Goal: Task Accomplishment & Management: Manage account settings

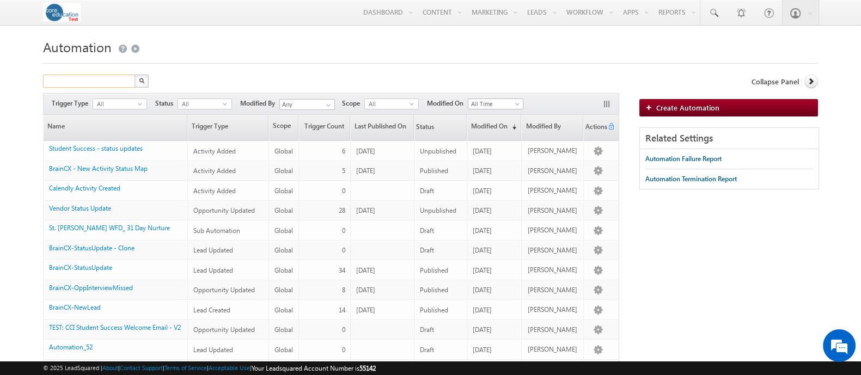
click at [116, 88] on input "text" at bounding box center [89, 81] width 93 height 13
type input "Search Automation"
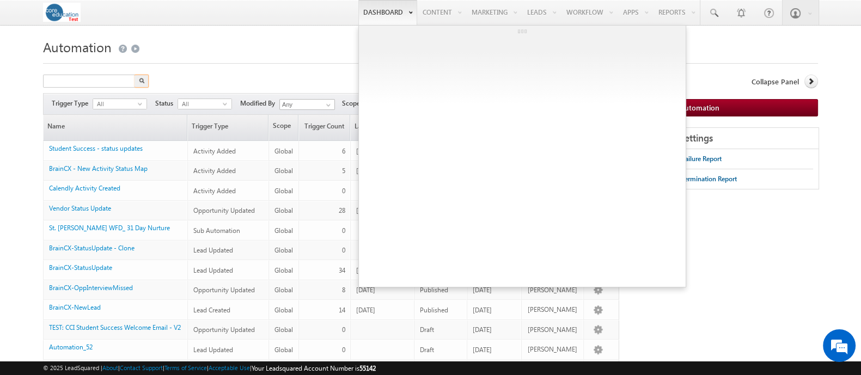
drag, startPoint x: 374, startPoint y: 59, endPoint x: 357, endPoint y: 17, distance: 45.2
click at [374, 59] on div at bounding box center [430, 60] width 775 height 7
type input "Search Automation"
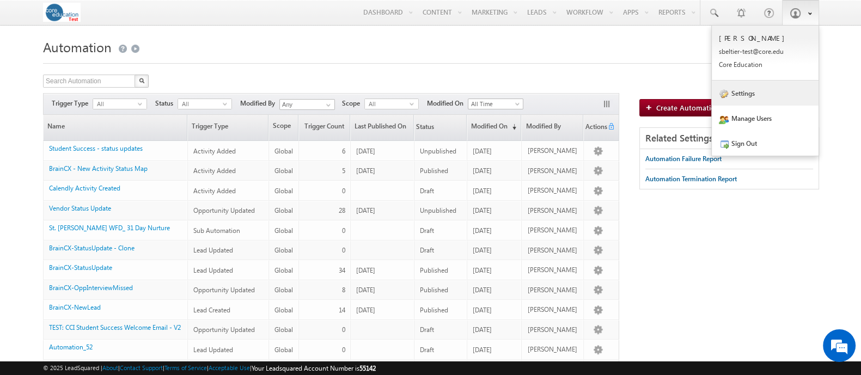
click at [765, 96] on link "Settings" at bounding box center [764, 93] width 107 height 25
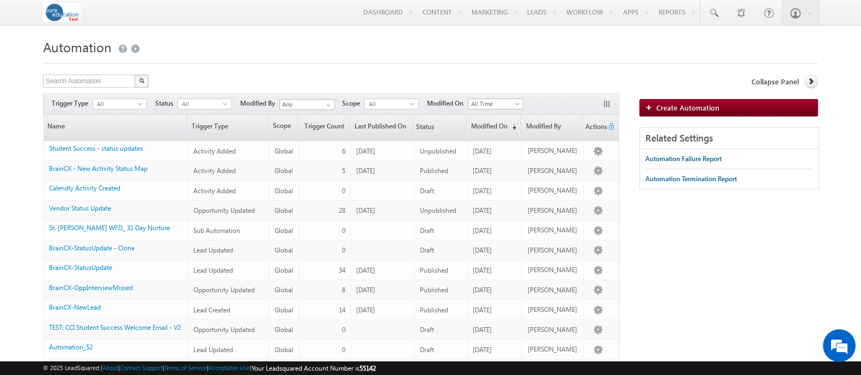
click at [79, 77] on input "text" at bounding box center [89, 81] width 93 height 13
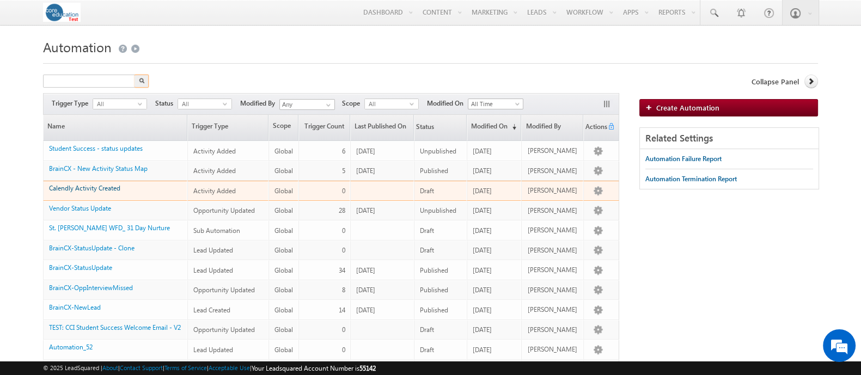
type input "Search Automation"
click at [99, 186] on link "Calendly Activity Created" at bounding box center [84, 188] width 71 height 8
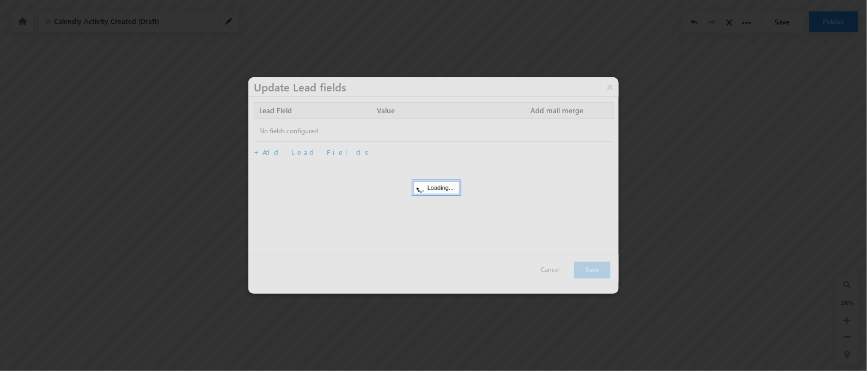
scroll to position [16, 0]
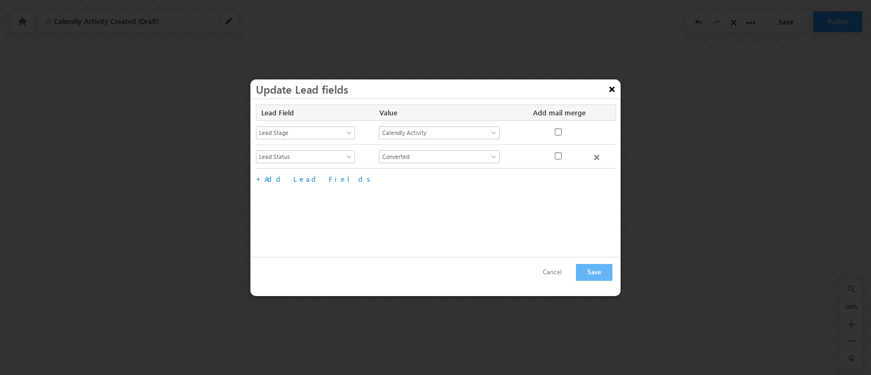
click at [613, 84] on button "×" at bounding box center [611, 88] width 17 height 19
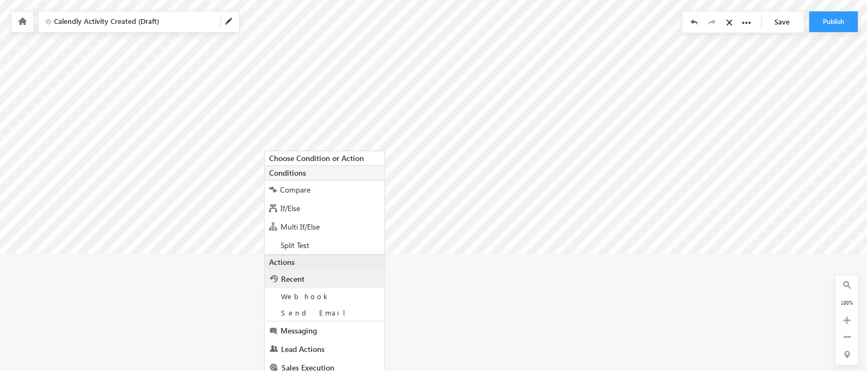
scroll to position [179, 0]
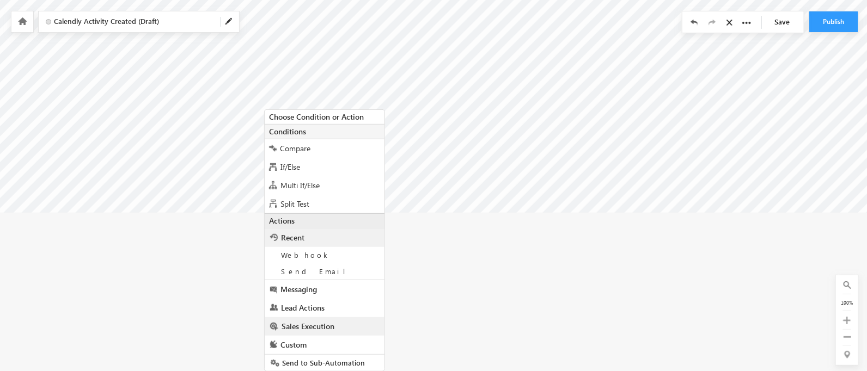
click at [311, 326] on span "Sales Execution" at bounding box center [307, 326] width 53 height 10
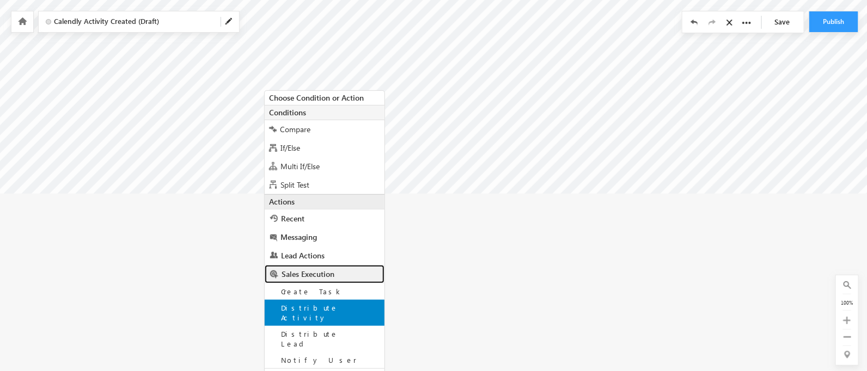
scroll to position [212, 0]
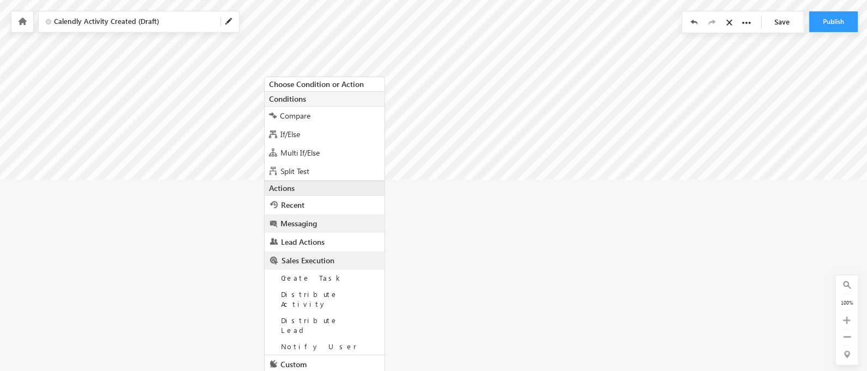
click at [311, 221] on span "Messaging" at bounding box center [298, 223] width 36 height 10
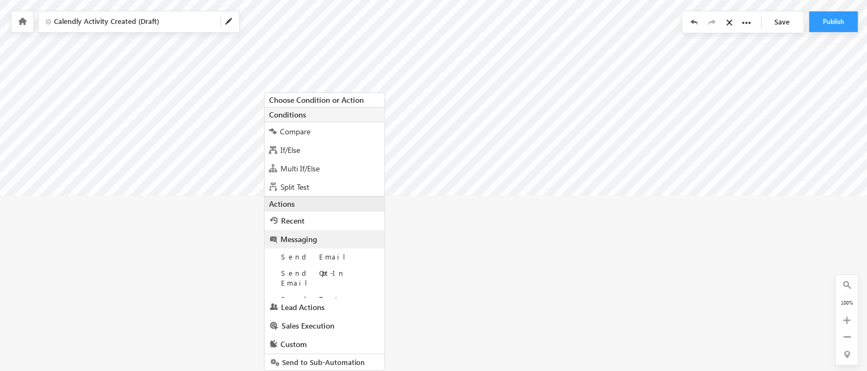
scroll to position [195, 0]
click at [321, 318] on link "Lead Actions" at bounding box center [325, 327] width 120 height 19
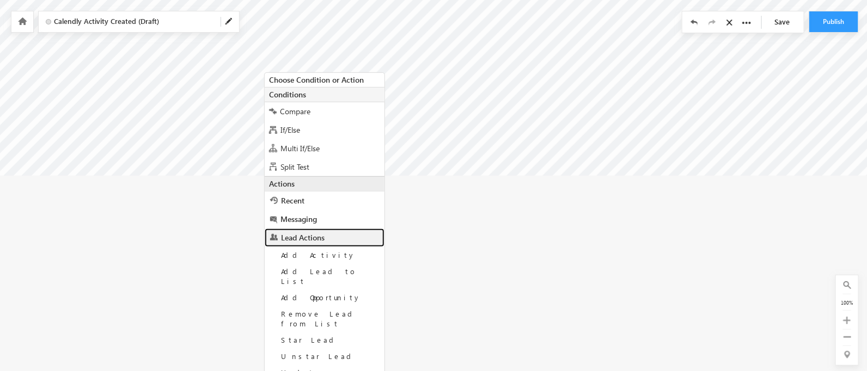
scroll to position [277, 0]
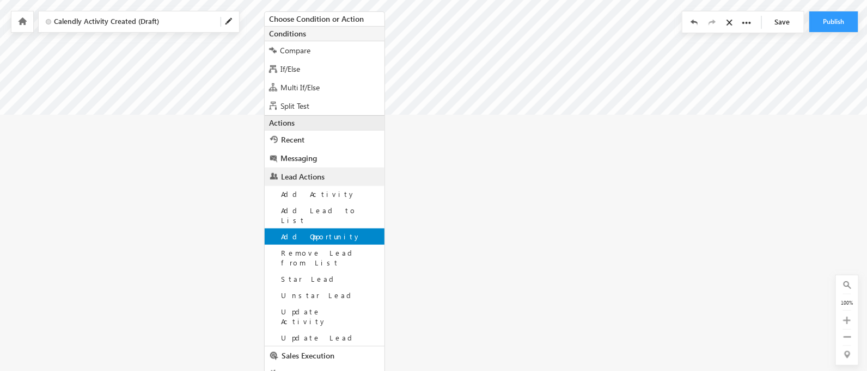
click at [322, 232] on span "Add Opportunity" at bounding box center [321, 236] width 80 height 9
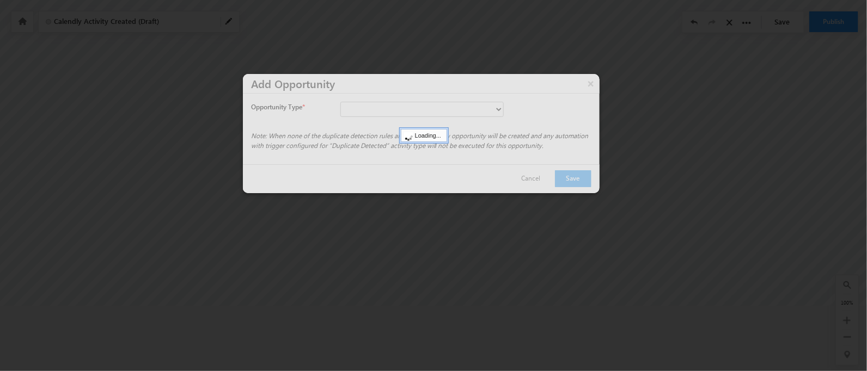
scroll to position [82, 0]
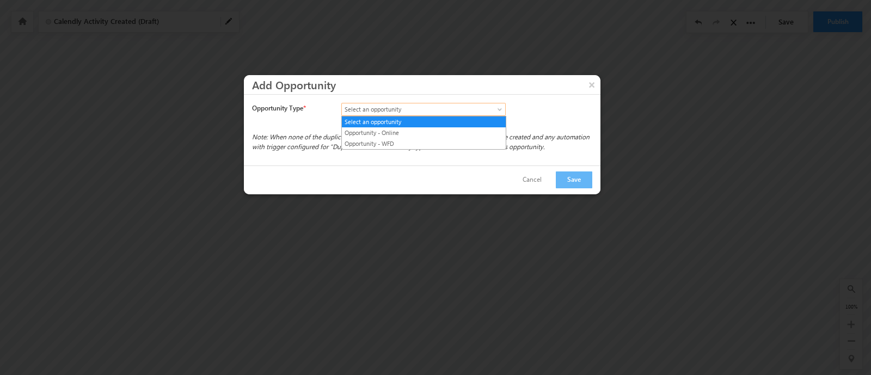
click at [398, 108] on span "Select an opportunity" at bounding box center [414, 110] width 144 height 10
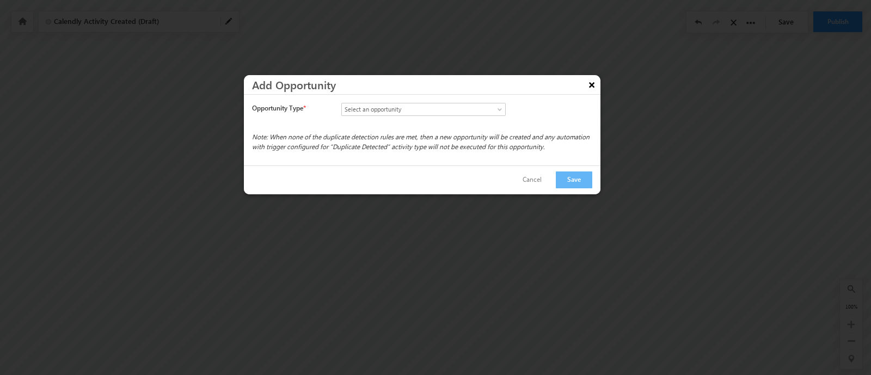
click at [597, 84] on button "×" at bounding box center [591, 84] width 17 height 19
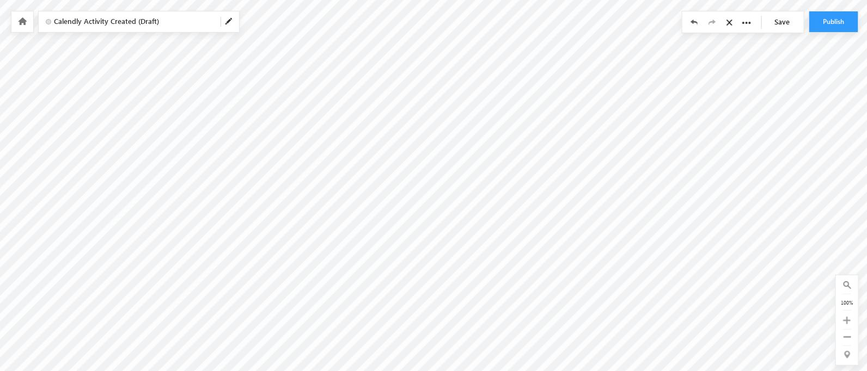
scroll to position [0, 0]
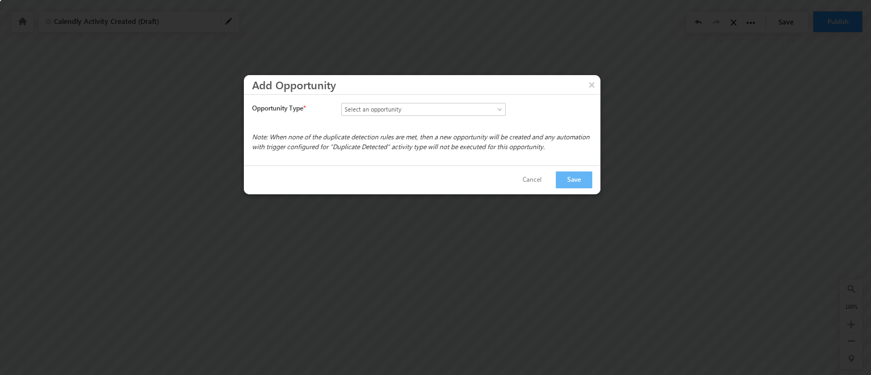
click at [383, 99] on div "Opportunity Type * Select an opportunity Opportunity - Online Opportunity - WFD…" at bounding box center [422, 130] width 357 height 71
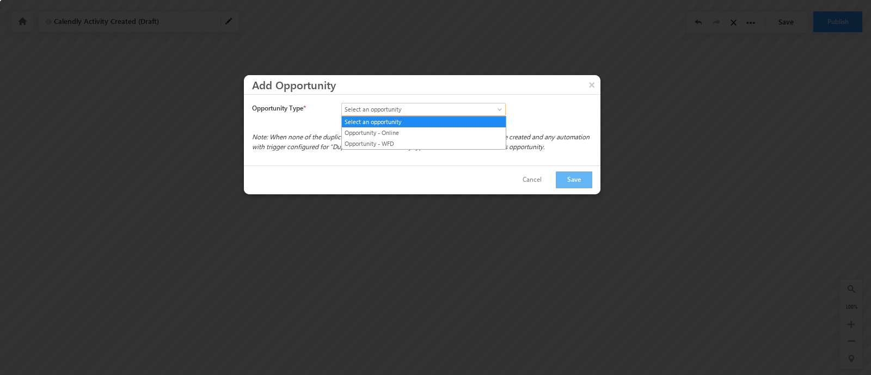
click at [386, 103] on link "Select an opportunity" at bounding box center [423, 109] width 164 height 13
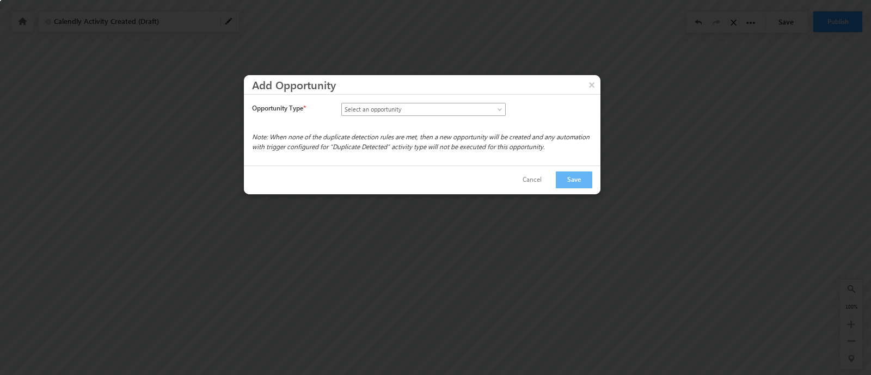
click at [377, 105] on span "Select an opportunity" at bounding box center [414, 110] width 144 height 10
click at [592, 79] on button "×" at bounding box center [591, 84] width 17 height 19
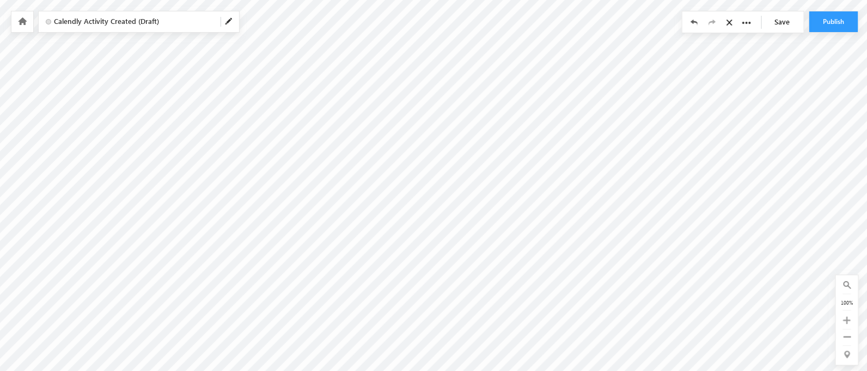
scroll to position [86, 0]
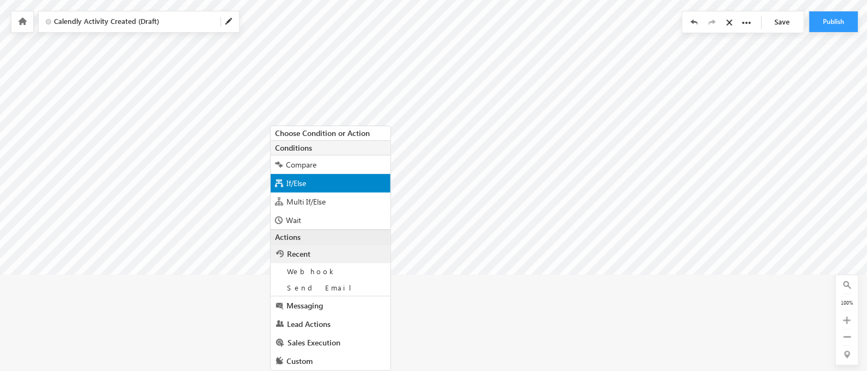
click at [305, 186] on span "If/Else" at bounding box center [296, 183] width 20 height 10
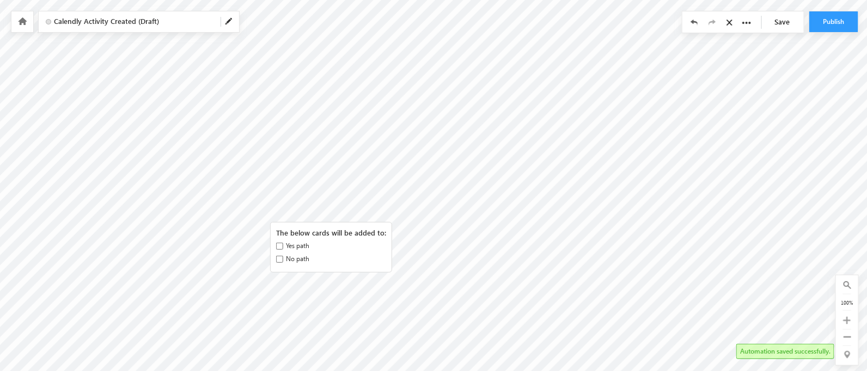
click at [291, 244] on label "Yes path" at bounding box center [297, 246] width 23 height 10
click at [283, 244] on input "Yes path" at bounding box center [279, 246] width 7 height 7
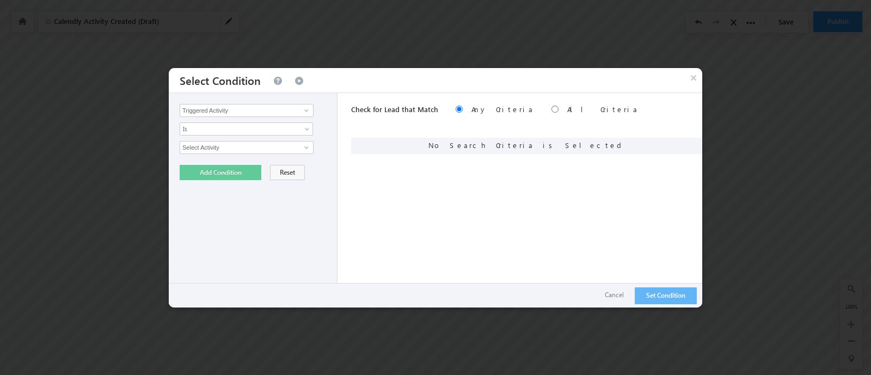
click at [223, 118] on div "Triggered Activity Lead Activity Task Sales Group Prospect Id Academic Partner …" at bounding box center [253, 200] width 169 height 214
click at [248, 118] on div "Triggered Activity Lead Activity Task Sales Group Prospect Id Academic Partner …" at bounding box center [253, 200] width 169 height 214
click at [248, 108] on input "Triggered Activity" at bounding box center [247, 110] width 134 height 13
click at [309, 113] on span at bounding box center [306, 110] width 9 height 9
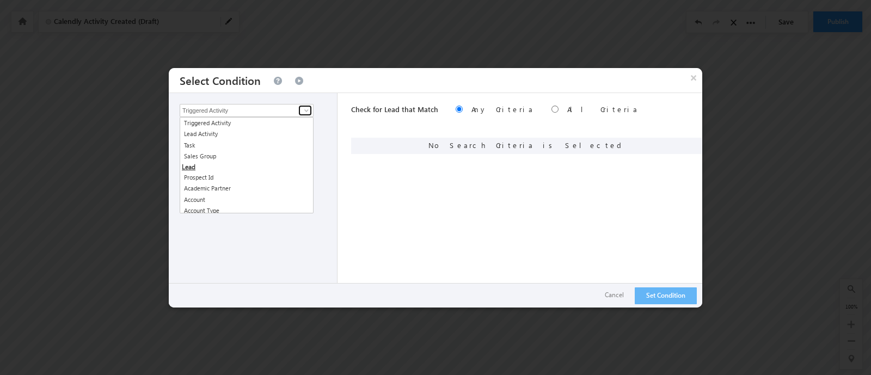
click at [309, 113] on span at bounding box center [306, 110] width 9 height 9
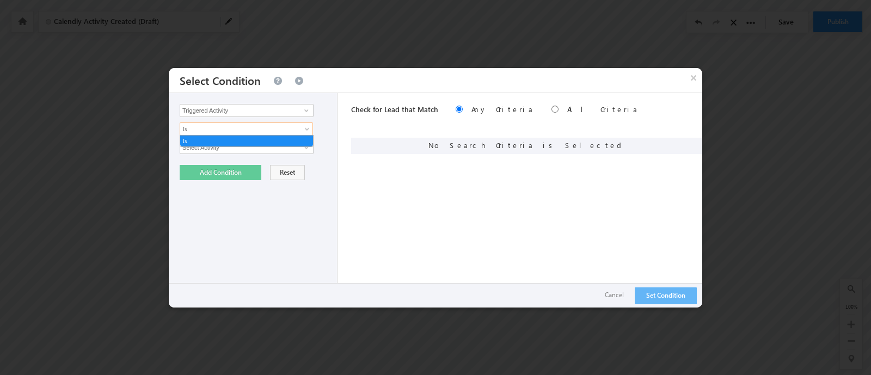
click at [286, 127] on span "Is" at bounding box center [239, 129] width 118 height 10
click at [281, 147] on input "Select Activity" at bounding box center [247, 147] width 134 height 13
click at [302, 145] on span at bounding box center [306, 147] width 9 height 9
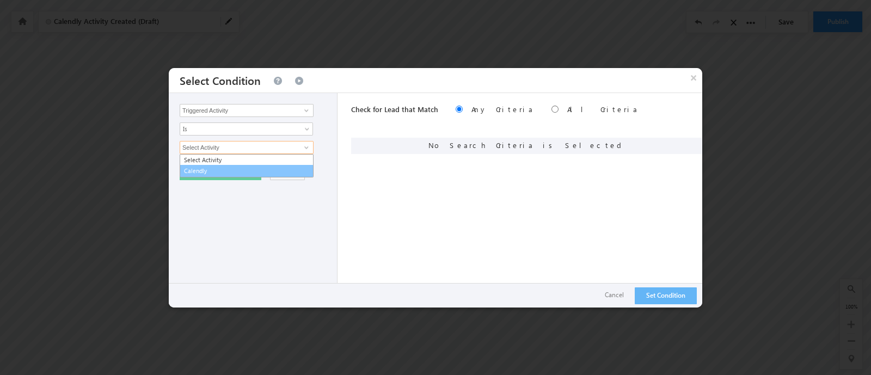
click at [250, 170] on link "Calendly" at bounding box center [247, 171] width 134 height 13
type input "Calendly"
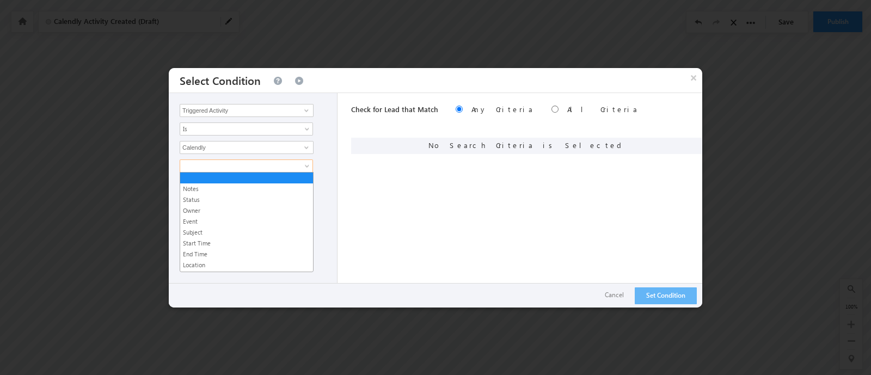
click at [294, 161] on span at bounding box center [239, 166] width 118 height 10
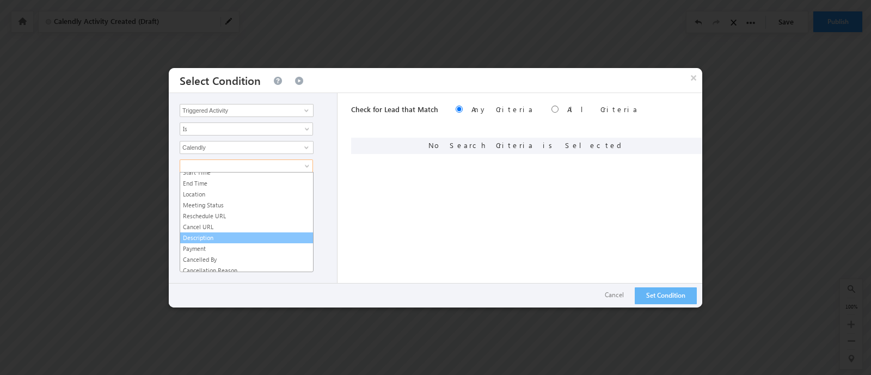
scroll to position [72, 0]
click at [248, 113] on input "Triggered Activity" at bounding box center [247, 110] width 134 height 13
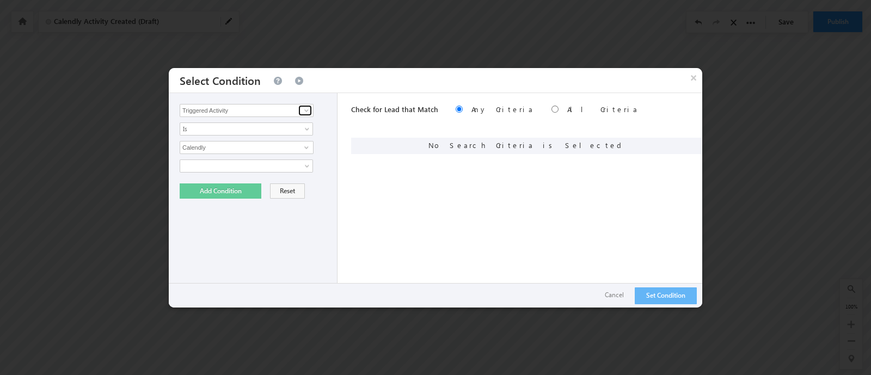
click at [305, 110] on span at bounding box center [306, 110] width 9 height 9
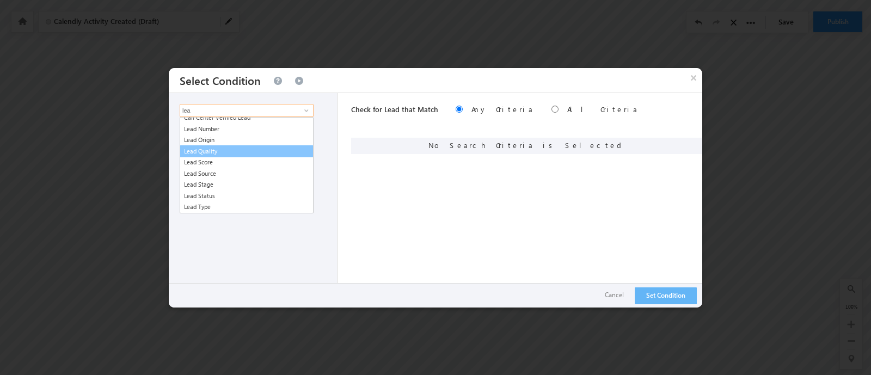
scroll to position [26, 0]
type input "lead"
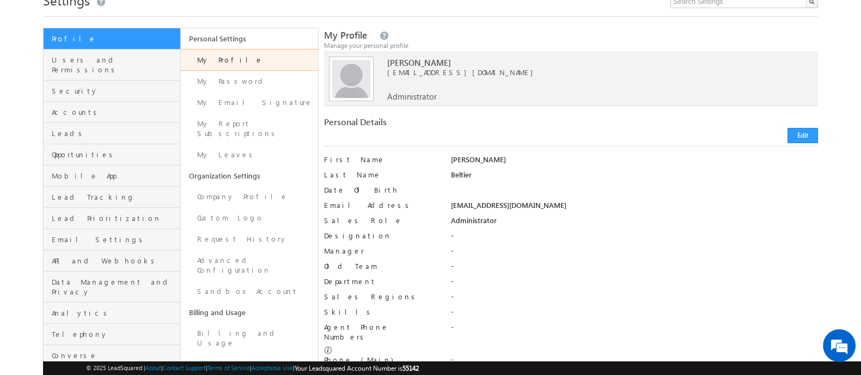
scroll to position [67, 0]
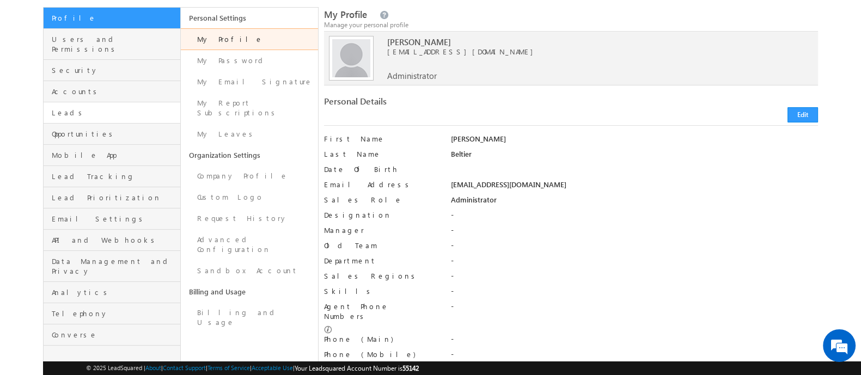
click at [52, 108] on span "Leads" at bounding box center [115, 113] width 126 height 10
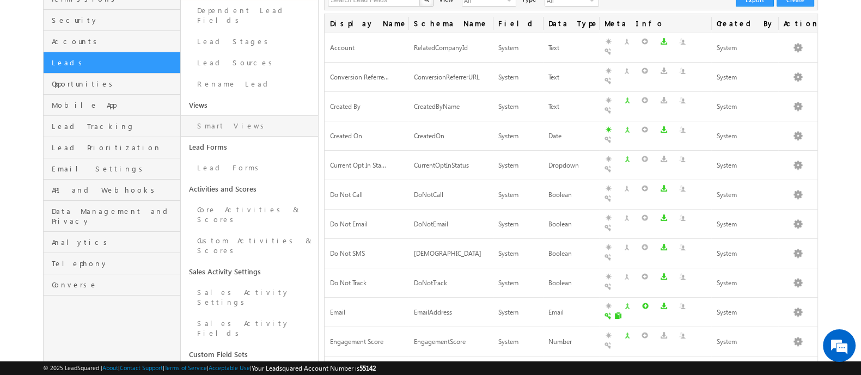
scroll to position [136, 0]
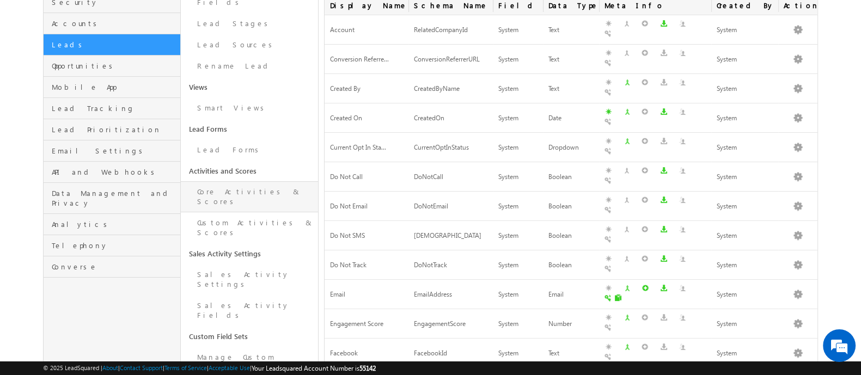
click at [285, 182] on link "Core Activities & Scores" at bounding box center [249, 196] width 137 height 31
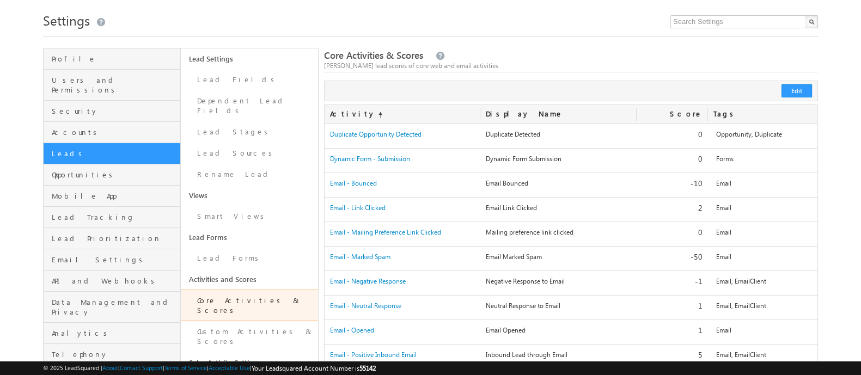
scroll to position [67, 0]
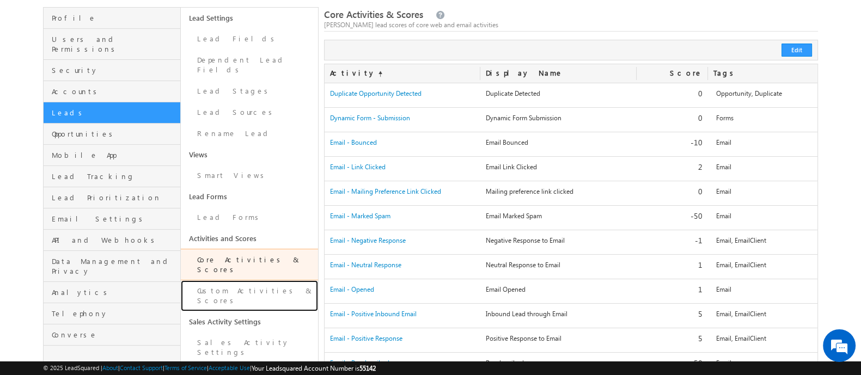
click at [239, 280] on link "Custom Activities & Scores" at bounding box center [249, 295] width 137 height 31
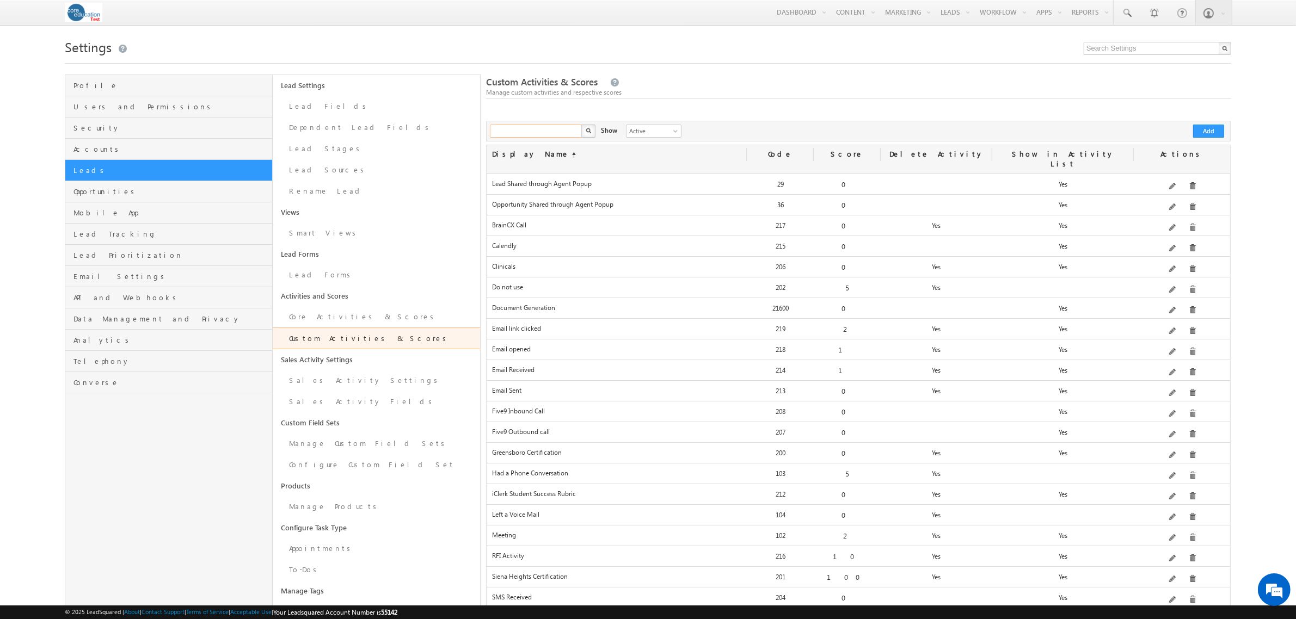
click at [543, 136] on input "text" at bounding box center [536, 131] width 93 height 13
type input "rfi"
click at [581, 125] on button "button" at bounding box center [588, 131] width 14 height 13
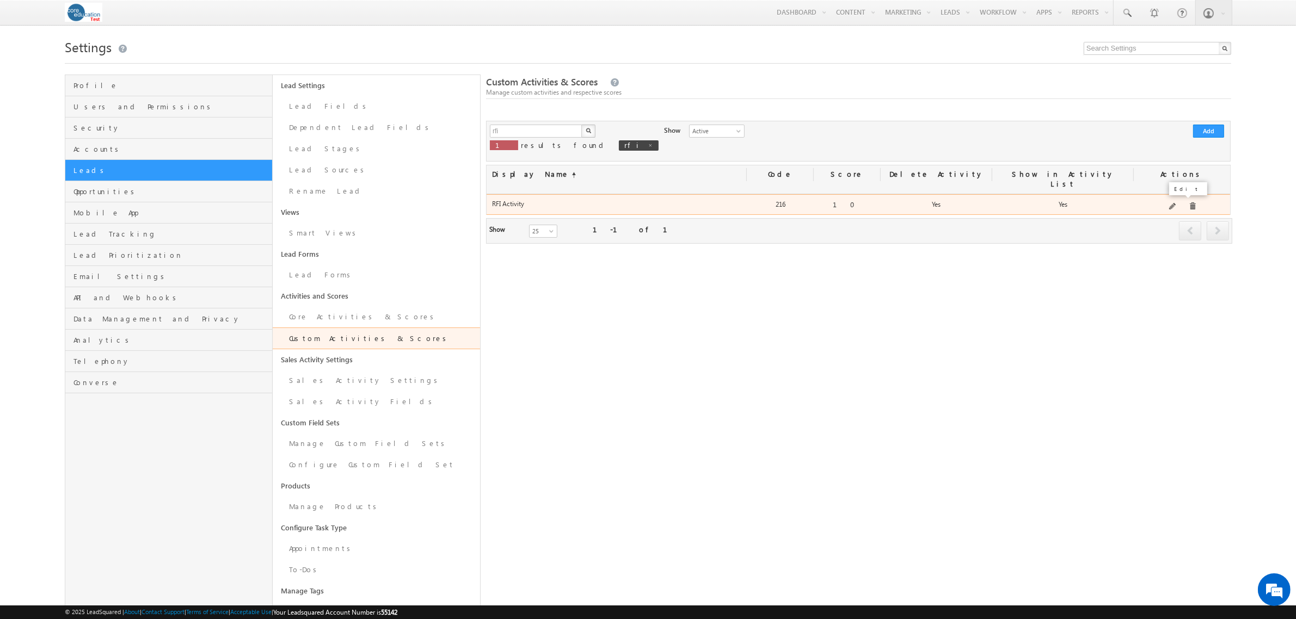
click at [860, 203] on span at bounding box center [1173, 207] width 8 height 8
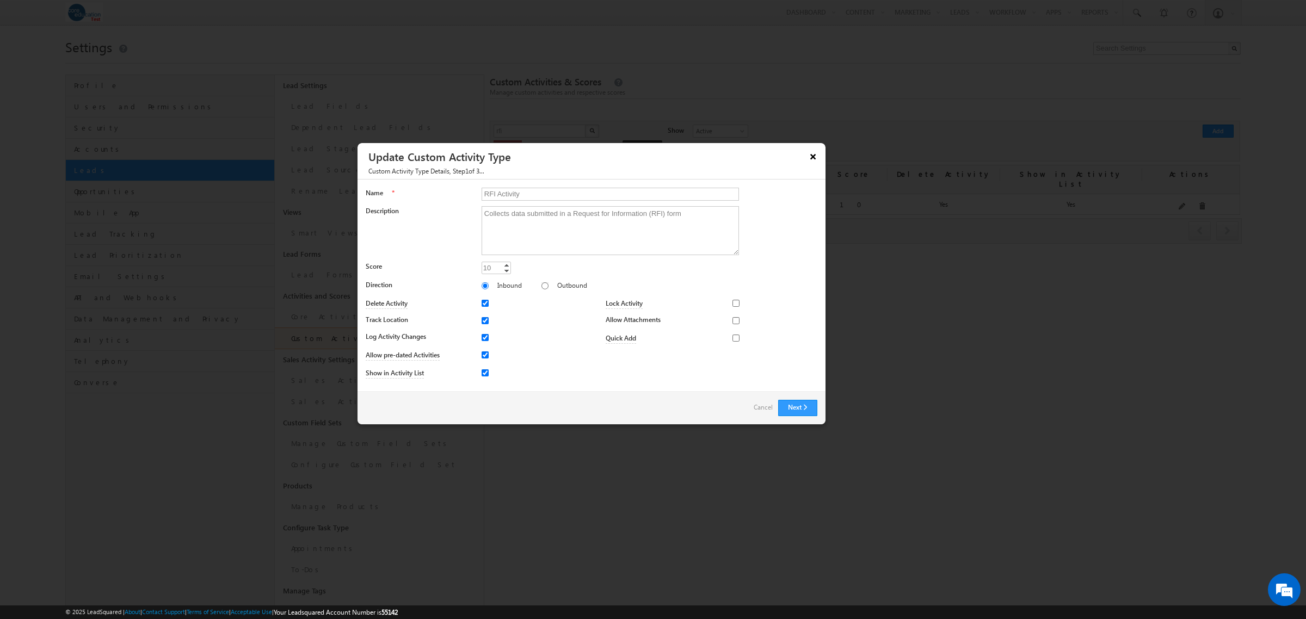
click at [815, 148] on button "×" at bounding box center [812, 156] width 17 height 19
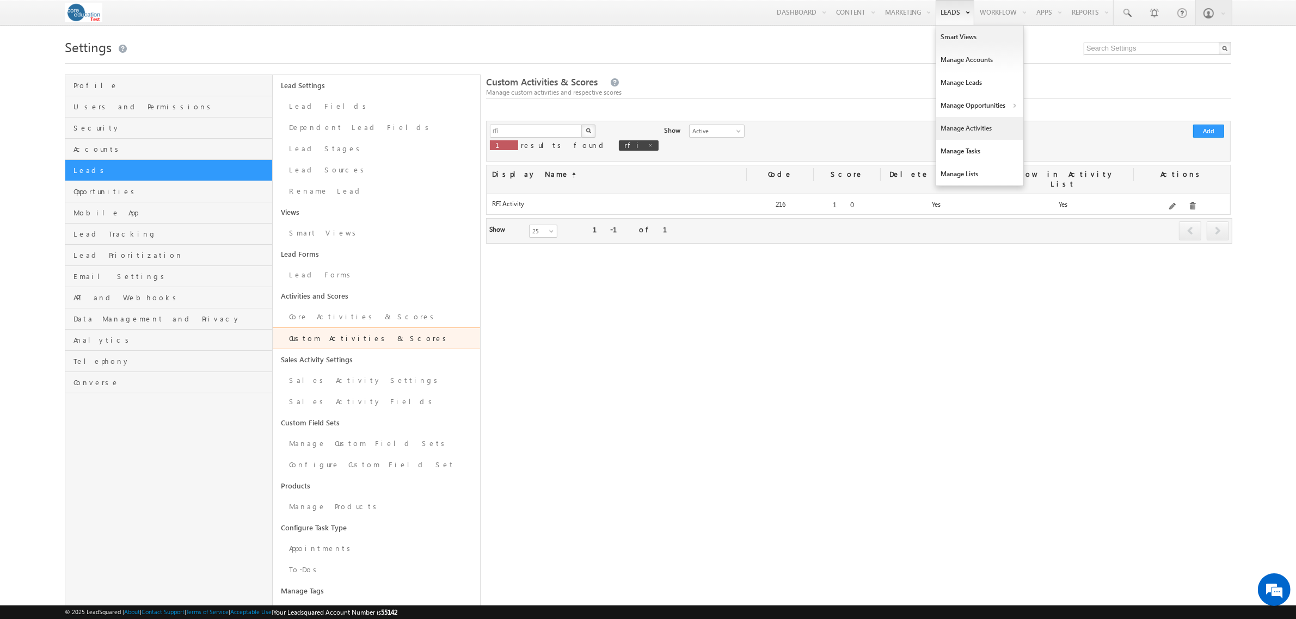
click at [860, 132] on link "Manage Activities" at bounding box center [979, 128] width 87 height 23
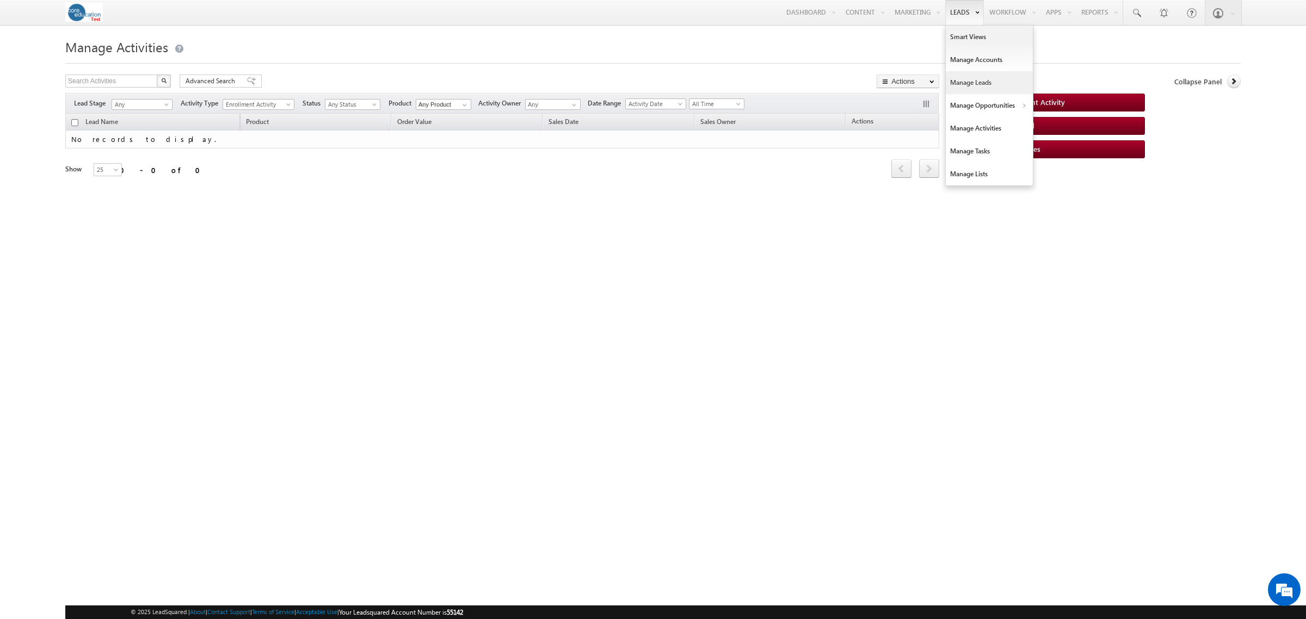
click at [962, 83] on link "Manage Leads" at bounding box center [989, 82] width 87 height 23
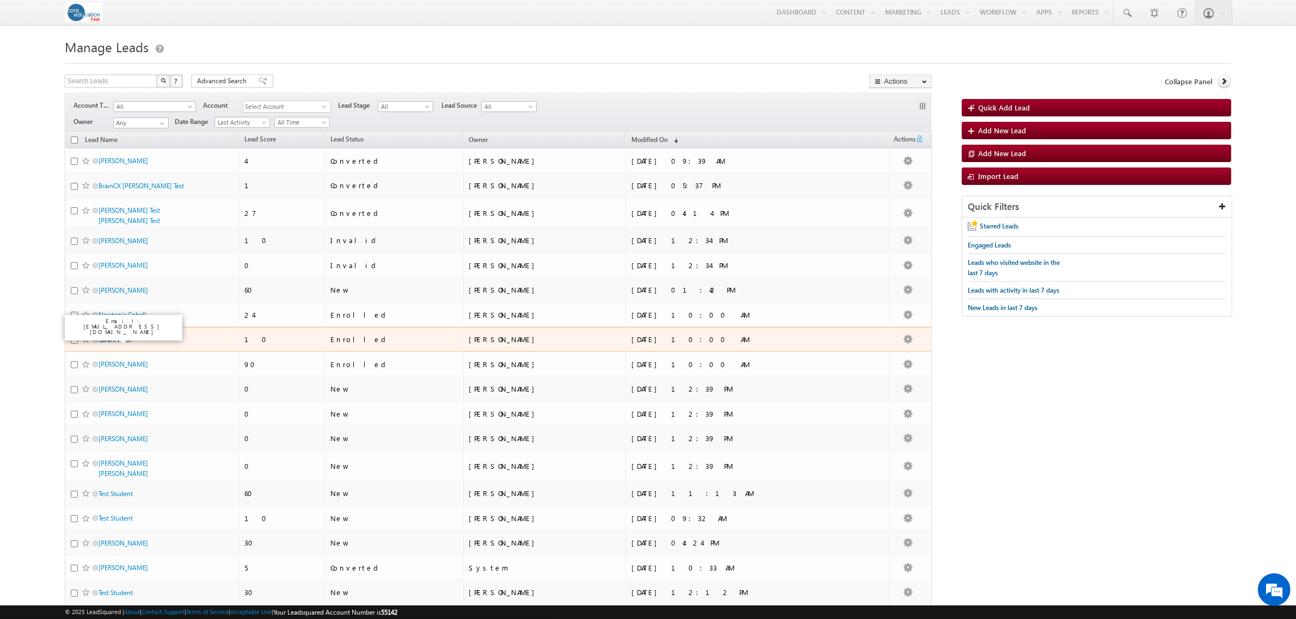
click at [121, 336] on link "SaraRFI Test" at bounding box center [115, 340] width 33 height 8
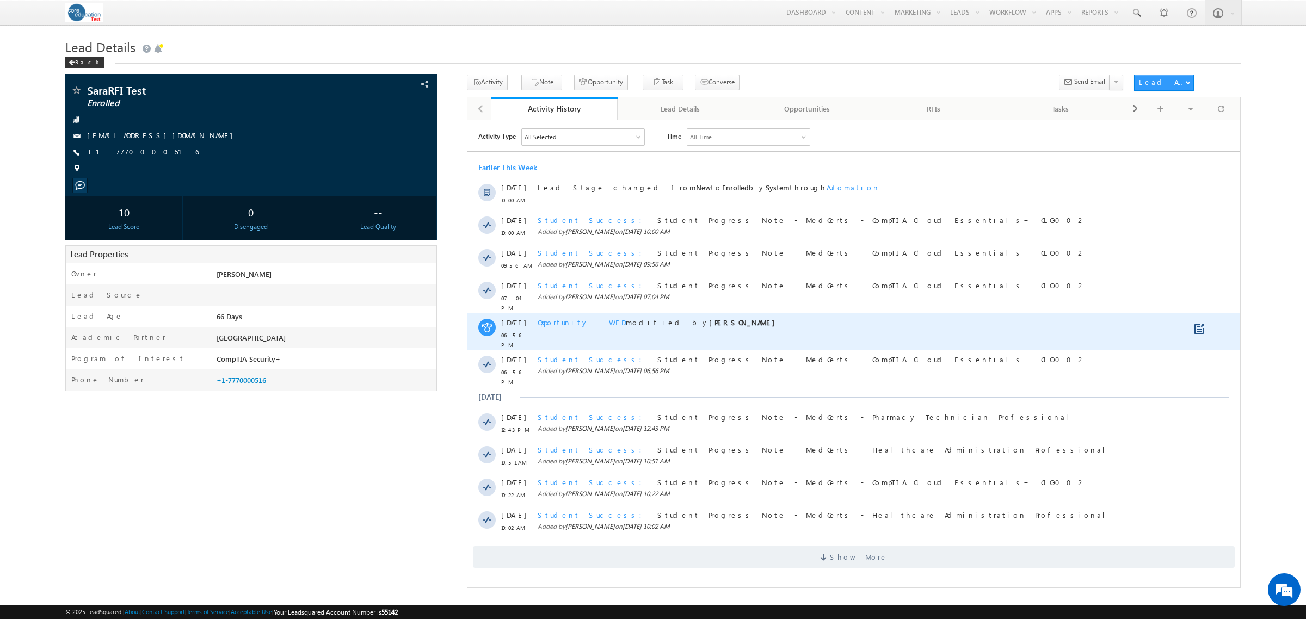
click at [573, 317] on span "Opportunity - WFD" at bounding box center [582, 321] width 88 height 9
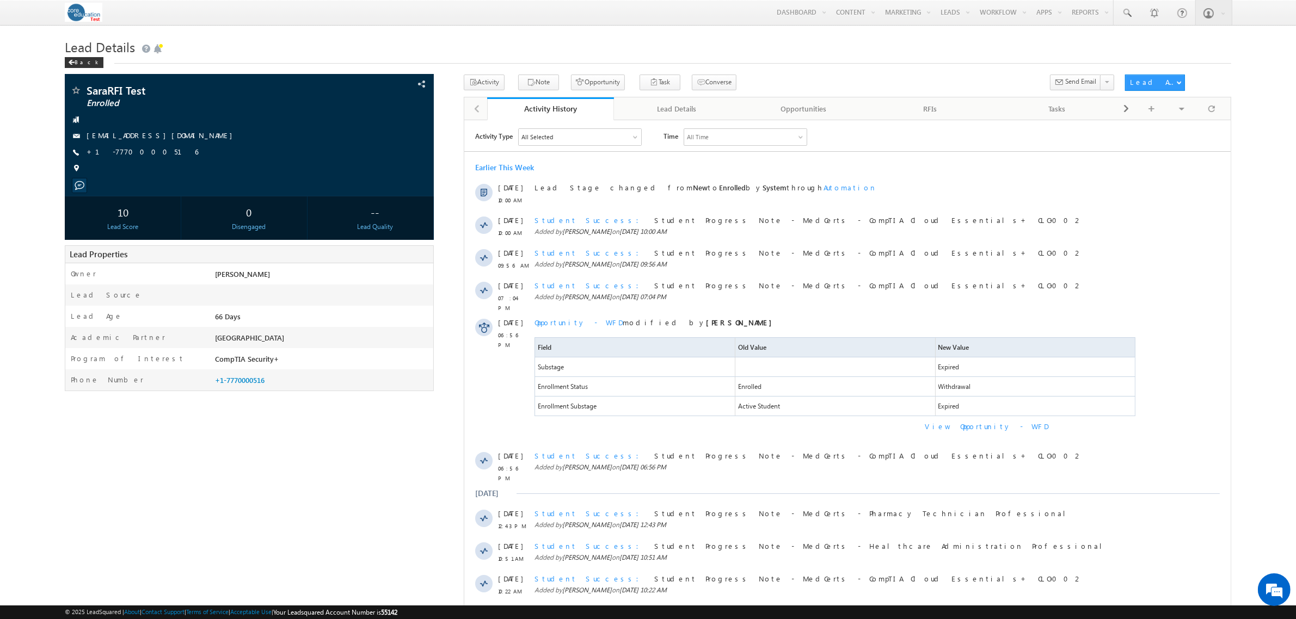
click at [322, 484] on div "SaraRFI Test Enrolled --" at bounding box center [648, 374] width 1166 height 599
click at [977, 78] on link "Manage Leads" at bounding box center [979, 82] width 87 height 23
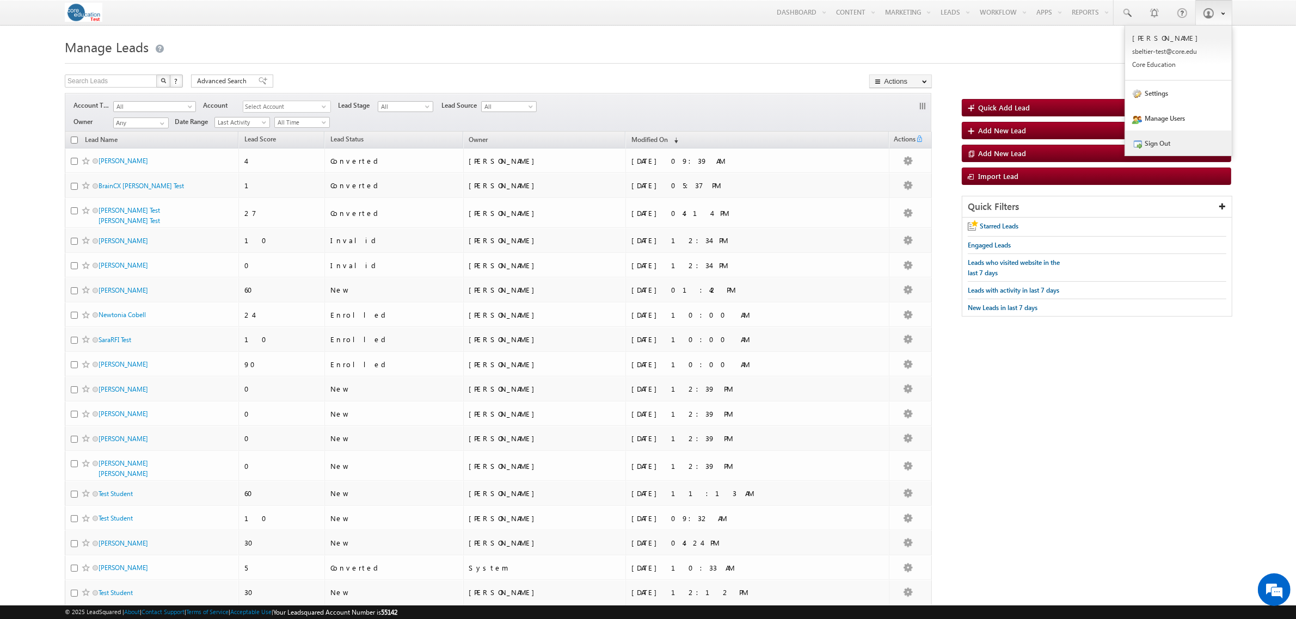
click at [1144, 142] on link "Sign Out" at bounding box center [1178, 143] width 107 height 25
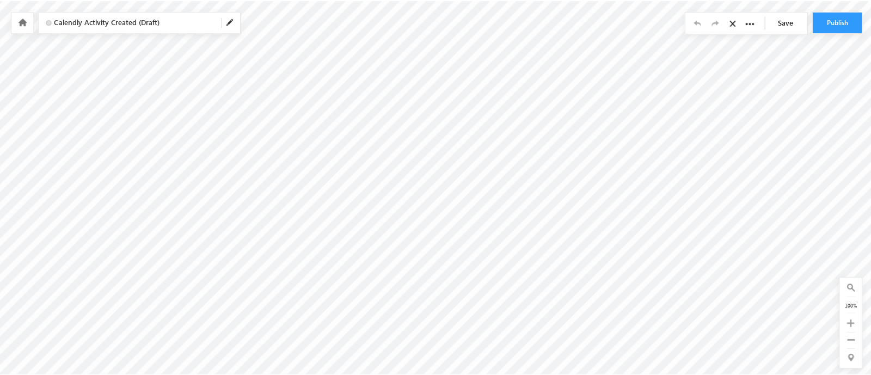
scroll to position [147, 0]
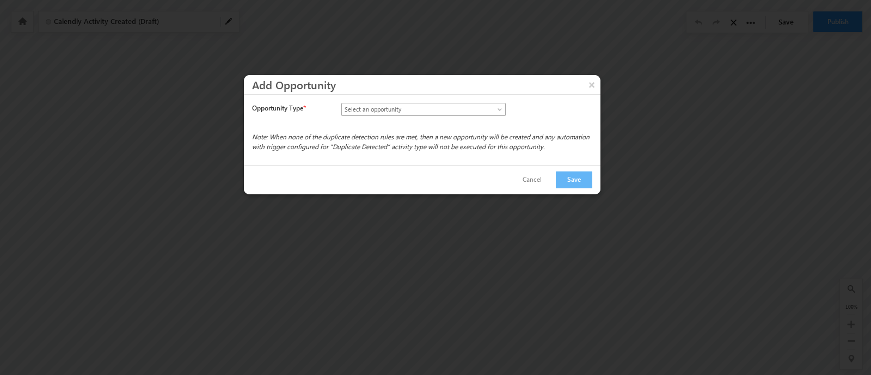
click at [449, 111] on span "Select an opportunity" at bounding box center [414, 110] width 144 height 10
click at [536, 184] on button "Cancel" at bounding box center [532, 180] width 41 height 16
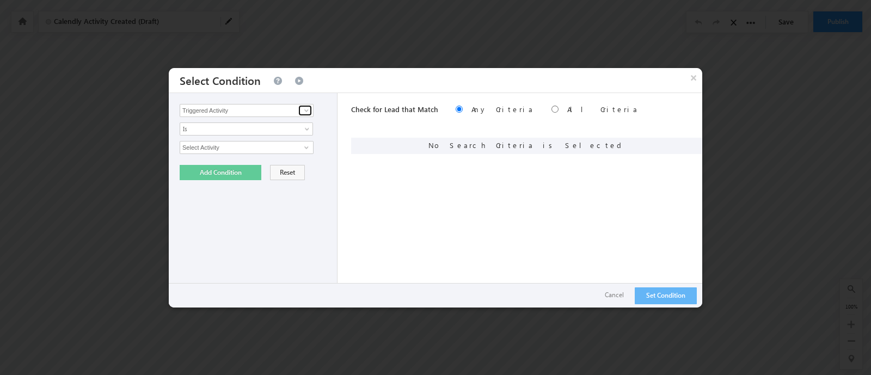
click at [308, 113] on span at bounding box center [306, 110] width 9 height 9
click at [280, 281] on div "Triggered Activity Lead Activity Task Sales Group Prospect Id Academic Partner …" at bounding box center [253, 200] width 169 height 214
click at [283, 134] on link "Is" at bounding box center [246, 128] width 133 height 13
click at [276, 147] on input "Select Activity" at bounding box center [247, 147] width 134 height 13
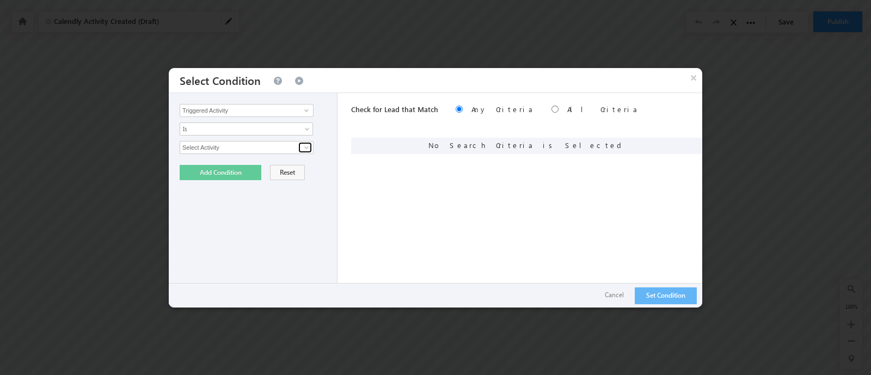
click at [305, 146] on span at bounding box center [306, 147] width 9 height 9
click at [234, 169] on link "Calendly" at bounding box center [247, 171] width 134 height 13
type input "Calendly"
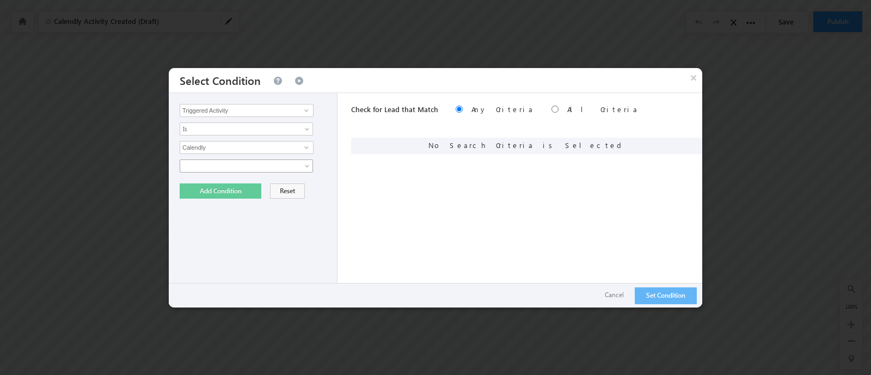
click at [276, 168] on span at bounding box center [239, 166] width 118 height 10
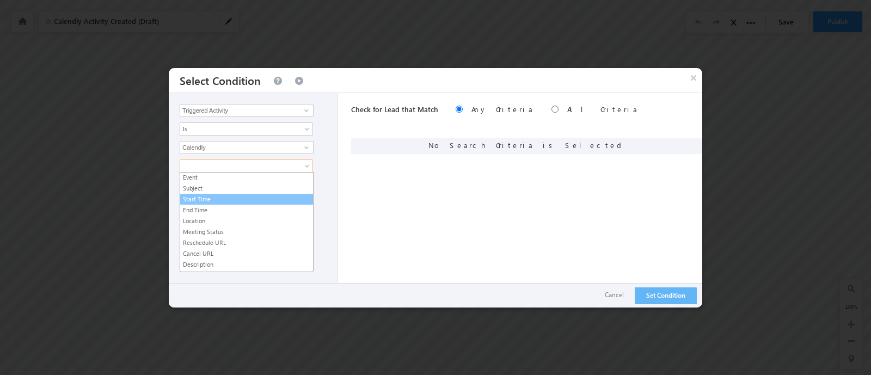
scroll to position [72, 0]
click at [404, 190] on div "Check for Lead that Match Any Criteria All Criteria Note that the current trigg…" at bounding box center [526, 200] width 351 height 214
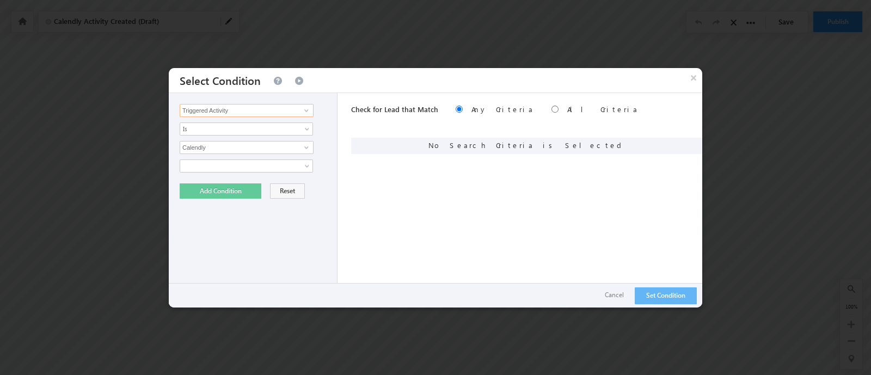
click at [253, 113] on input "Triggered Activity" at bounding box center [247, 110] width 134 height 13
click at [304, 110] on span at bounding box center [306, 110] width 9 height 9
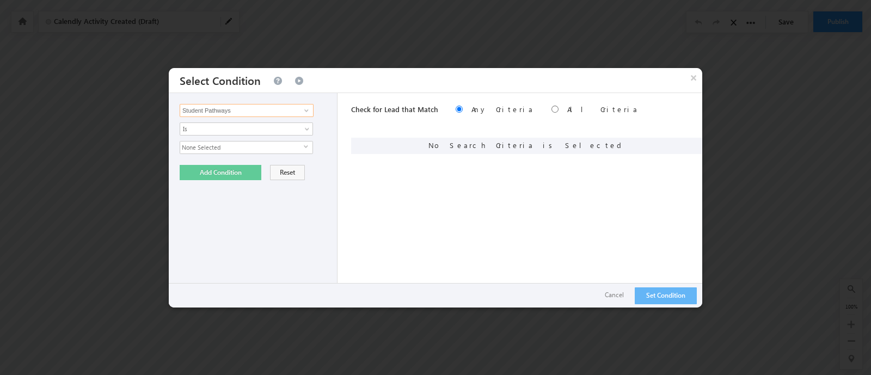
type input "Student Pathways"
click at [264, 137] on div "Triggered Activity Lead Activity Task Sales Group Prospect Id Academic Partner …" at bounding box center [253, 200] width 169 height 214
click at [261, 144] on span "None Selected" at bounding box center [242, 148] width 124 height 12
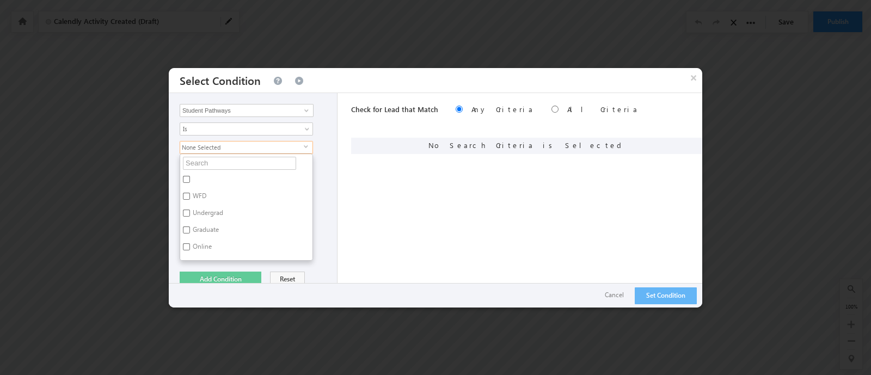
scroll to position [30, 0]
click at [214, 164] on label "WFD" at bounding box center [198, 167] width 37 height 17
click at [190, 164] on input "WFD" at bounding box center [186, 166] width 7 height 7
checkbox input "true"
click at [340, 191] on div "Triggered Activity Lead Activity Task Sales Group Prospect Id Academic Partner …" at bounding box center [435, 200] width 533 height 214
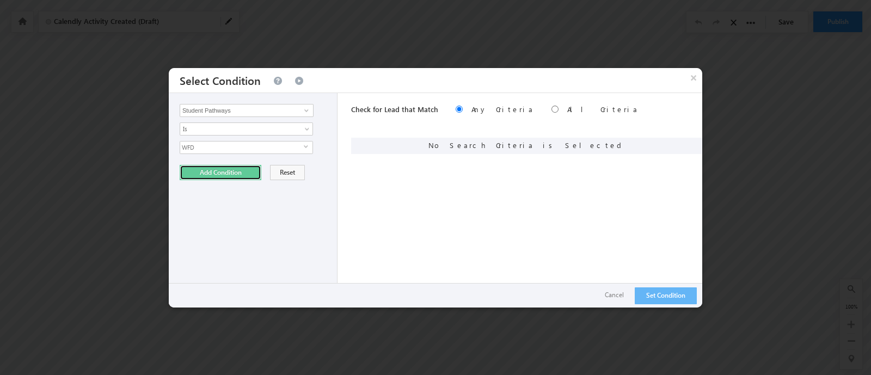
click at [213, 169] on button "Add Condition" at bounding box center [221, 172] width 82 height 15
click at [676, 146] on span at bounding box center [680, 147] width 8 height 8
click at [219, 147] on span "WFD" at bounding box center [242, 148] width 124 height 12
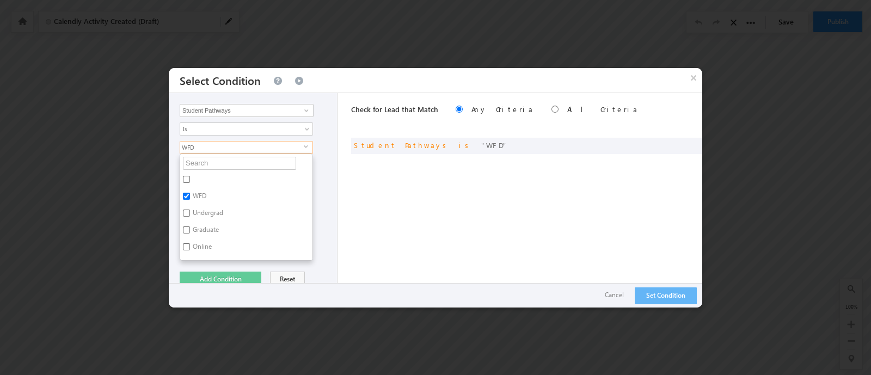
click at [219, 147] on span "WFD" at bounding box center [242, 148] width 124 height 12
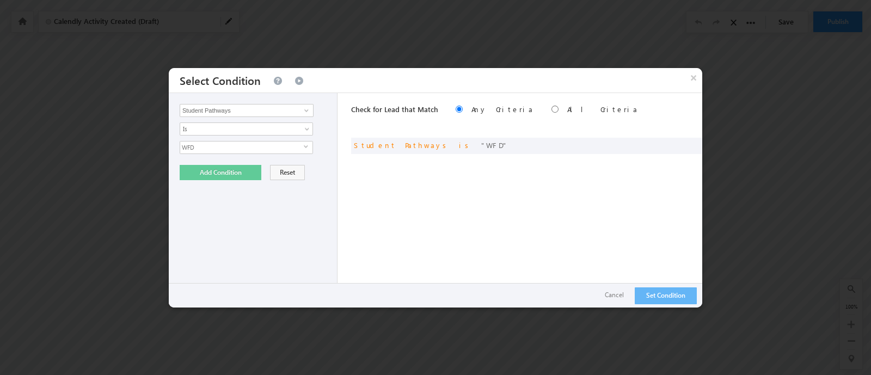
click at [219, 147] on span "WFD" at bounding box center [242, 148] width 124 height 12
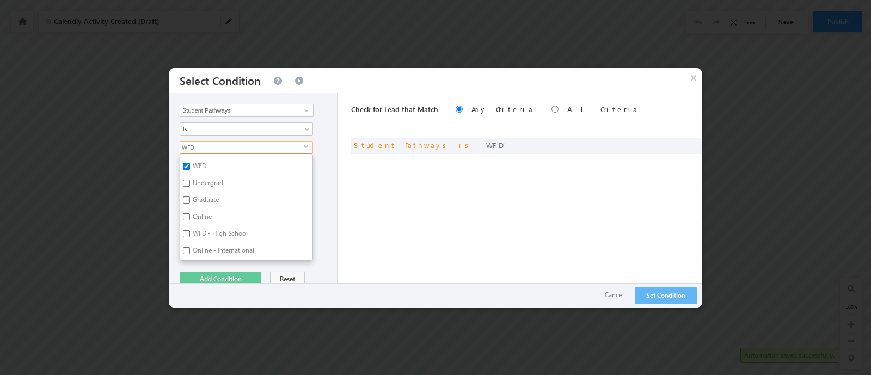
click at [242, 235] on label "WFD - High School" at bounding box center [219, 235] width 78 height 17
click at [190, 235] on input "WFD - High School" at bounding box center [186, 233] width 7 height 7
checkbox input "true"
click at [330, 234] on div "Triggered Activity Lead Activity Task Sales Group Prospect Id Academic Partner …" at bounding box center [253, 200] width 169 height 214
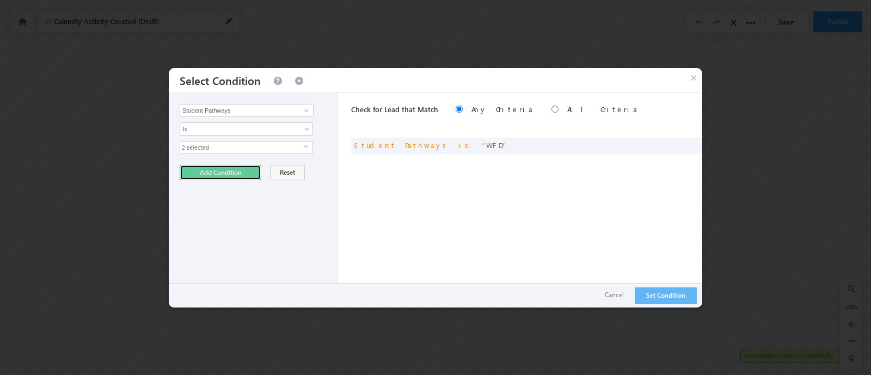
click at [219, 174] on button "Add Condition" at bounding box center [221, 172] width 82 height 15
click at [264, 145] on input "Select Activity" at bounding box center [247, 147] width 134 height 13
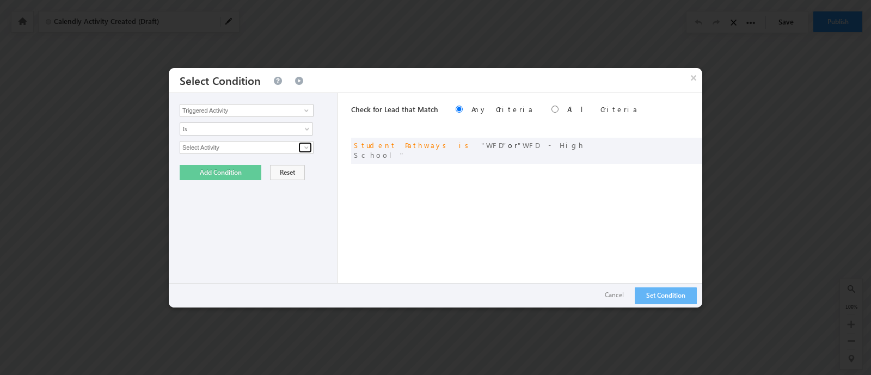
click at [306, 143] on span at bounding box center [306, 147] width 9 height 9
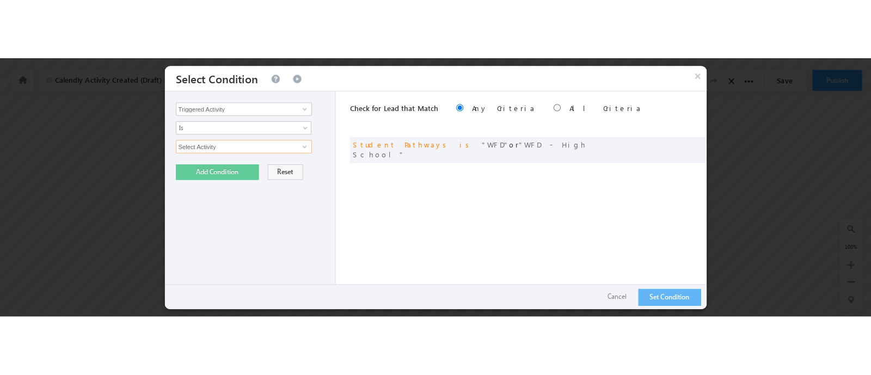
scroll to position [0, 0]
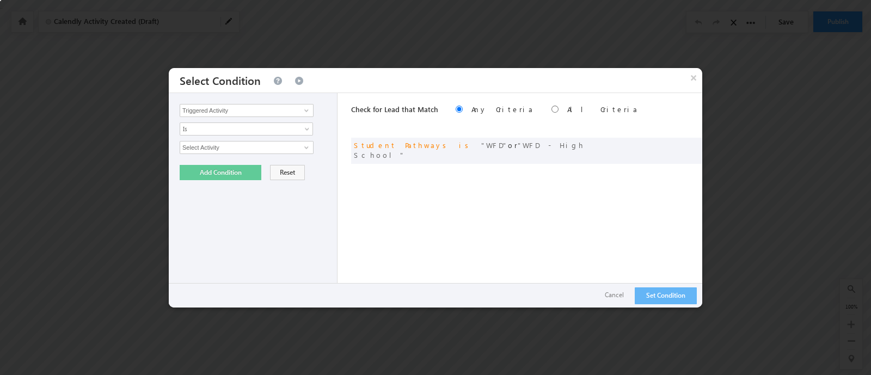
click at [468, 246] on div "Check for Lead that Match Any Criteria All Criteria Note that the current trigg…" at bounding box center [526, 200] width 351 height 214
click at [226, 143] on input "Select Activity" at bounding box center [247, 147] width 134 height 13
click at [307, 149] on span at bounding box center [306, 147] width 9 height 9
click at [302, 148] on span at bounding box center [306, 147] width 9 height 9
click at [450, 237] on div "Check for Lead that Match Any Criteria All Criteria Note that the current trigg…" at bounding box center [526, 200] width 351 height 214
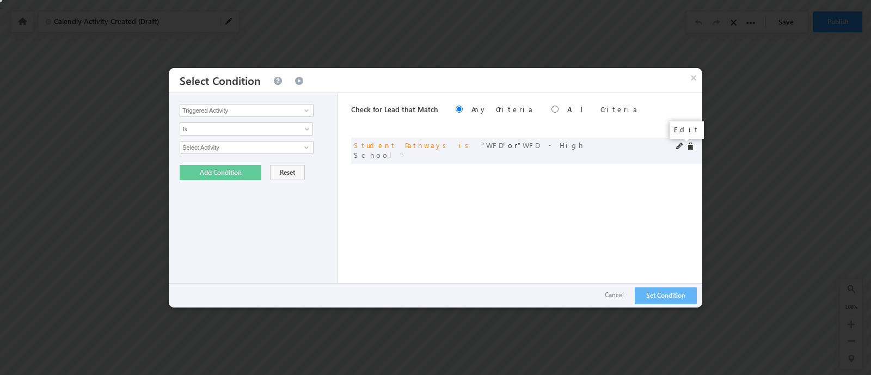
click at [678, 146] on span at bounding box center [680, 147] width 8 height 8
click at [678, 147] on span at bounding box center [680, 147] width 8 height 8
click at [248, 144] on span "2 selected" at bounding box center [242, 148] width 124 height 12
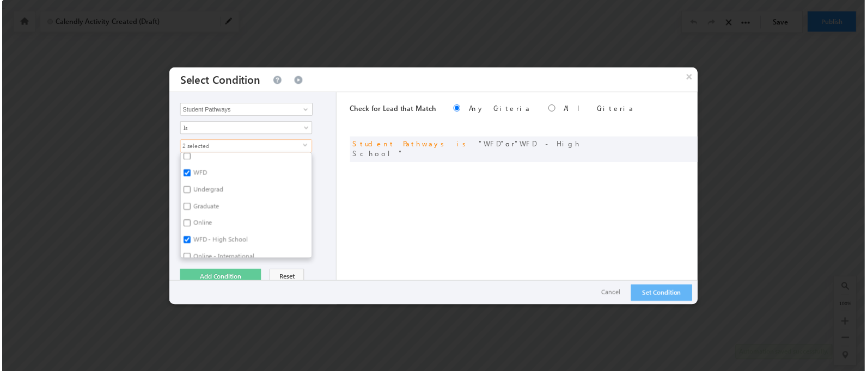
scroll to position [30, 0]
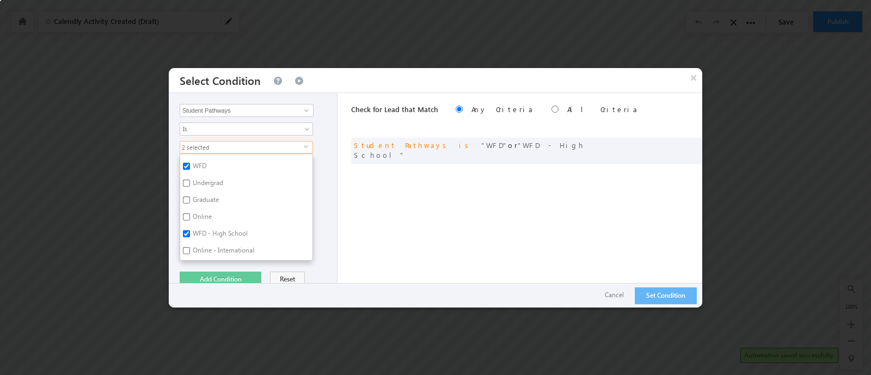
click at [439, 256] on div "Check for Lead that Match Any Criteria All Criteria Note that the current trigg…" at bounding box center [526, 200] width 351 height 214
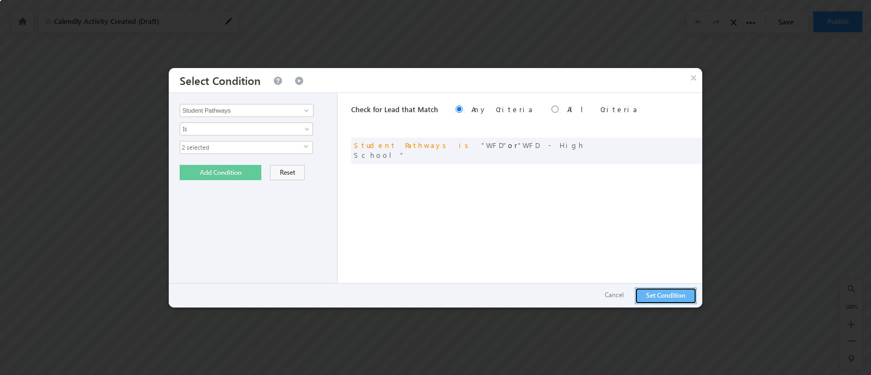
click at [661, 300] on button "Set Condition" at bounding box center [666, 295] width 62 height 17
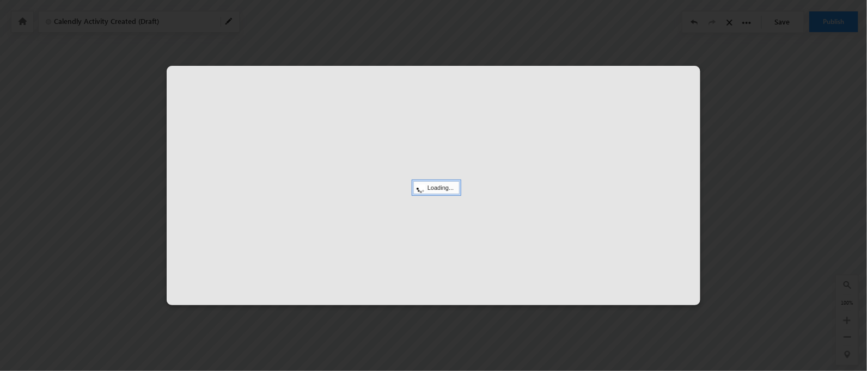
scroll to position [147, 0]
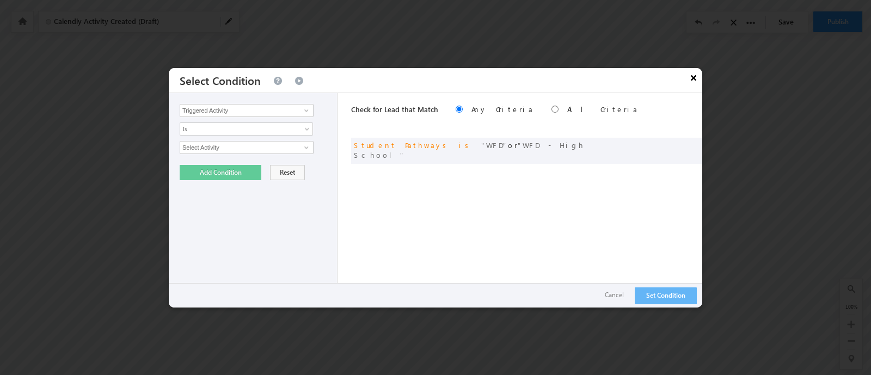
click at [696, 77] on button "×" at bounding box center [693, 77] width 17 height 19
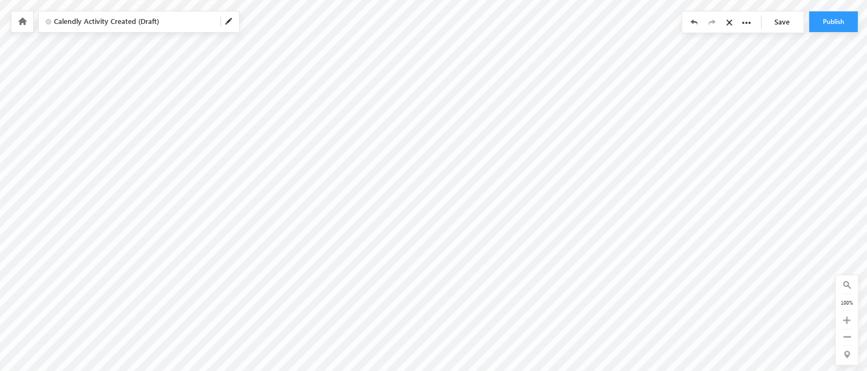
scroll to position [67, 0]
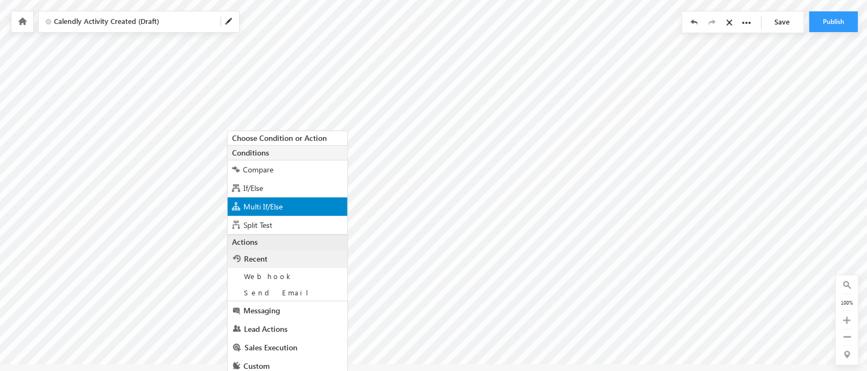
click at [257, 202] on span "Multi If/Else" at bounding box center [262, 206] width 39 height 10
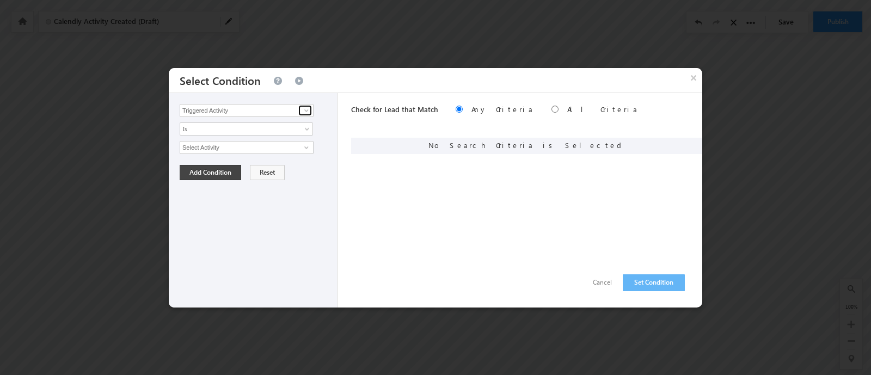
click at [311, 111] on link at bounding box center [305, 110] width 14 height 11
click at [267, 131] on link "Student Pathways" at bounding box center [247, 133] width 134 height 13
type input "Student Pathways"
click at [260, 143] on span "None Selected" at bounding box center [242, 148] width 124 height 12
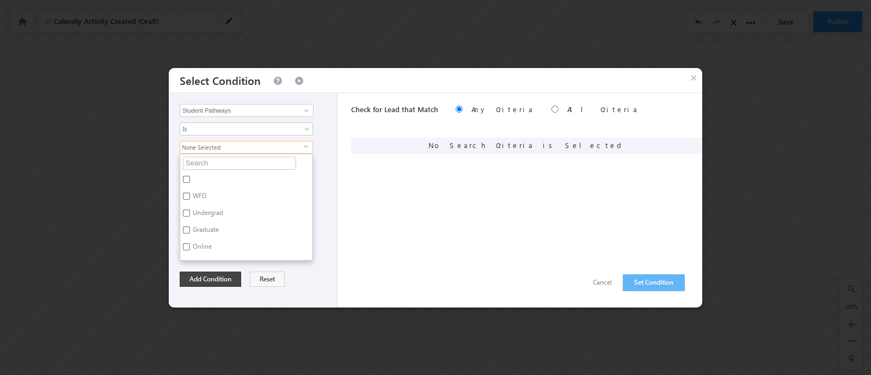
click at [201, 196] on label "WFD" at bounding box center [198, 197] width 37 height 17
click at [190, 196] on input "WFD" at bounding box center [186, 196] width 7 height 7
checkbox input "true"
click at [240, 230] on label "WFD - High School" at bounding box center [219, 235] width 78 height 17
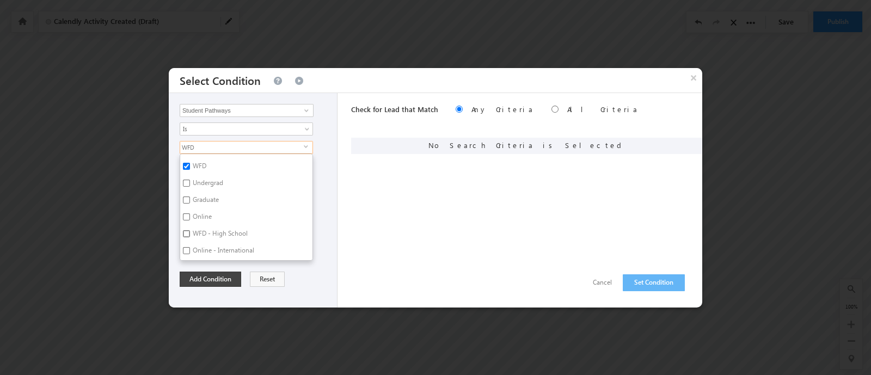
click at [190, 230] on input "WFD - High School" at bounding box center [186, 233] width 7 height 7
checkbox input "true"
click at [286, 284] on div "Add Condition Reset" at bounding box center [256, 279] width 152 height 15
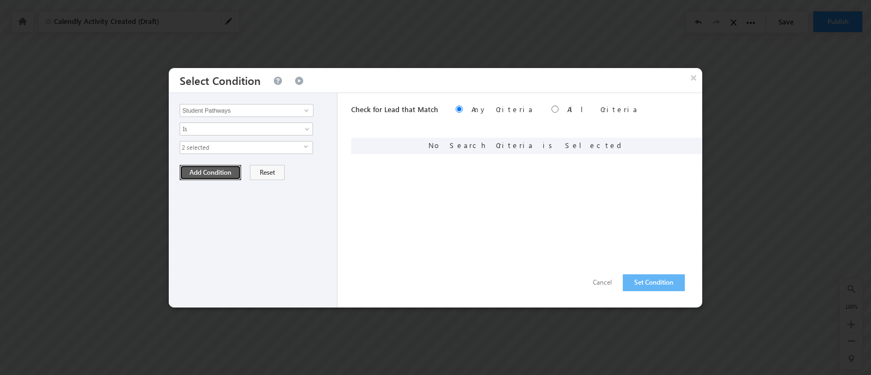
click at [192, 173] on button "Add Condition" at bounding box center [211, 172] width 62 height 15
click at [653, 287] on button "Set Condition" at bounding box center [654, 282] width 62 height 17
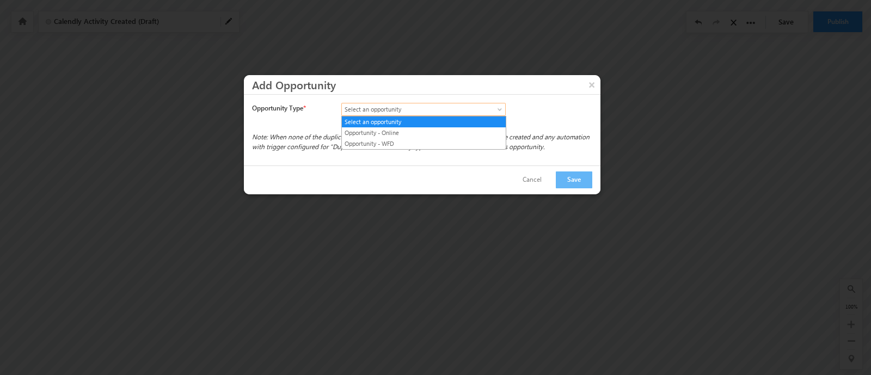
click at [455, 113] on span "Select an opportunity" at bounding box center [414, 110] width 144 height 10
click at [433, 139] on link "Opportunity - WFD" at bounding box center [424, 144] width 164 height 10
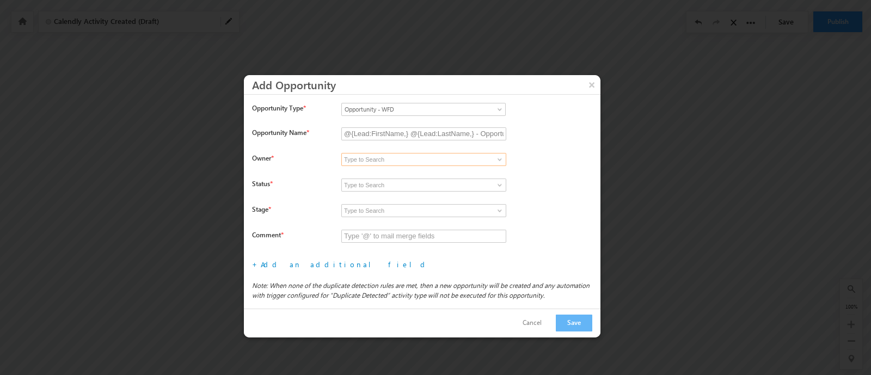
click at [487, 162] on input at bounding box center [423, 159] width 165 height 13
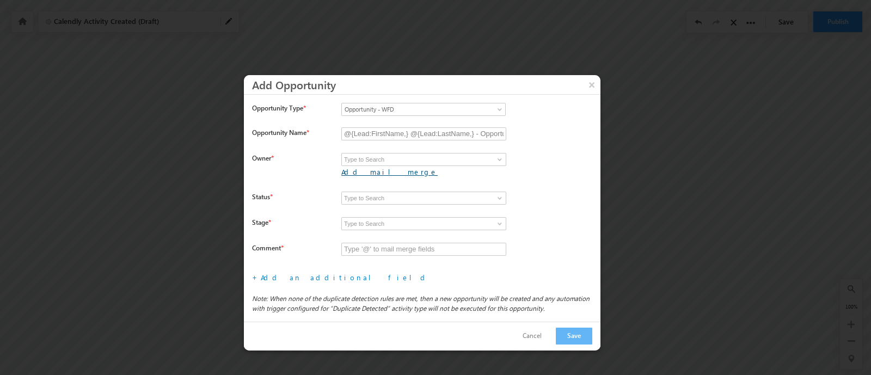
click at [438, 167] on link "Add mail merge" at bounding box center [389, 171] width 96 height 9
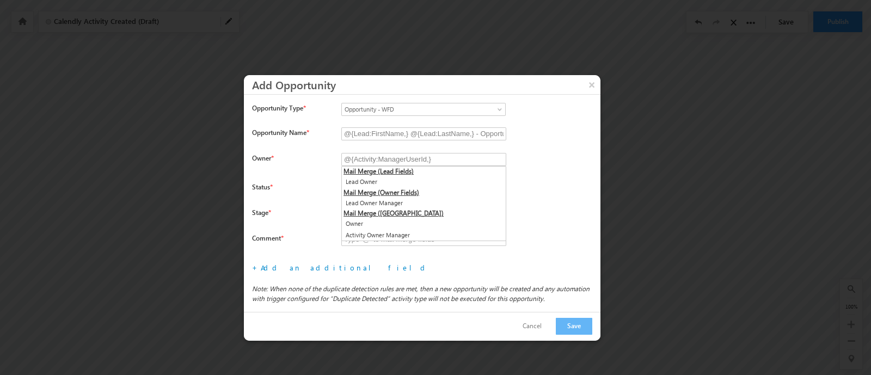
click at [414, 289] on icon "Note: When none of the duplicate detection rules are met, then a new opportunit…" at bounding box center [420, 294] width 337 height 18
click at [273, 161] on span "*" at bounding box center [272, 157] width 2 height 9
click at [0, 0] on select "Owner *" at bounding box center [0, 0] width 0 height 0
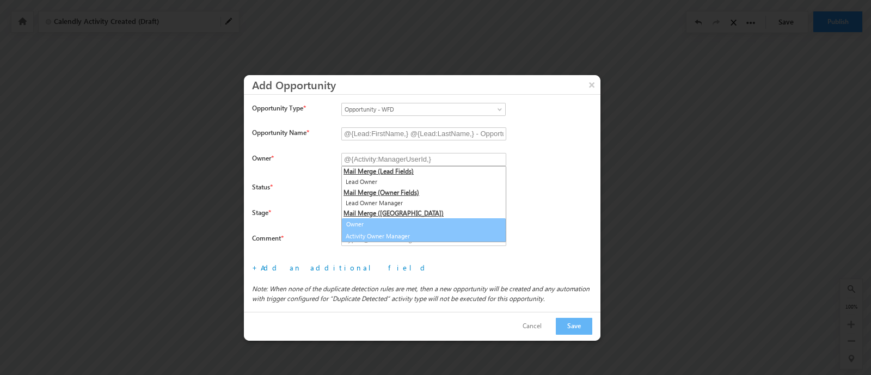
type input "@{Activity:OwnerId,}"
click at [462, 223] on link "Owner" at bounding box center [423, 224] width 165 height 13
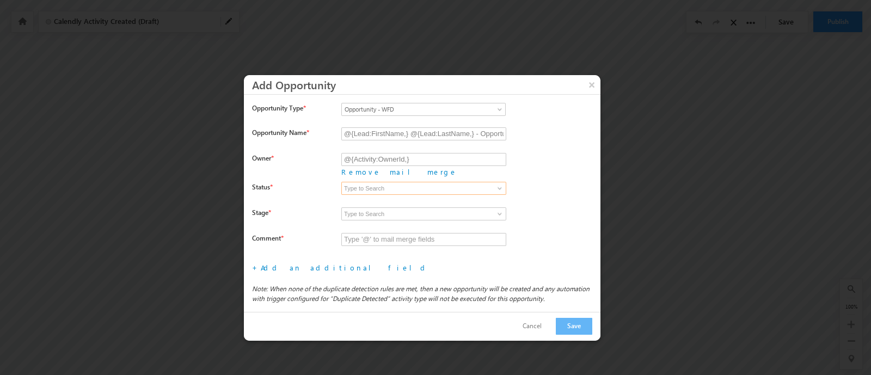
click at [448, 187] on input at bounding box center [423, 188] width 165 height 13
click at [500, 185] on span at bounding box center [499, 188] width 9 height 9
click at [473, 198] on link "Open" at bounding box center [423, 201] width 165 height 13
type input "Open"
click at [445, 210] on input at bounding box center [423, 213] width 165 height 13
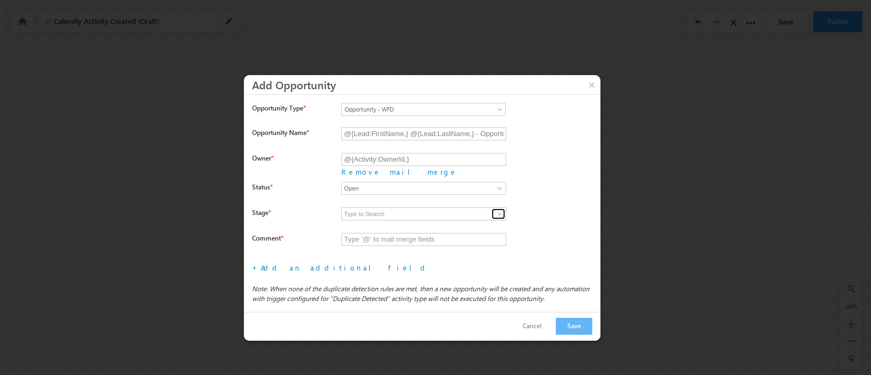
click at [499, 211] on span at bounding box center [499, 214] width 9 height 9
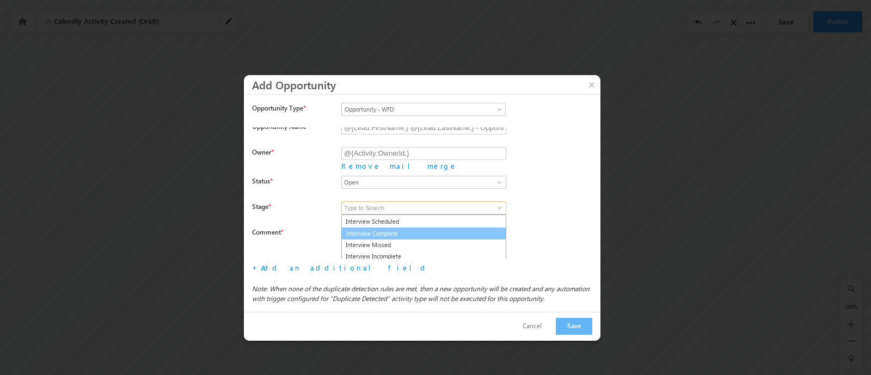
scroll to position [0, 0]
click at [444, 225] on link "Interview Scheduled" at bounding box center [423, 231] width 165 height 13
type input "Interview Scheduled"
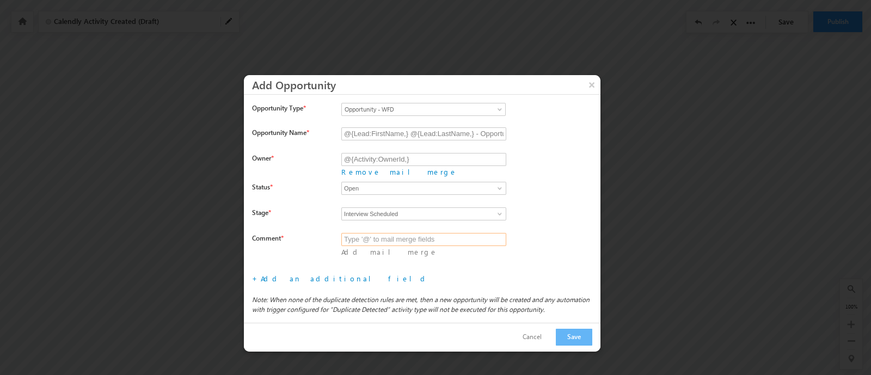
click at [480, 238] on input "text" at bounding box center [423, 239] width 165 height 13
click at [433, 241] on input "text" at bounding box center [423, 239] width 165 height 13
drag, startPoint x: 526, startPoint y: 233, endPoint x: 529, endPoint y: 239, distance: 6.4
click at [527, 235] on div "Type '@' to mail merge fields" at bounding box center [571, 229] width 150 height 27
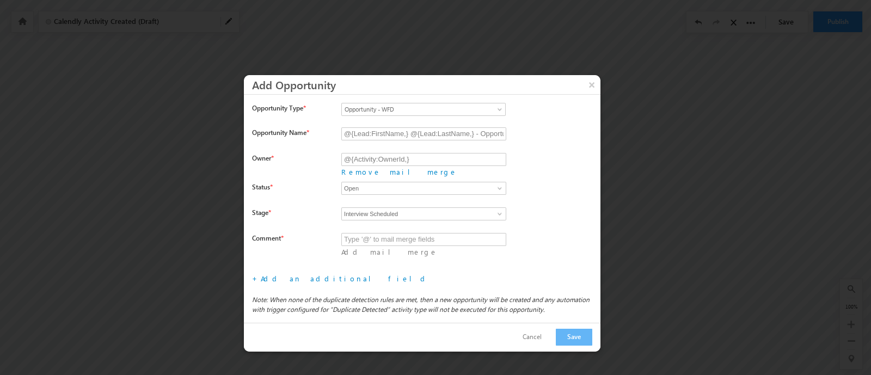
click at [438, 247] on link "Add mail merge" at bounding box center [389, 251] width 96 height 9
click at [429, 236] on input "text" at bounding box center [423, 239] width 165 height 13
click at [284, 274] on link "Add an additional field" at bounding box center [345, 278] width 168 height 9
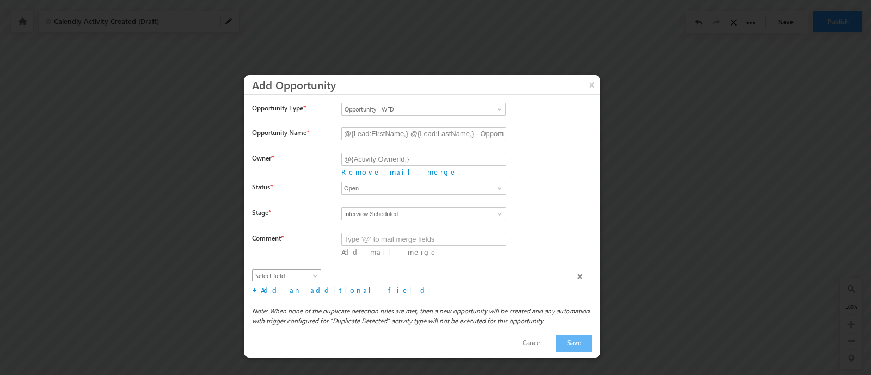
click at [284, 271] on span "Select field" at bounding box center [284, 276] width 63 height 10
click at [499, 281] on div "+ Add an additional field File type fields that belong to a Custom Field Set, c…" at bounding box center [426, 290] width 348 height 18
click at [286, 241] on div "Comment *" at bounding box center [292, 240] width 81 height 15
click at [394, 236] on input "text" at bounding box center [423, 239] width 165 height 13
click at [442, 237] on input "text" at bounding box center [423, 239] width 165 height 13
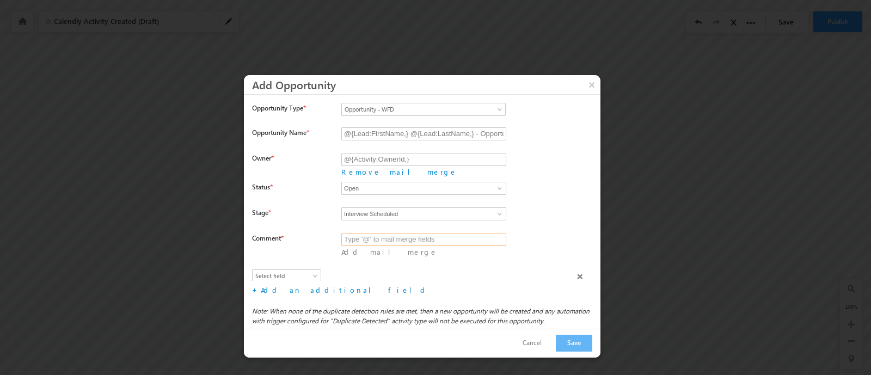
click at [441, 237] on input "text" at bounding box center [423, 239] width 165 height 13
click at [324, 223] on div "Stage * Scheduling Interview Interview Scheduled Interview Complete Interview M…" at bounding box center [426, 217] width 348 height 26
click at [294, 243] on div "Comment *" at bounding box center [292, 240] width 81 height 15
click at [438, 247] on link "Add mail merge" at bounding box center [389, 251] width 96 height 9
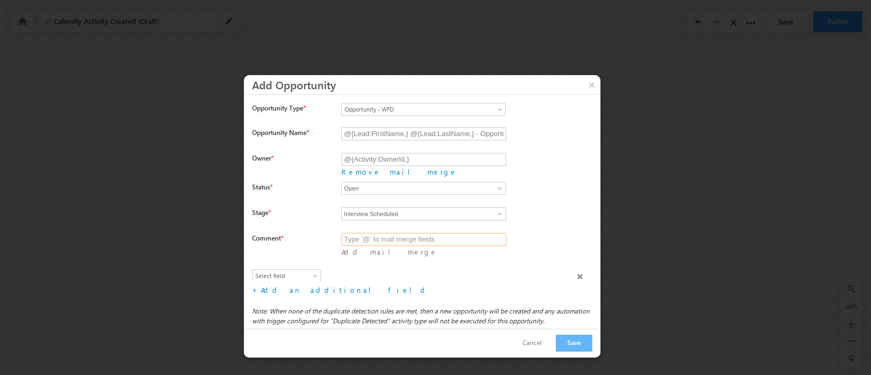
click at [450, 235] on input "text" at bounding box center [423, 239] width 165 height 13
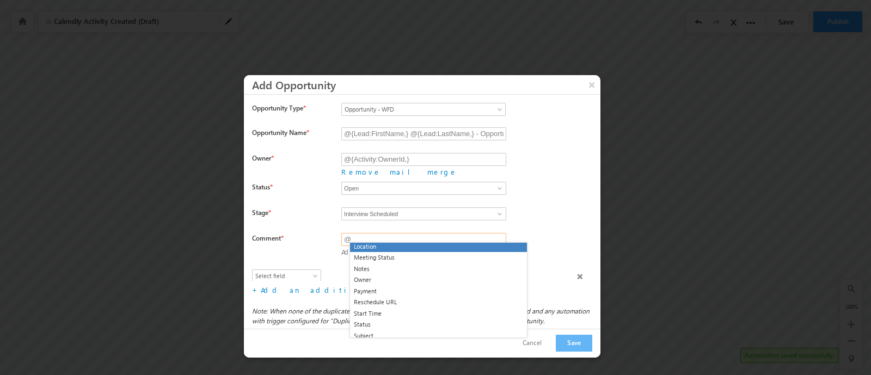
scroll to position [1700, 0]
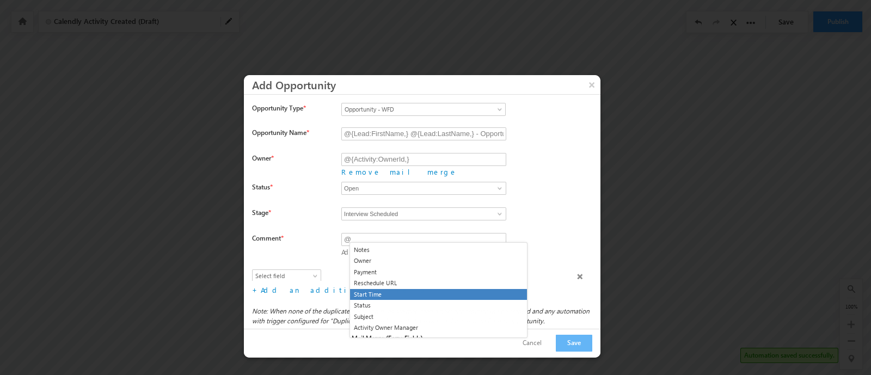
click at [414, 292] on li "Start Time" at bounding box center [438, 294] width 177 height 11
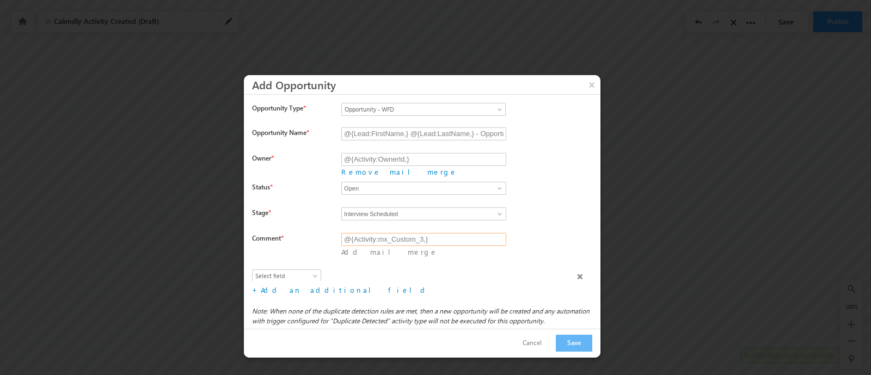
click at [342, 236] on input "@{Activity:mx_Custom_3,}" at bounding box center [423, 239] width 165 height 13
drag, startPoint x: 420, startPoint y: 233, endPoint x: 563, endPoint y: 232, distance: 143.7
click at [563, 233] on div "Interview scheduled for @{Activity:mx_Custom_3,} Add mail merge" at bounding box center [470, 251] width 259 height 36
click at [417, 236] on input "Interview scheduled for @{Activity:mx_Custom_3,}" at bounding box center [423, 239] width 165 height 13
type input "Interview scheduled for @{Activity:mx_Custom_3,}"
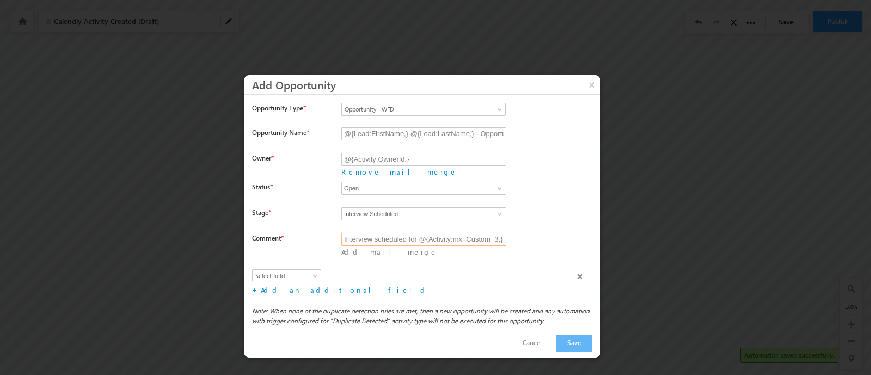
drag, startPoint x: 425, startPoint y: 234, endPoint x: 609, endPoint y: 230, distance: 184.0
click at [422, 227] on div "Scheduling Interview Interview Scheduled Interview Complete Interview Missed In…" at bounding box center [470, 220] width 259 height 26
click at [431, 234] on input "Interview scheduled for @{Activity:mx_Custom_3,}" at bounding box center [423, 239] width 165 height 13
click at [419, 233] on input "Interview scheduled for @{Activity:mx_Custom_3,}" at bounding box center [423, 239] width 165 height 13
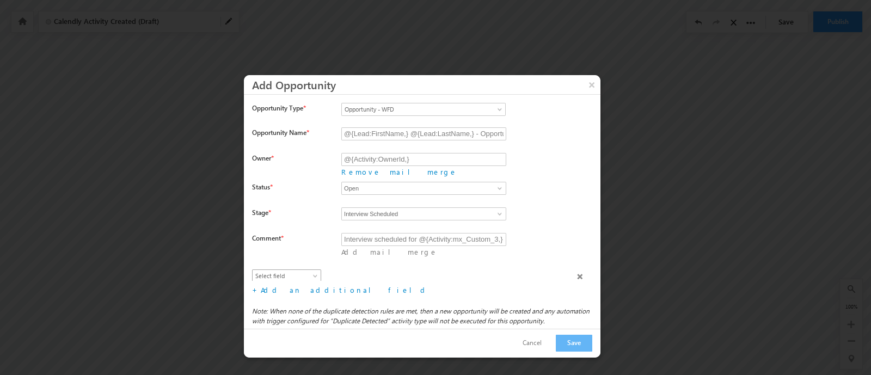
click at [275, 271] on span "Select field" at bounding box center [284, 276] width 63 height 10
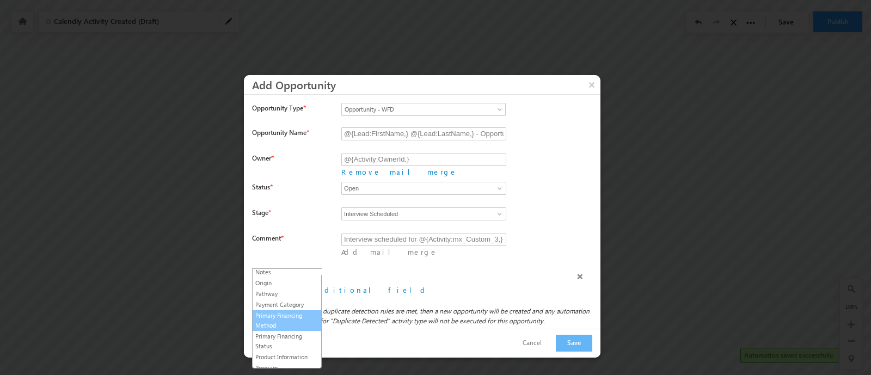
scroll to position [256, 0]
click at [298, 305] on link "Pathway" at bounding box center [287, 310] width 69 height 10
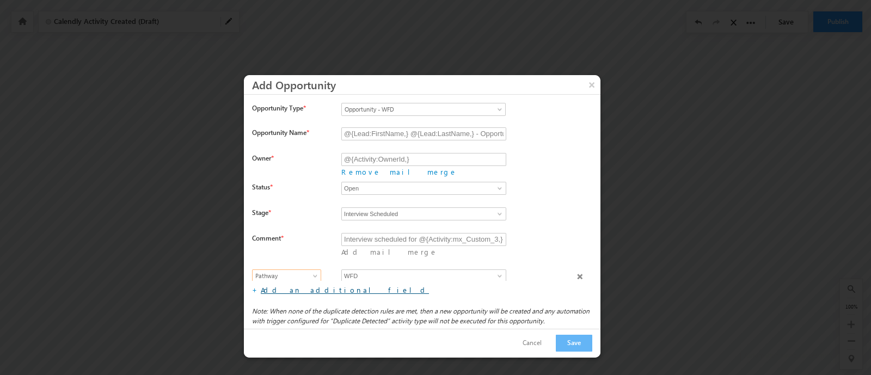
click at [289, 288] on link "Add an additional field" at bounding box center [345, 289] width 168 height 9
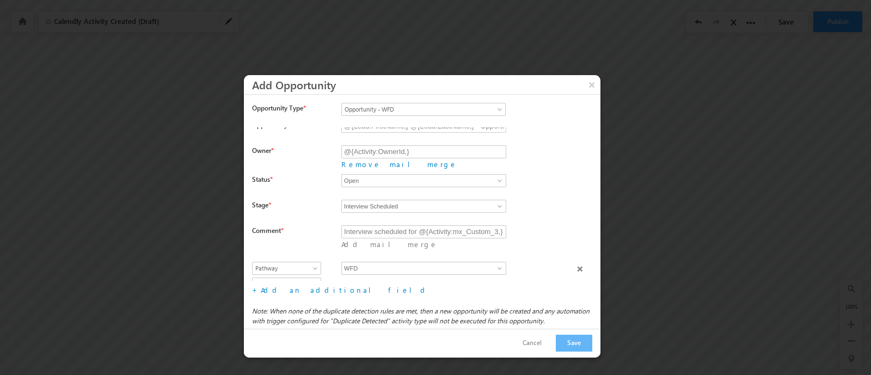
scroll to position [0, 0]
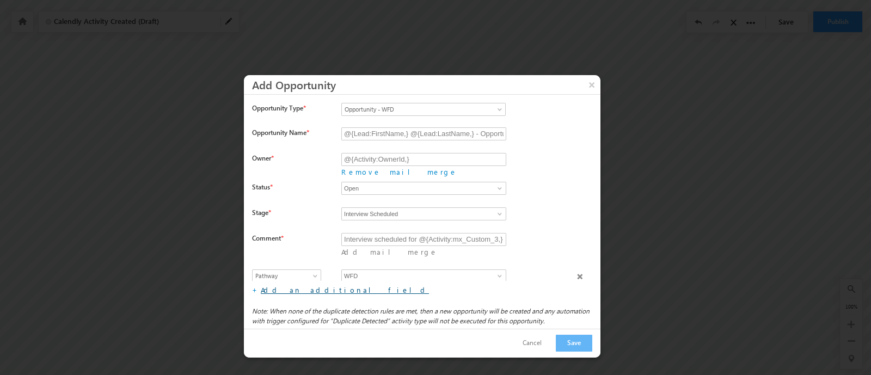
click at [275, 285] on link "Add an additional field" at bounding box center [345, 289] width 168 height 9
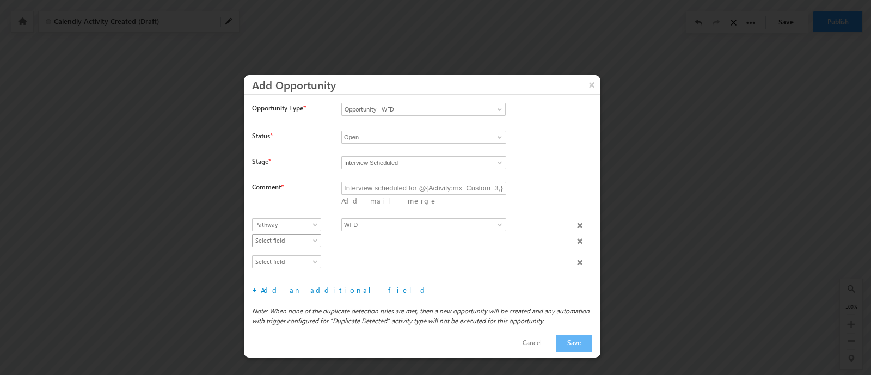
click at [293, 238] on span "Select field" at bounding box center [284, 241] width 63 height 10
click at [295, 288] on link "Substage" at bounding box center [287, 293] width 69 height 10
click at [402, 234] on input at bounding box center [423, 240] width 165 height 13
click at [496, 236] on span at bounding box center [499, 240] width 9 height 9
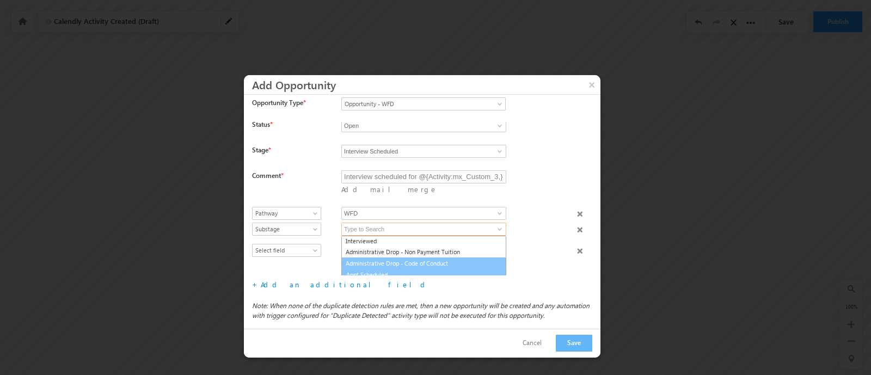
scroll to position [180, 0]
click at [440, 268] on link "Appt Scheduled" at bounding box center [423, 274] width 165 height 13
type input "Appt Scheduled"
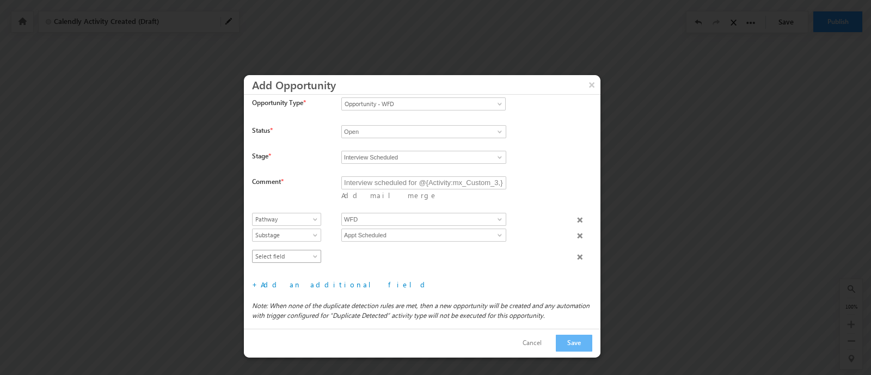
click at [314, 254] on span at bounding box center [316, 258] width 9 height 9
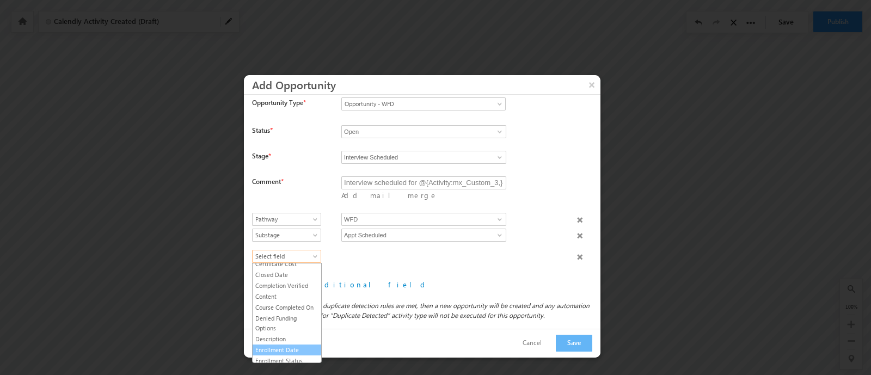
scroll to position [67, 0]
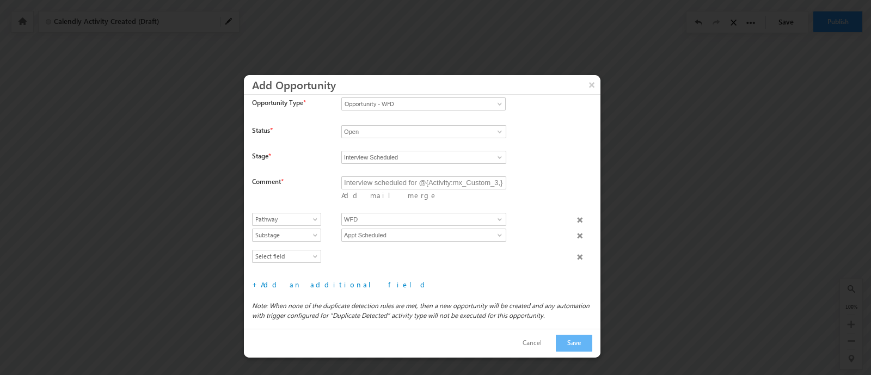
click at [409, 257] on div at bounding box center [456, 257] width 230 height 15
click at [577, 256] on span at bounding box center [579, 256] width 5 height 5
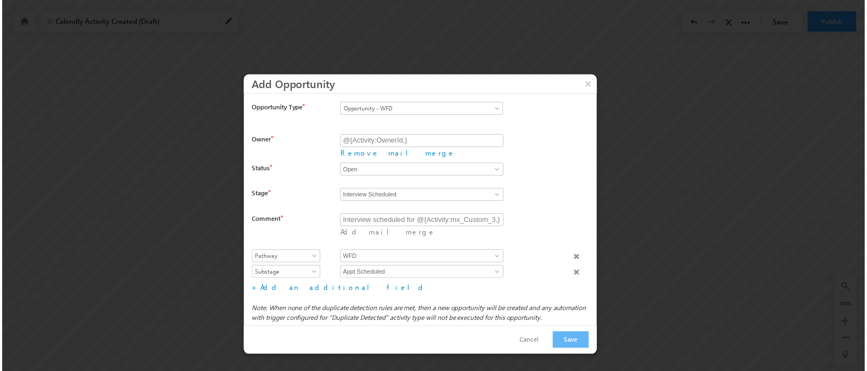
scroll to position [25, 0]
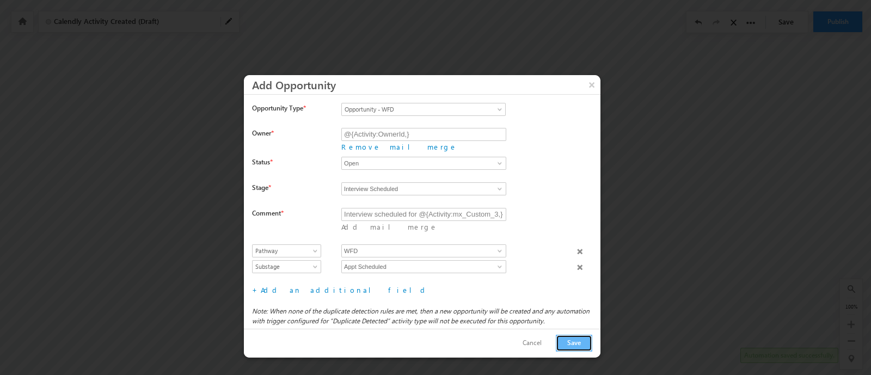
click at [569, 349] on button "Save" at bounding box center [574, 343] width 36 height 17
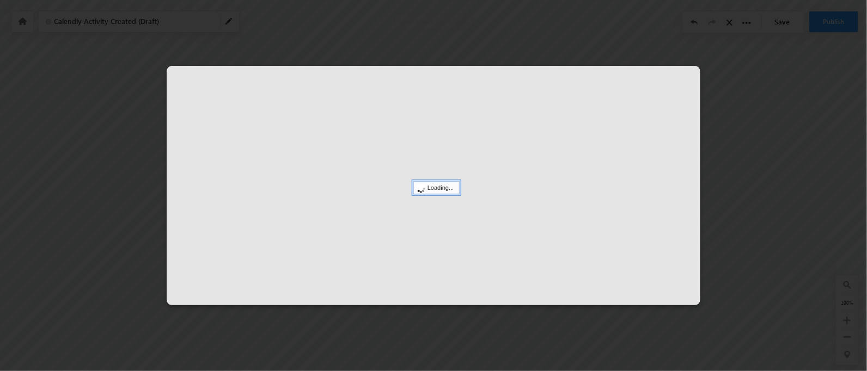
scroll to position [147, 0]
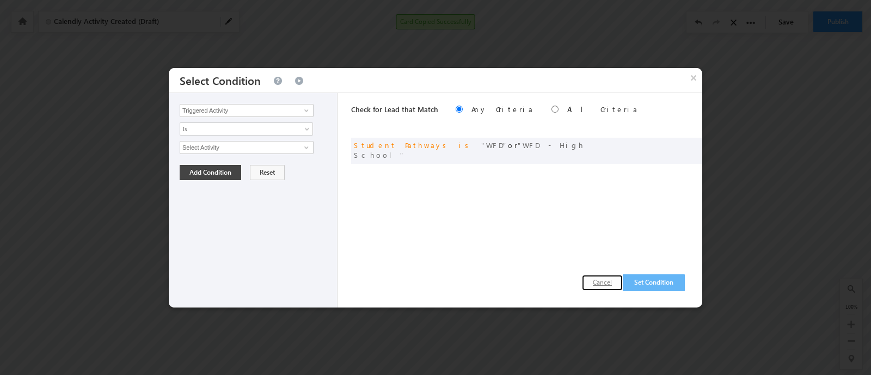
click at [597, 282] on button "Cancel" at bounding box center [602, 283] width 41 height 16
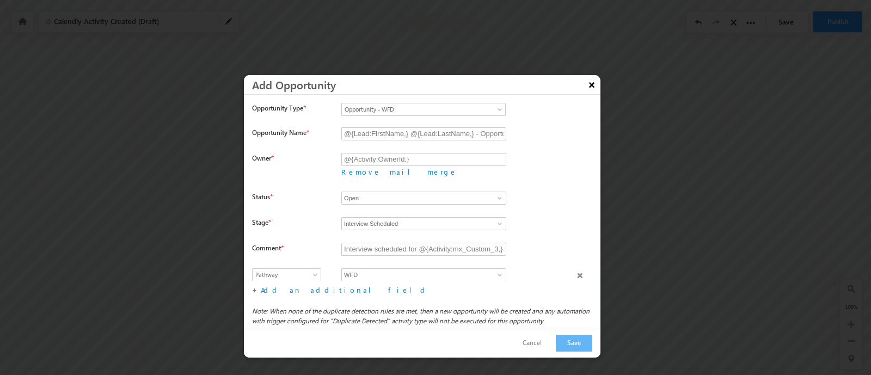
click at [588, 83] on button "×" at bounding box center [591, 84] width 17 height 19
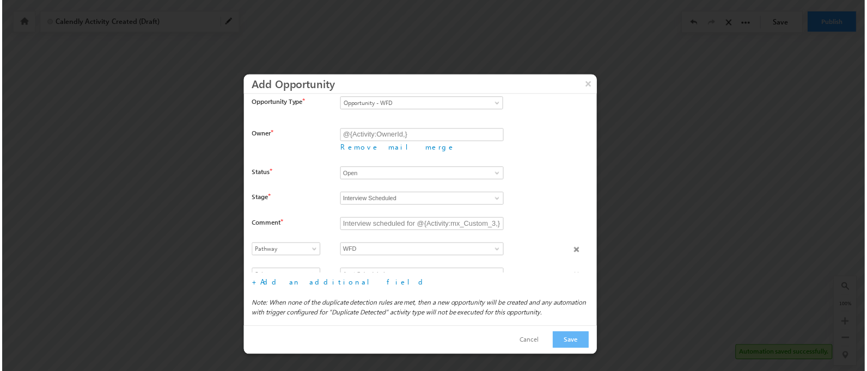
scroll to position [25, 0]
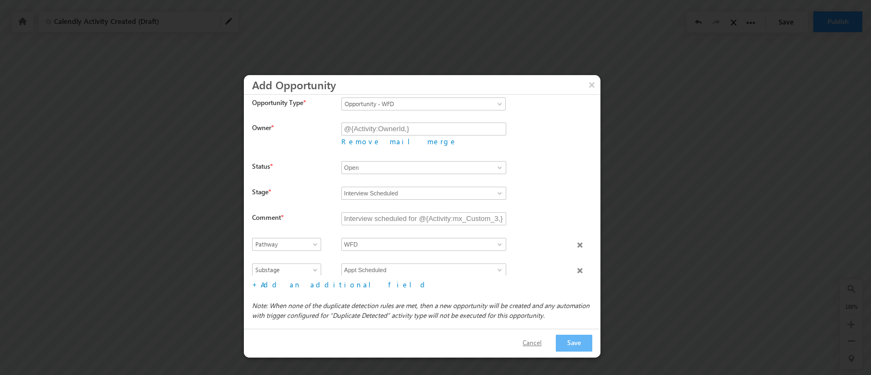
click at [536, 341] on button "Cancel" at bounding box center [532, 343] width 41 height 16
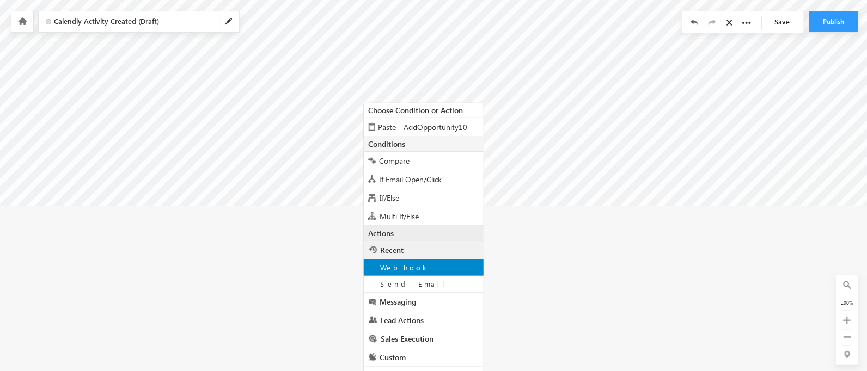
scroll to position [329, 0]
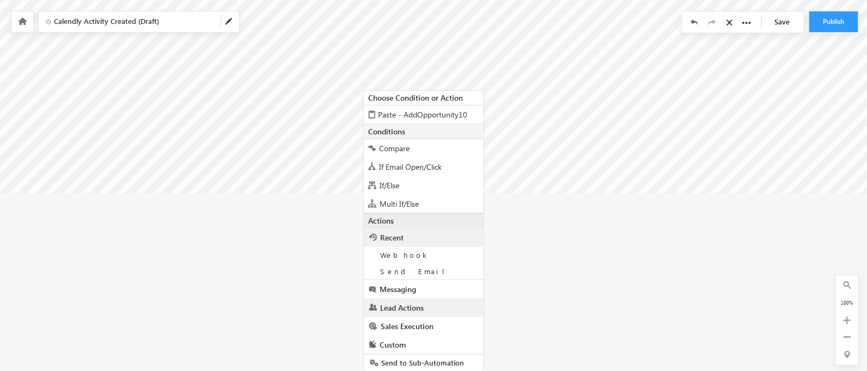
click at [422, 305] on span "Lead Actions" at bounding box center [402, 308] width 44 height 10
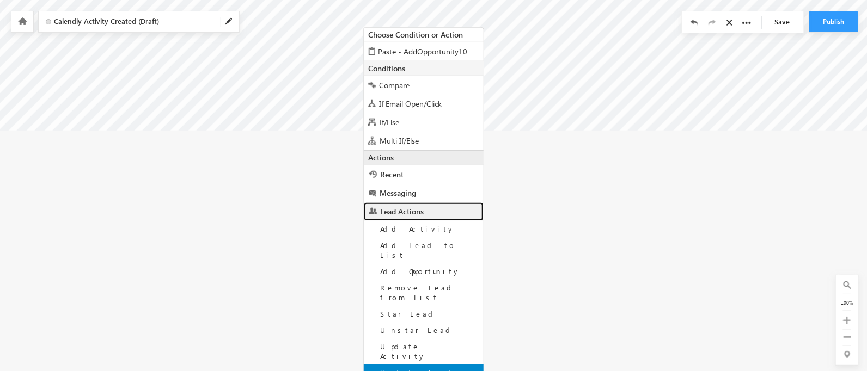
scroll to position [427, 0]
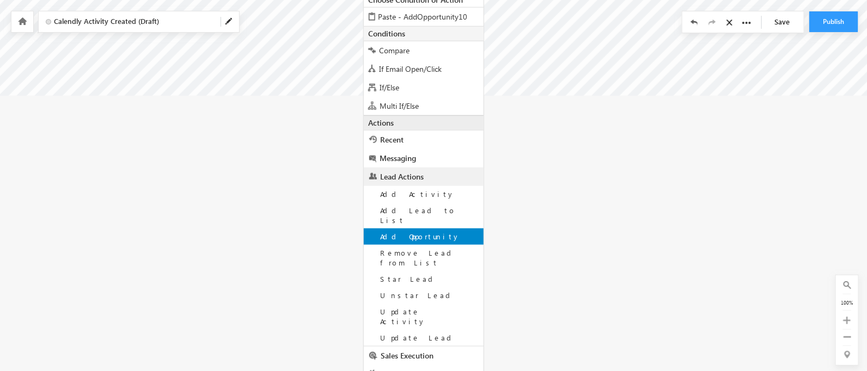
click at [427, 232] on span "Add Opportunity" at bounding box center [420, 236] width 80 height 9
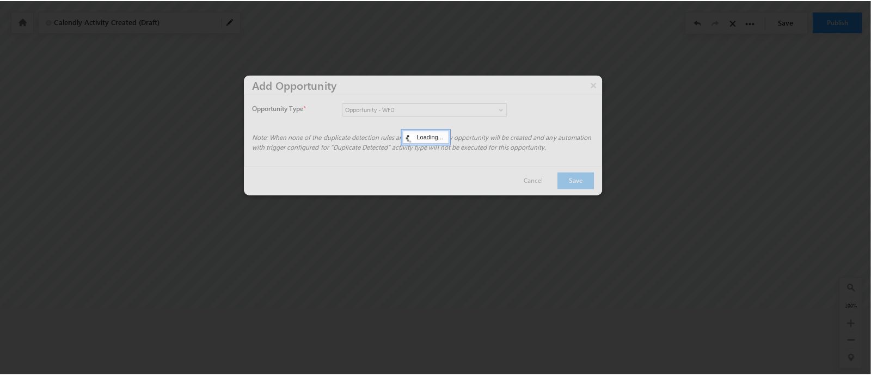
scroll to position [212, 0]
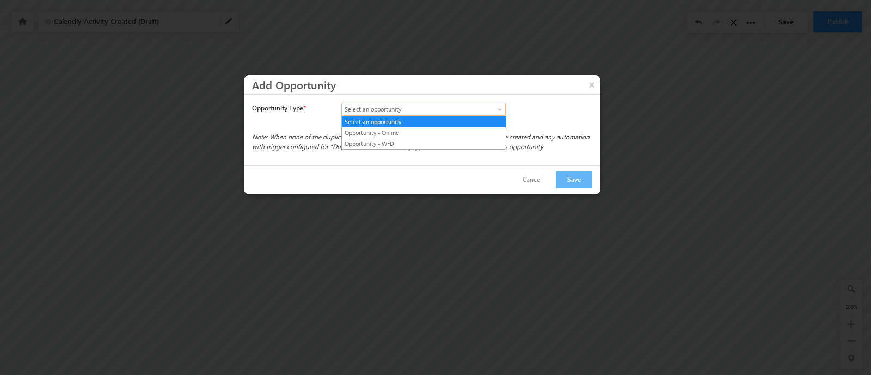
click at [452, 107] on span "Select an opportunity" at bounding box center [414, 110] width 144 height 10
drag, startPoint x: 451, startPoint y: 128, endPoint x: 438, endPoint y: 142, distance: 18.1
click at [438, 142] on ul "Select an opportunity Opportunity - Online Opportunity - WFD" at bounding box center [423, 133] width 165 height 34
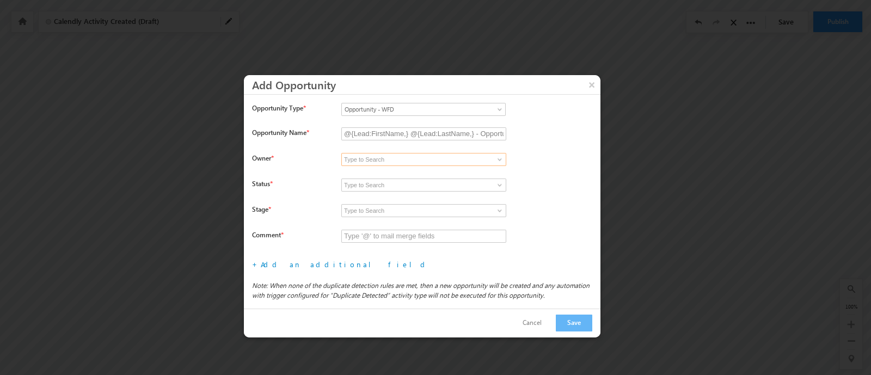
click at [417, 161] on input at bounding box center [423, 159] width 165 height 13
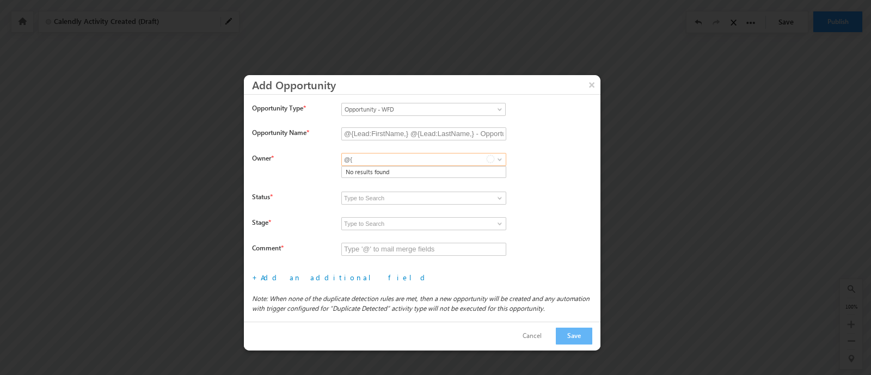
type input "@"
click at [438, 167] on link "Add mail merge" at bounding box center [389, 171] width 96 height 9
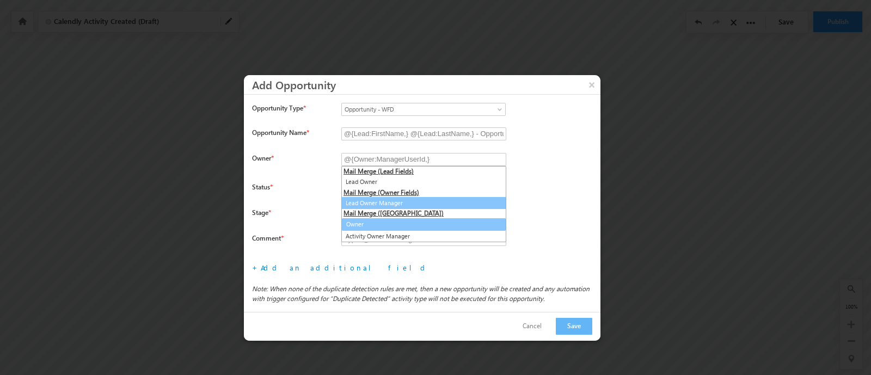
type input "@{Activity:OwnerId,}"
click at [400, 222] on link "Owner" at bounding box center [423, 224] width 165 height 13
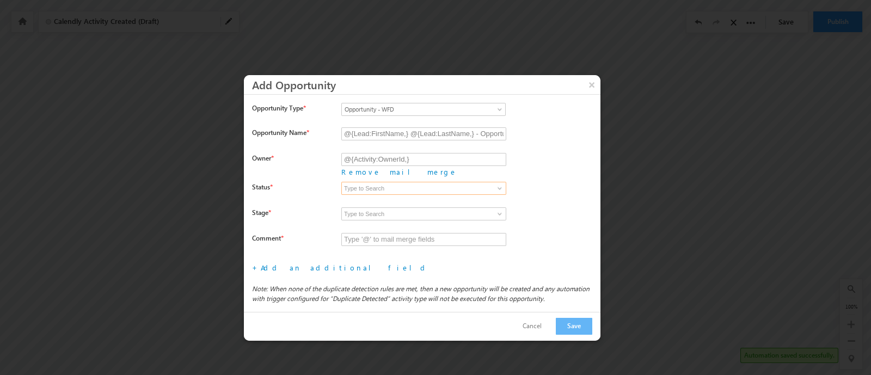
click at [390, 183] on input at bounding box center [423, 188] width 165 height 13
type input "I"
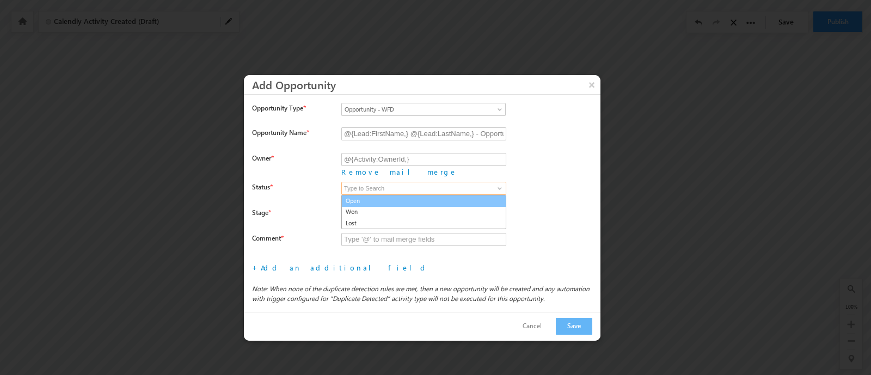
click at [433, 195] on link "Open" at bounding box center [423, 201] width 165 height 13
type input "Open"
click at [415, 207] on input at bounding box center [423, 213] width 165 height 13
click at [500, 210] on span at bounding box center [499, 214] width 9 height 9
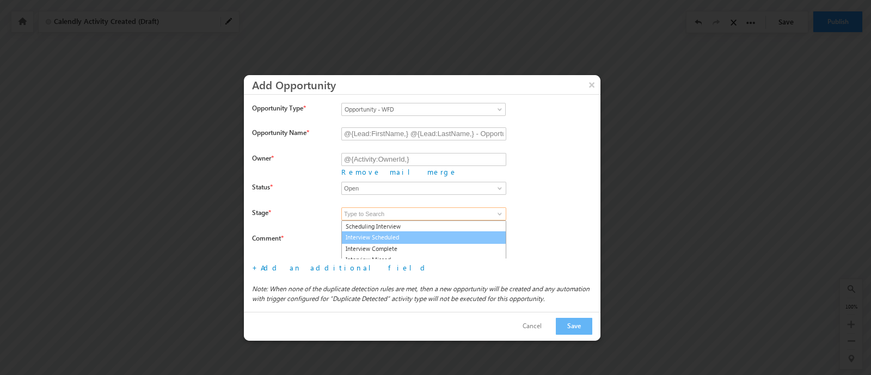
click at [428, 232] on link "Interview Scheduled" at bounding box center [423, 237] width 165 height 13
type input "Interview Scheduled"
click at [547, 227] on div "Scheduling Interview Interview Scheduled Interview Complete Interview Missed In…" at bounding box center [470, 220] width 259 height 26
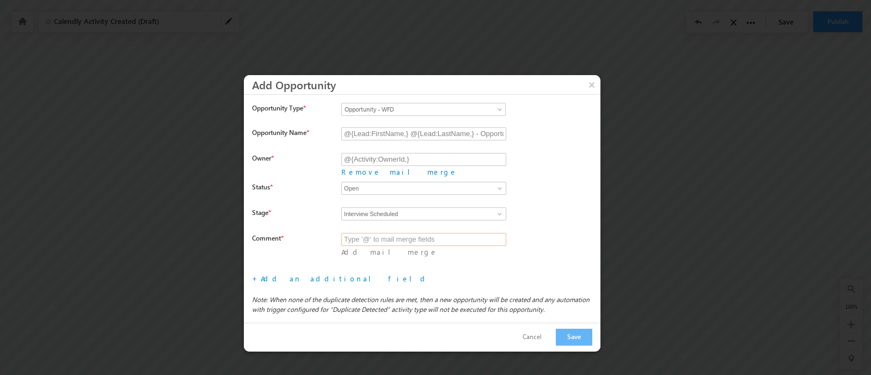
click at [432, 233] on input "text" at bounding box center [423, 239] width 165 height 13
click at [438, 247] on link "Add mail merge" at bounding box center [389, 251] width 96 height 9
click at [446, 235] on input "Interview scheduled for" at bounding box center [423, 239] width 165 height 13
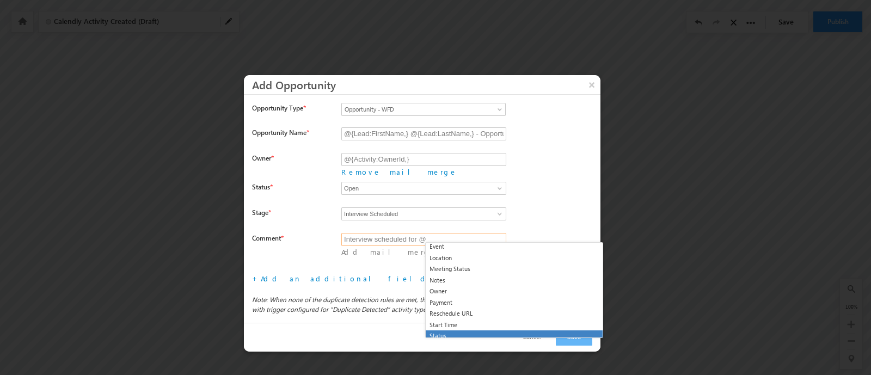
scroll to position [1700, 0]
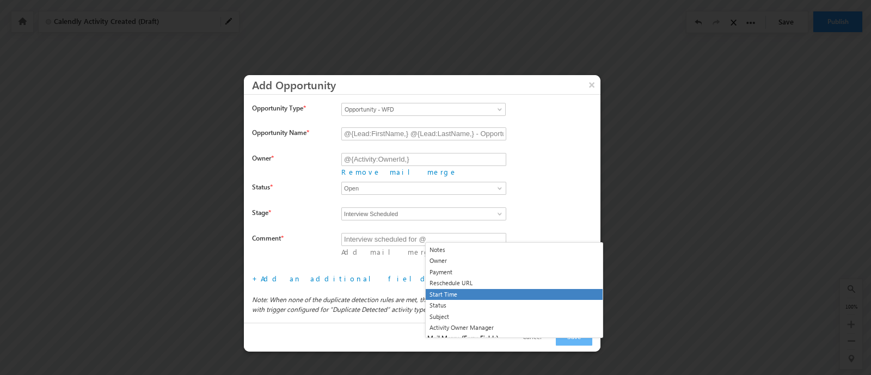
click at [488, 289] on li "Start Time" at bounding box center [514, 294] width 177 height 11
type input "Interview scheduled for @{Activity:mx_Custom_3,}"
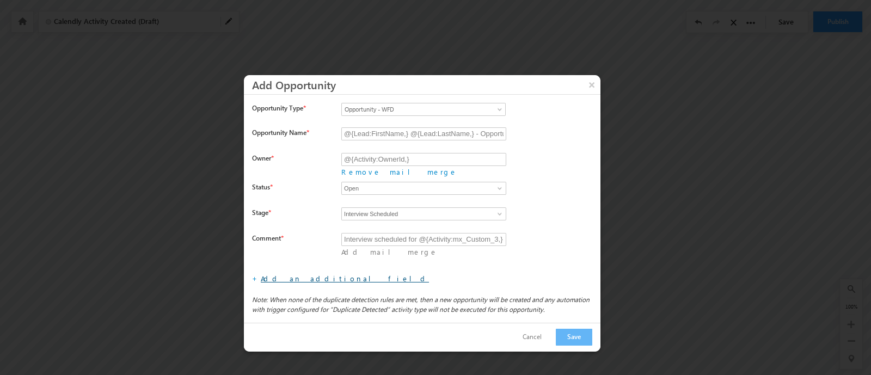
click at [301, 274] on link "Add an additional field" at bounding box center [345, 278] width 168 height 9
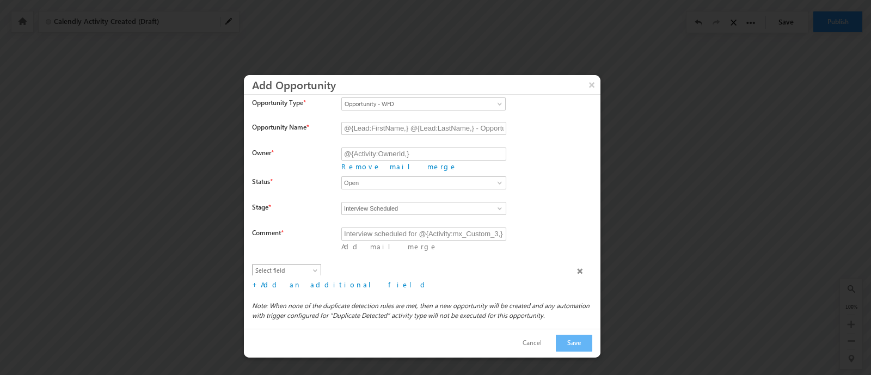
click at [294, 266] on span "Select field" at bounding box center [284, 271] width 63 height 10
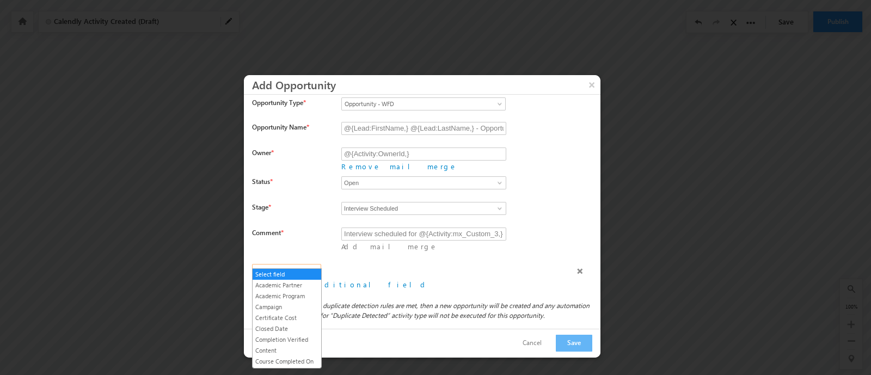
scroll to position [243, 0]
click at [286, 318] on link "Pathway" at bounding box center [287, 323] width 69 height 10
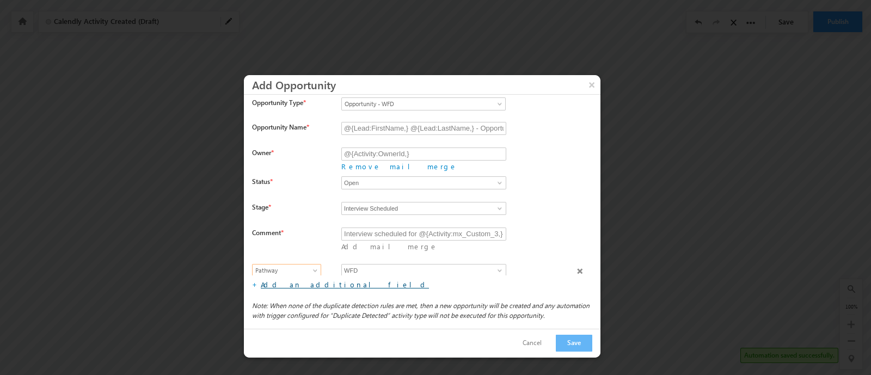
click at [300, 289] on link "Add an additional field" at bounding box center [345, 284] width 168 height 9
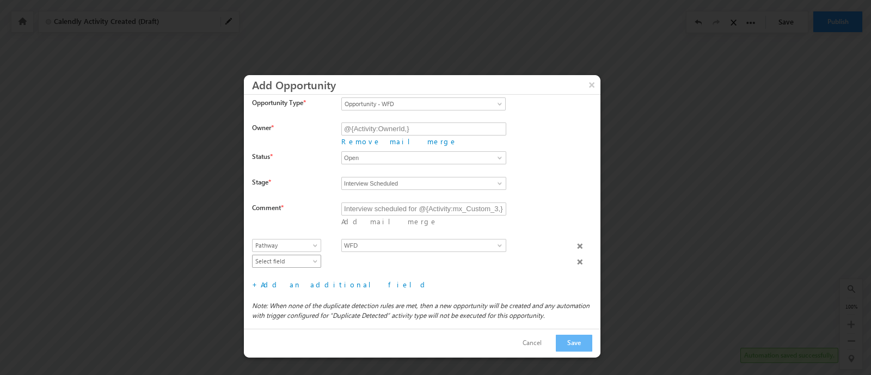
click at [290, 257] on span "Select field" at bounding box center [284, 261] width 63 height 10
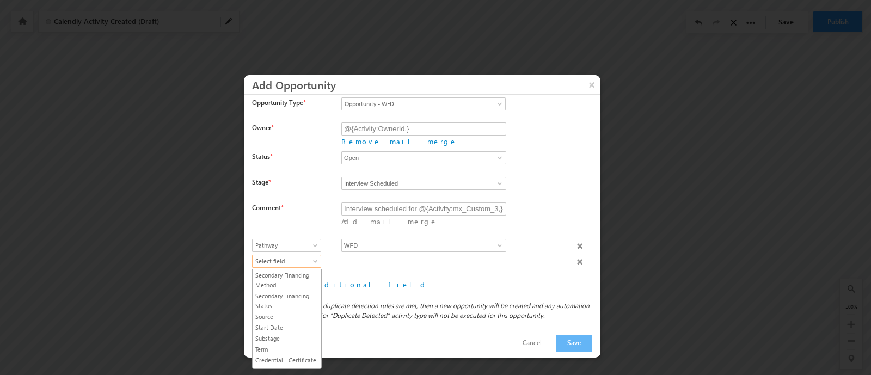
scroll to position [460, 0]
click at [303, 315] on link "Substage" at bounding box center [287, 320] width 69 height 10
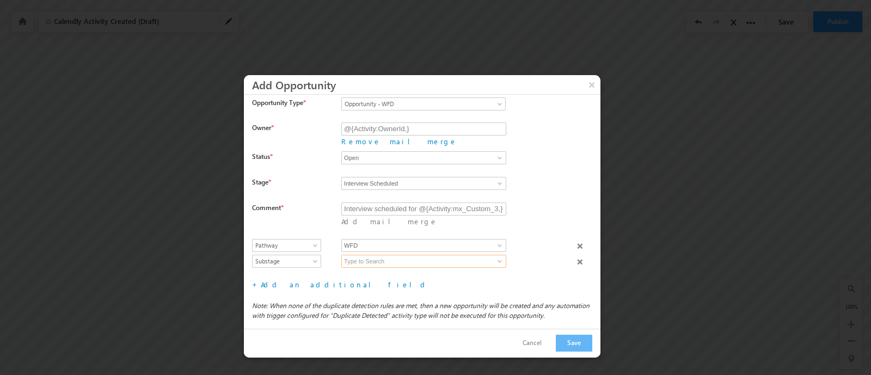
click at [381, 262] on input at bounding box center [423, 261] width 165 height 13
click at [498, 259] on span at bounding box center [499, 261] width 9 height 9
click at [400, 279] on link "Appt Scheduled" at bounding box center [423, 273] width 165 height 13
type input "Appt Scheduled"
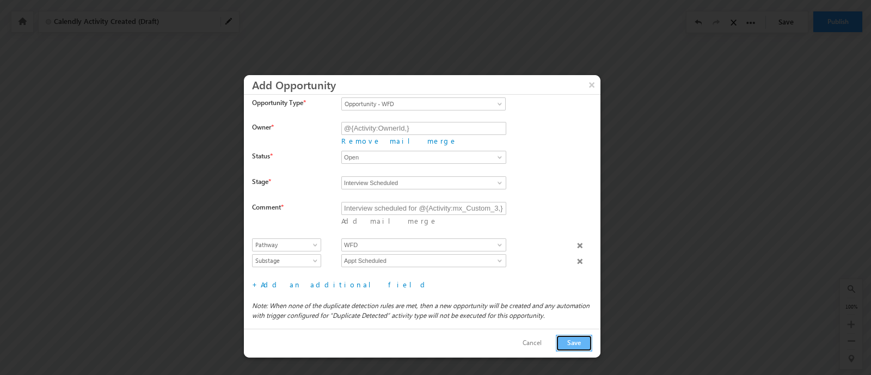
click at [567, 339] on button "Save" at bounding box center [574, 343] width 36 height 17
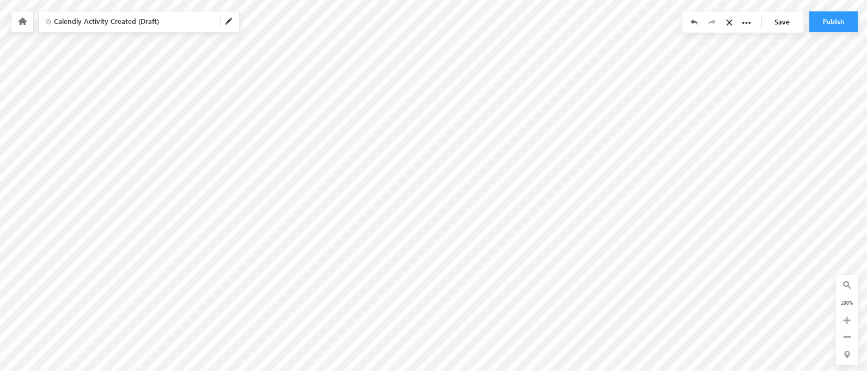
radio input "true"
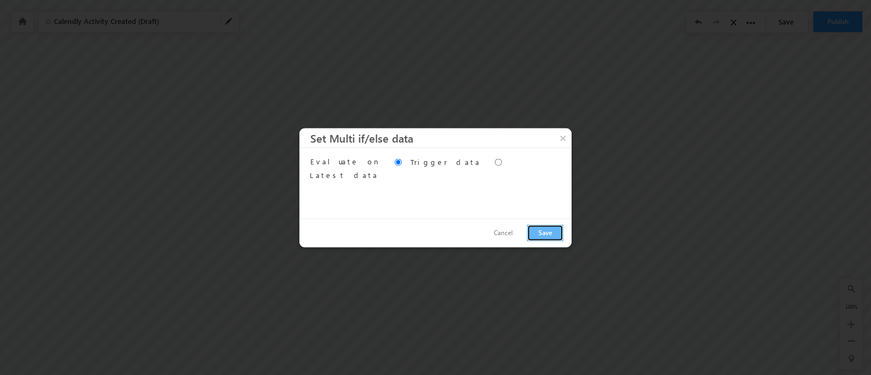
click at [542, 233] on button "Save" at bounding box center [545, 232] width 36 height 17
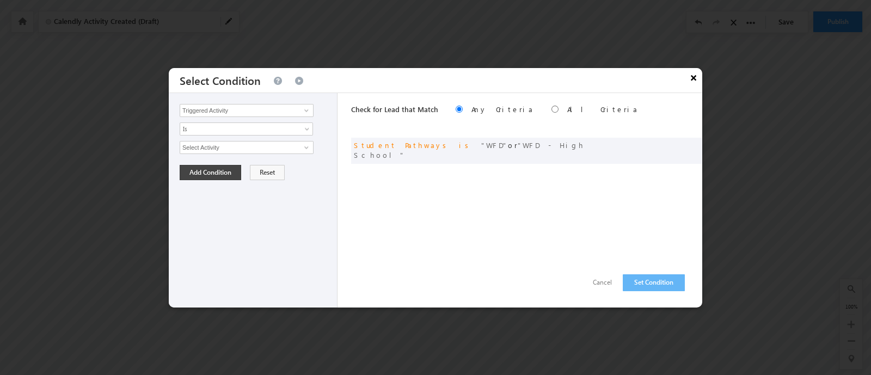
click at [690, 77] on button "×" at bounding box center [693, 77] width 17 height 19
click at [272, 105] on input "Triggered Activity" at bounding box center [247, 110] width 134 height 13
click at [303, 110] on span at bounding box center [306, 110] width 9 height 9
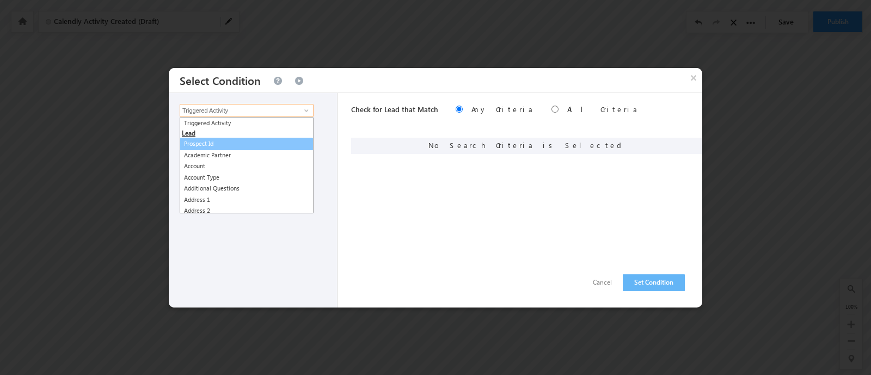
type input "c"
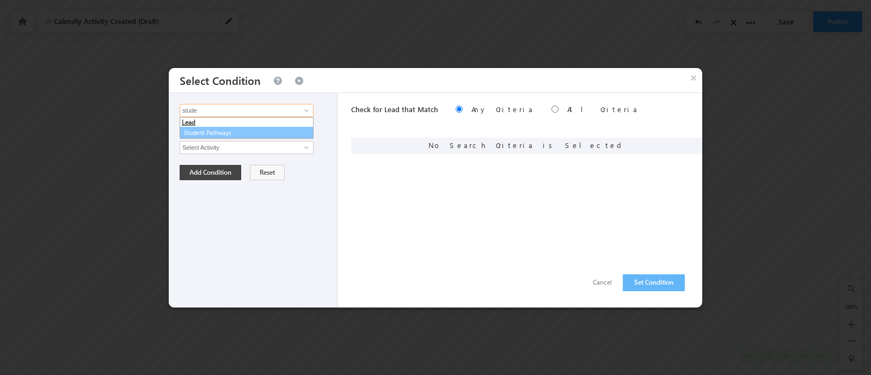
click at [234, 128] on link "Student Pathways" at bounding box center [247, 133] width 134 height 13
type input "Student Pathways"
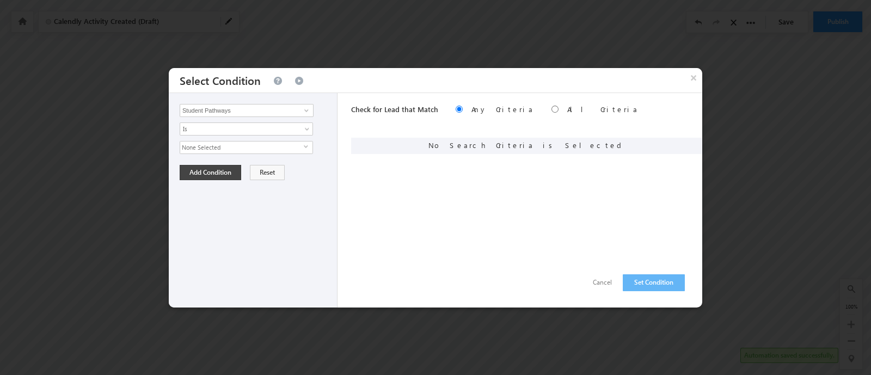
click at [241, 145] on span "None Selected" at bounding box center [242, 148] width 124 height 12
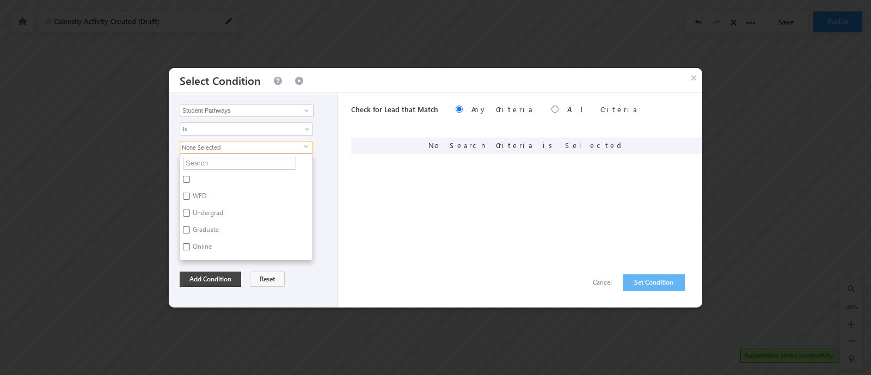
click at [195, 248] on label "Online" at bounding box center [201, 248] width 42 height 17
click at [190, 248] on input "Online" at bounding box center [186, 246] width 7 height 7
checkbox input "true"
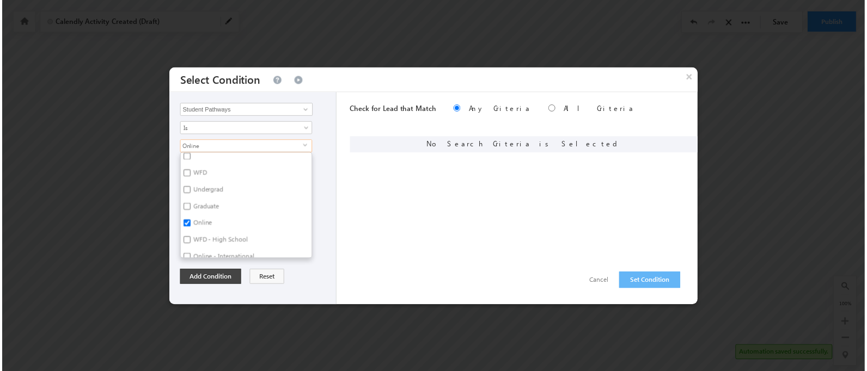
scroll to position [30, 0]
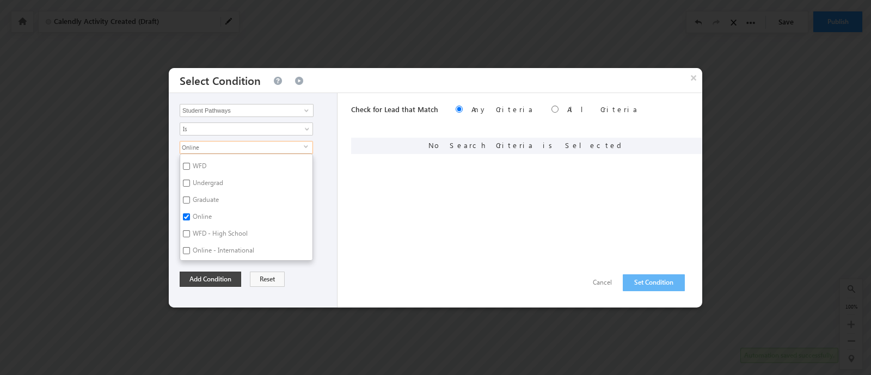
click at [234, 253] on label "Online - International" at bounding box center [222, 252] width 85 height 17
click at [190, 253] on input "Online - International" at bounding box center [186, 250] width 7 height 7
checkbox input "true"
click at [306, 281] on div "Add Condition Reset" at bounding box center [256, 279] width 152 height 15
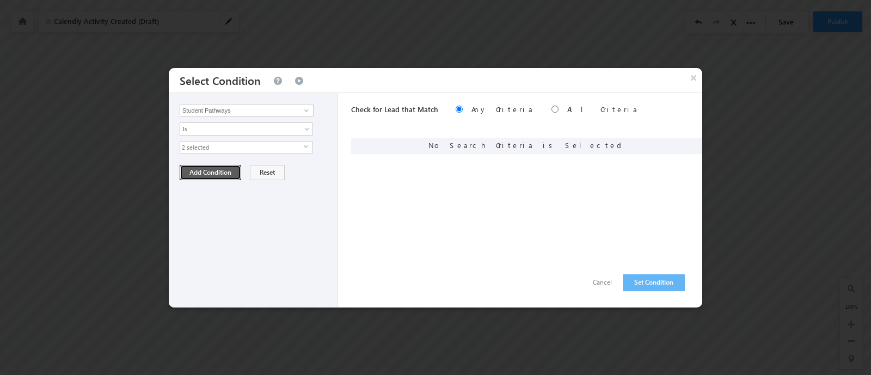
click at [224, 174] on button "Add Condition" at bounding box center [211, 172] width 62 height 15
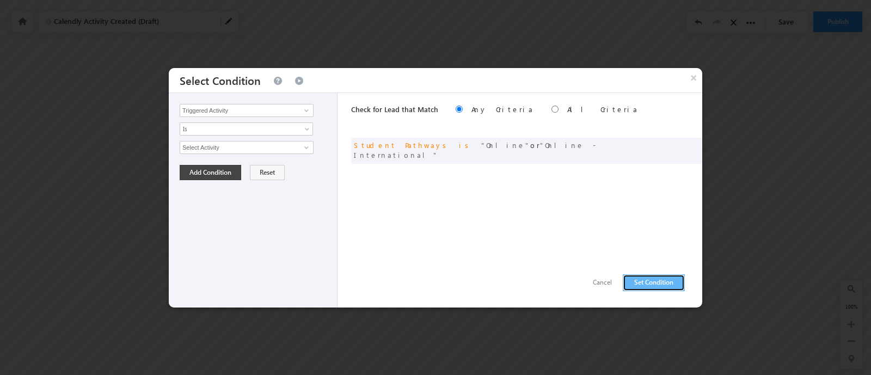
click at [660, 281] on button "Set Condition" at bounding box center [654, 282] width 62 height 17
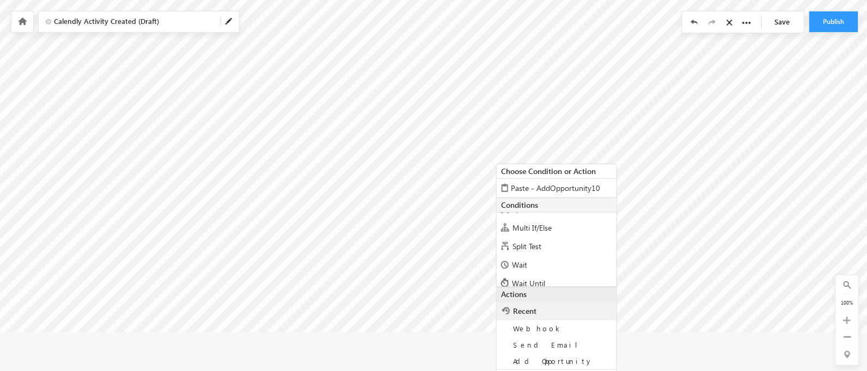
scroll to position [67, 0]
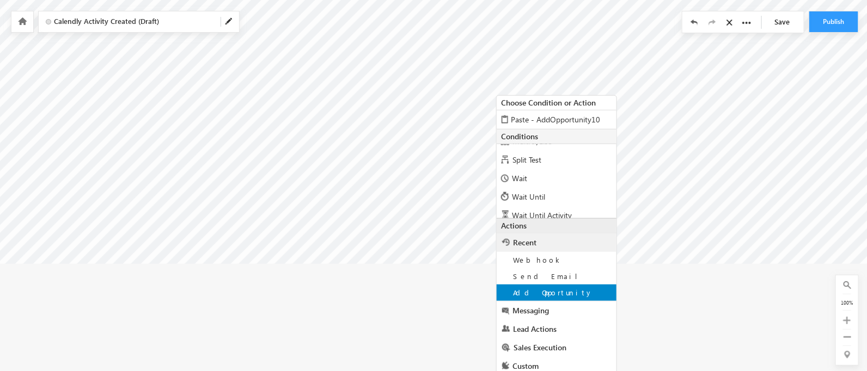
click at [570, 298] on div "Add Opportunity" at bounding box center [556, 293] width 120 height 16
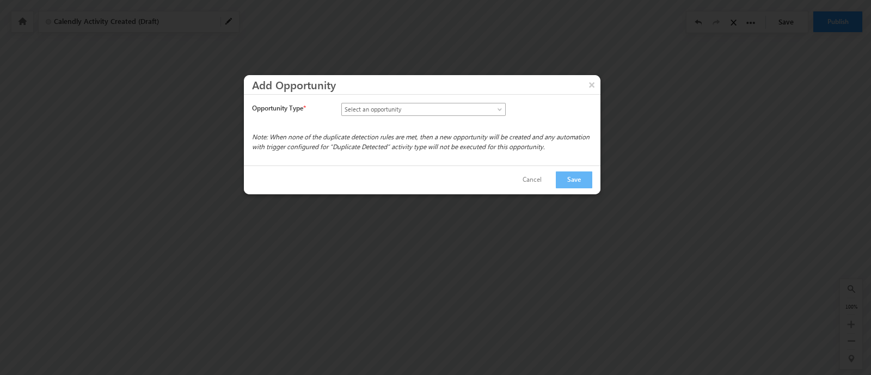
click at [416, 110] on span "Select an opportunity" at bounding box center [414, 110] width 144 height 10
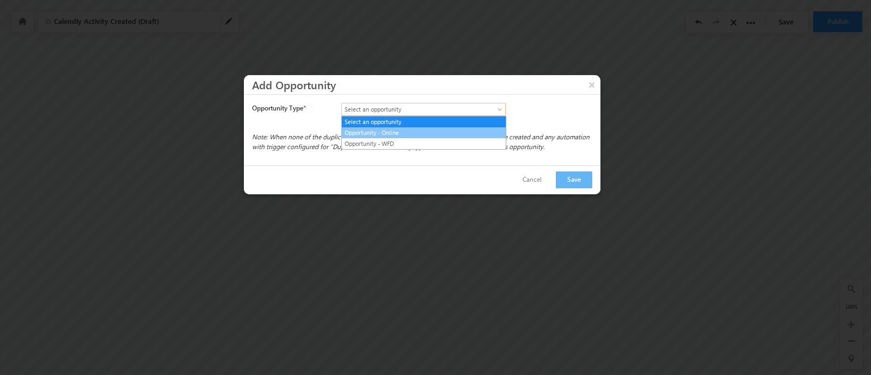
click at [391, 128] on link "Opportunity - Online" at bounding box center [424, 133] width 164 height 10
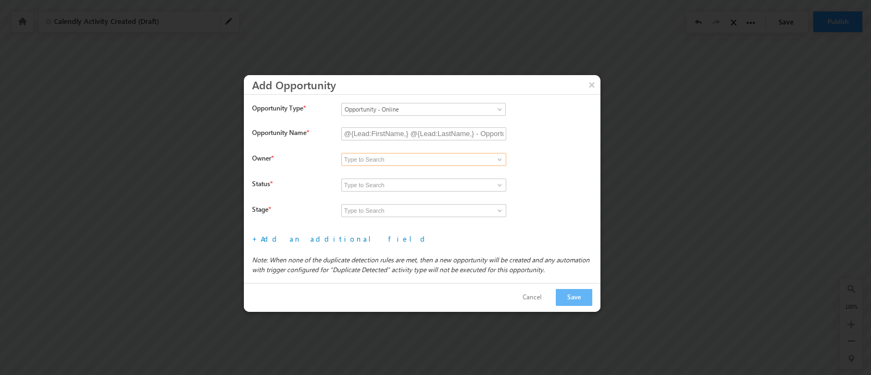
click at [378, 156] on input at bounding box center [423, 159] width 165 height 13
click at [381, 157] on input at bounding box center [423, 159] width 165 height 13
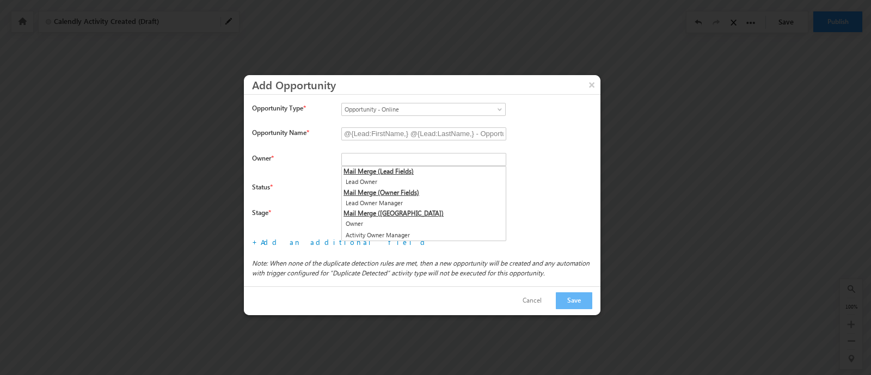
click at [457, 167] on link "Remove mail merge" at bounding box center [399, 171] width 116 height 9
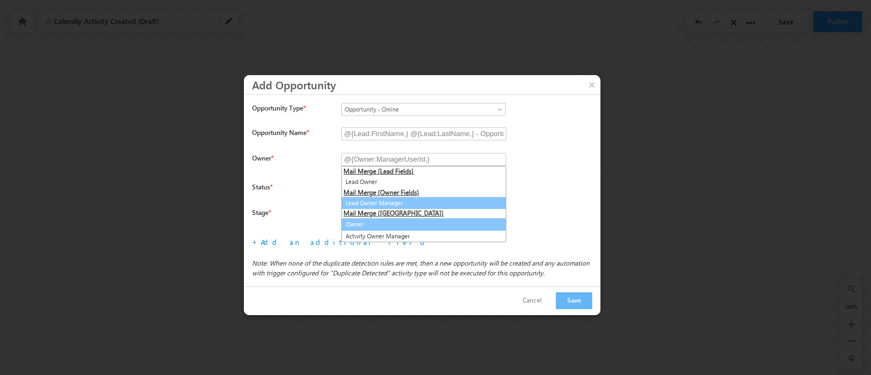
type input "@{Activity:OwnerId,}"
click at [405, 220] on link "Owner" at bounding box center [423, 224] width 165 height 13
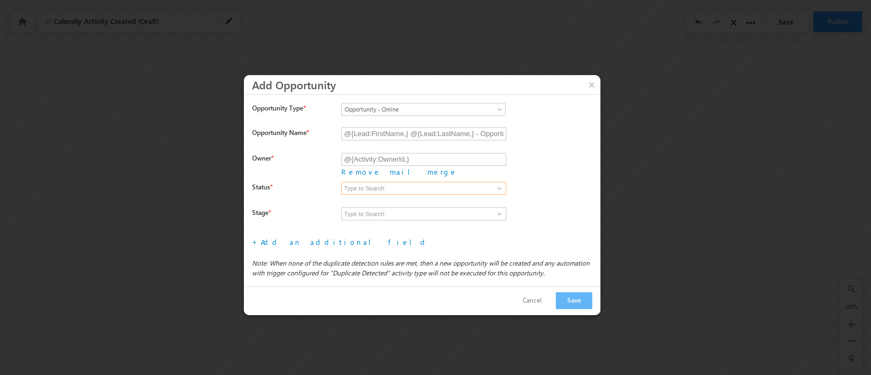
click at [445, 190] on input at bounding box center [423, 188] width 165 height 13
click at [422, 196] on label at bounding box center [470, 200] width 259 height 10
click at [422, 189] on input at bounding box center [423, 188] width 165 height 13
click at [450, 196] on link "Open" at bounding box center [423, 201] width 165 height 13
type input "Open"
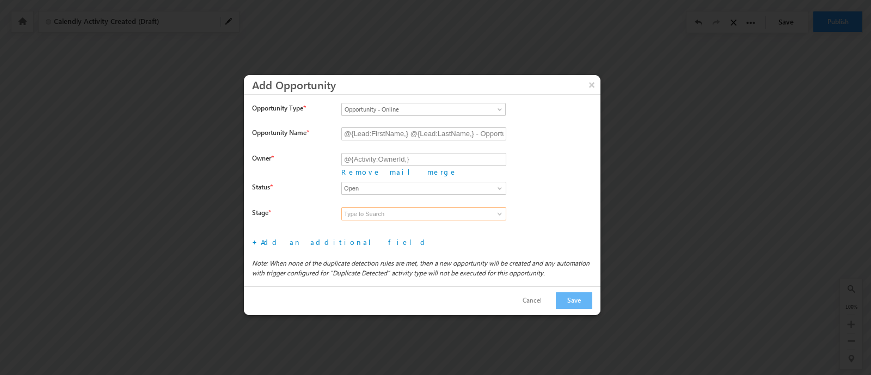
click at [417, 213] on input at bounding box center [423, 213] width 165 height 13
type input "Interview Scheduled"
click at [264, 238] on link "Add an additional field" at bounding box center [345, 241] width 168 height 9
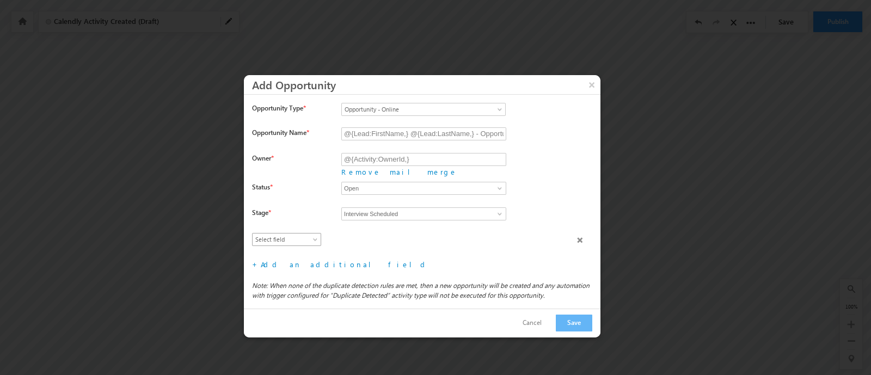
click at [305, 238] on span "Select field" at bounding box center [284, 240] width 63 height 10
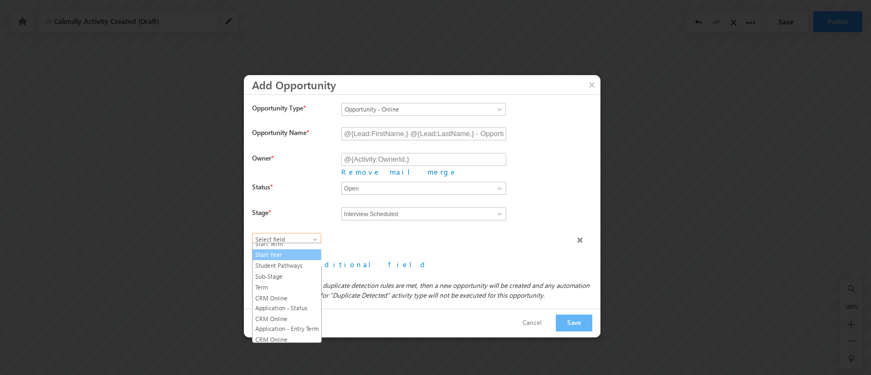
scroll to position [272, 0]
click at [288, 254] on link "Student Pathways" at bounding box center [287, 249] width 69 height 10
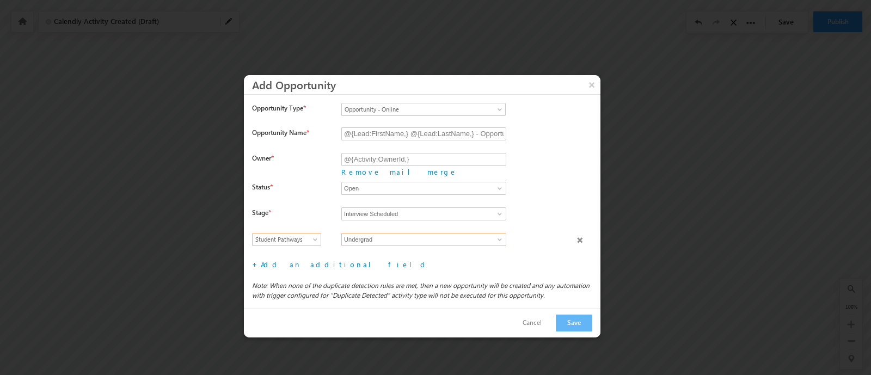
click at [366, 236] on input "Undergrad" at bounding box center [423, 239] width 165 height 13
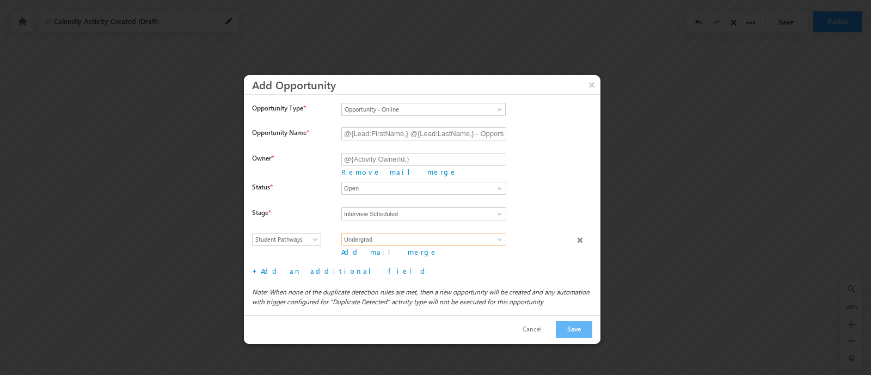
click at [397, 235] on input "Undergrad" at bounding box center [423, 239] width 165 height 13
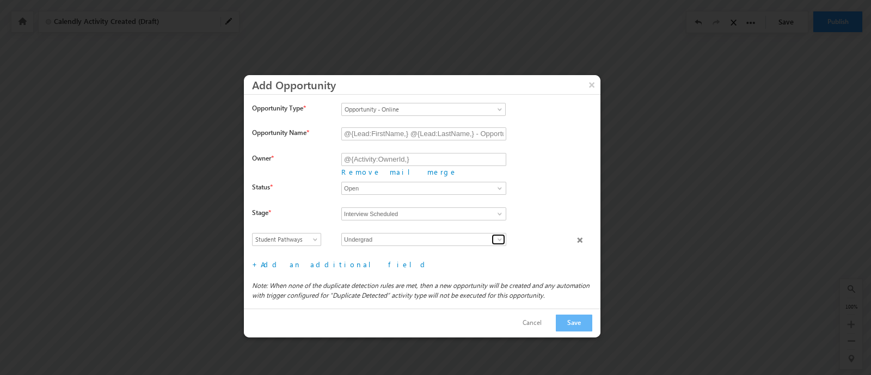
click at [498, 235] on span at bounding box center [499, 239] width 9 height 9
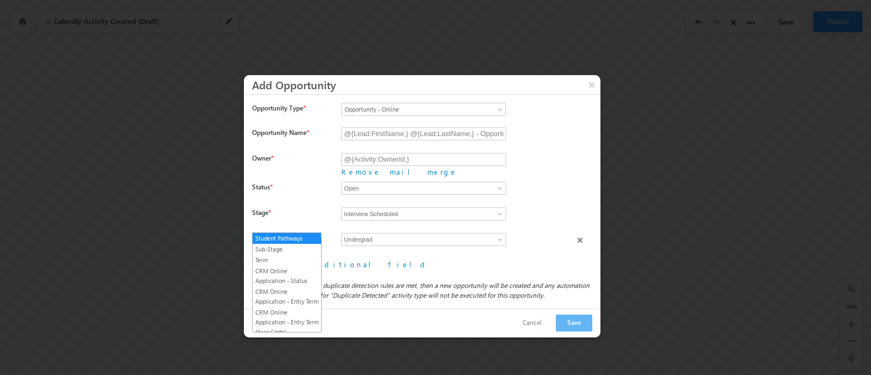
scroll to position [0, 0]
click at [316, 224] on div "Opportunity Name * @{Lead:FirstName,} @{Lead:LastName,} - Opportunity - Online …" at bounding box center [426, 191] width 348 height 128
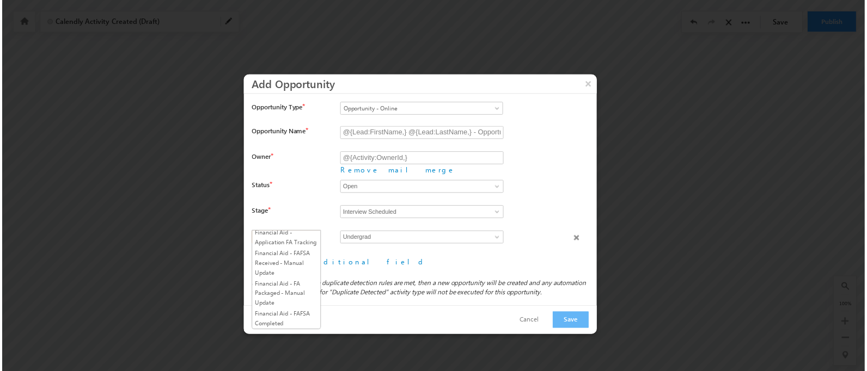
scroll to position [1293, 0]
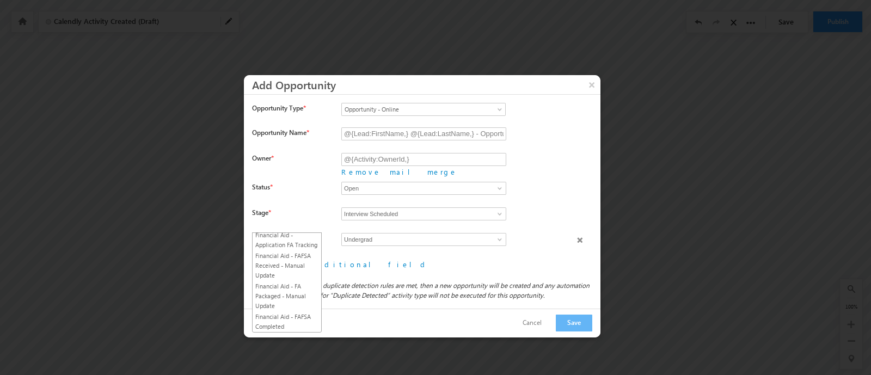
click at [468, 262] on div "+ Add an additional field File type fields that belong to a Custom Field Set, c…" at bounding box center [426, 264] width 348 height 18
click at [580, 237] on span at bounding box center [579, 239] width 5 height 5
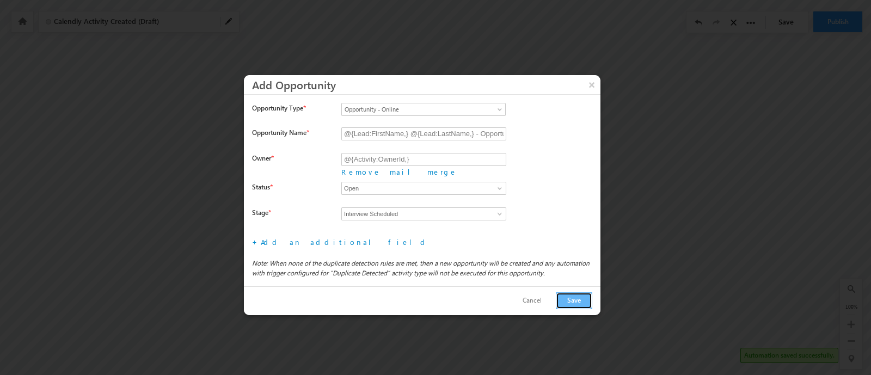
click at [582, 296] on button "Save" at bounding box center [574, 300] width 36 height 17
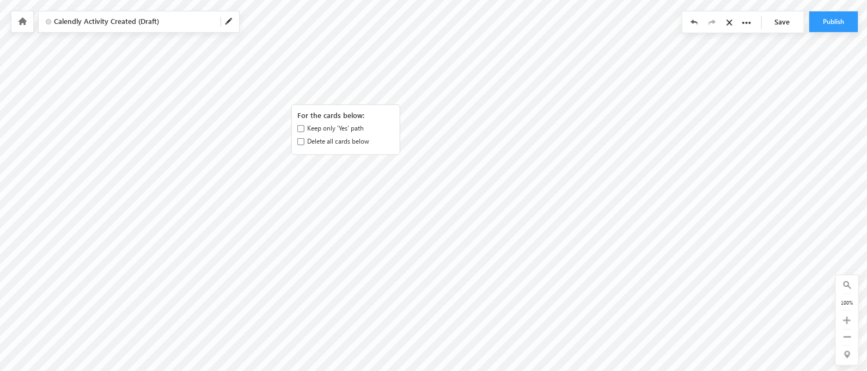
click at [349, 139] on label "Delete all cards below" at bounding box center [338, 142] width 62 height 10
click at [304, 139] on input "Delete all cards below" at bounding box center [300, 141] width 7 height 7
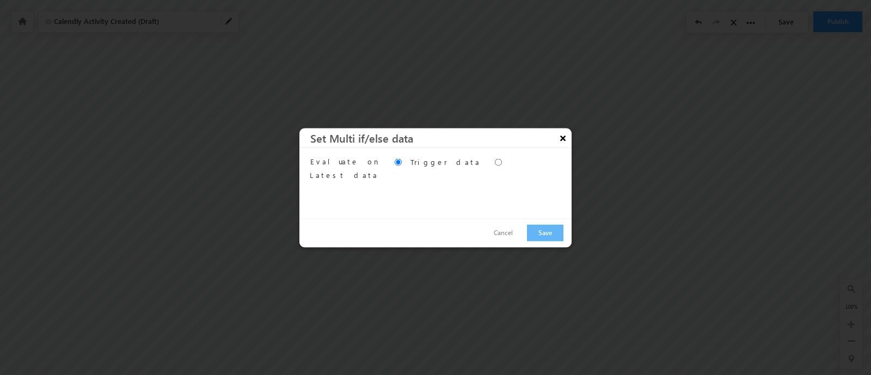
click at [566, 136] on button "×" at bounding box center [562, 137] width 17 height 19
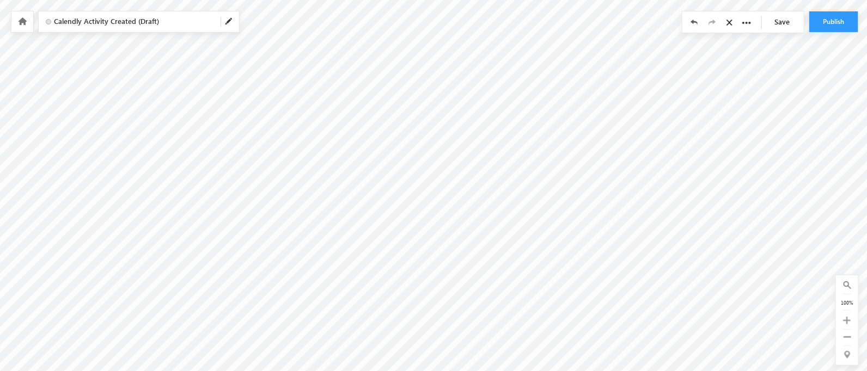
scroll to position [217, 0]
click at [787, 17] on link "Save" at bounding box center [784, 21] width 38 height 21
click at [786, 22] on link "Save" at bounding box center [784, 21] width 38 height 21
click at [779, 24] on link "Save" at bounding box center [784, 21] width 38 height 21
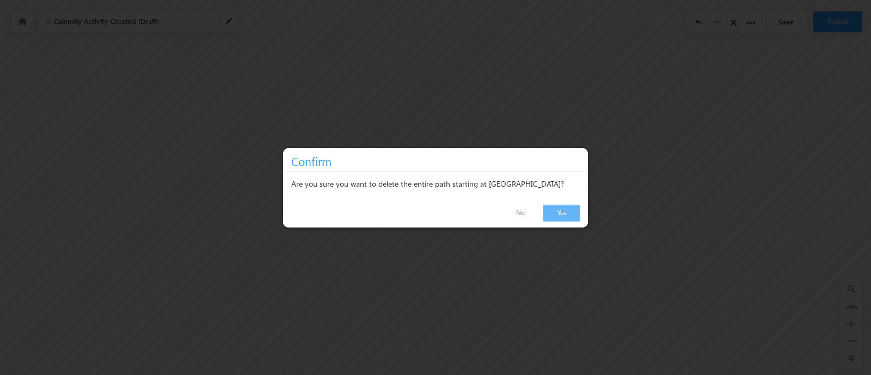
click at [566, 213] on link "Yes" at bounding box center [561, 213] width 36 height 17
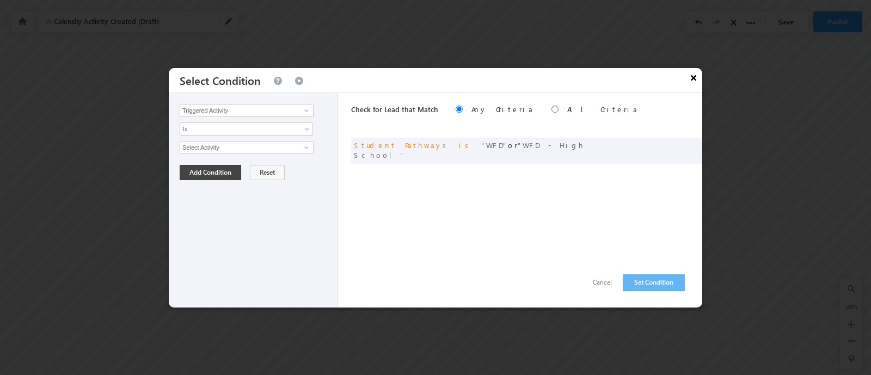
click at [694, 77] on button "×" at bounding box center [693, 77] width 17 height 19
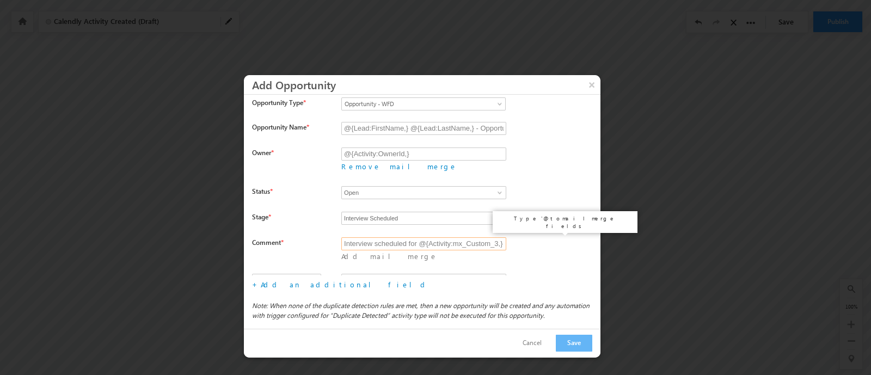
drag, startPoint x: 409, startPoint y: 237, endPoint x: 507, endPoint y: 234, distance: 98.0
click at [523, 237] on div "Interview scheduled for @{Activity:mx_Custom_3,} Interview scheduled for @{Acti…" at bounding box center [470, 255] width 259 height 36
click at [384, 238] on input "Interview scheduled for @{Activity:mx_Custom_3,}" at bounding box center [423, 243] width 165 height 13
drag, startPoint x: 420, startPoint y: 235, endPoint x: 512, endPoint y: 234, distance: 91.4
click at [512, 237] on div "Interview scheduled for @{Activity:mx_Custom_3,} Interview scheduled for @{Acti…" at bounding box center [470, 255] width 259 height 36
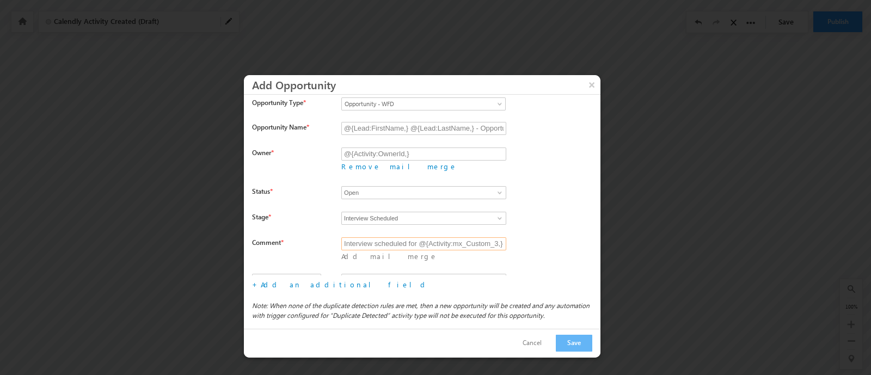
click at [460, 237] on input "Interview scheduled for @{Activity:mx_Custom_3,}" at bounding box center [423, 243] width 165 height 13
click at [448, 238] on input "Interview scheduled for @{Activity:mx_Custom_3,}" at bounding box center [423, 243] width 165 height 13
drag, startPoint x: 429, startPoint y: 235, endPoint x: 544, endPoint y: 243, distance: 115.1
click at [544, 243] on div "Interview scheduled for @{Activity:mx_Custom_3,} Interview scheduled for @{Acti…" at bounding box center [470, 255] width 259 height 36
click at [464, 237] on input "Interview scheduled for @{Activity:mx_Custom_3,}" at bounding box center [423, 243] width 165 height 13
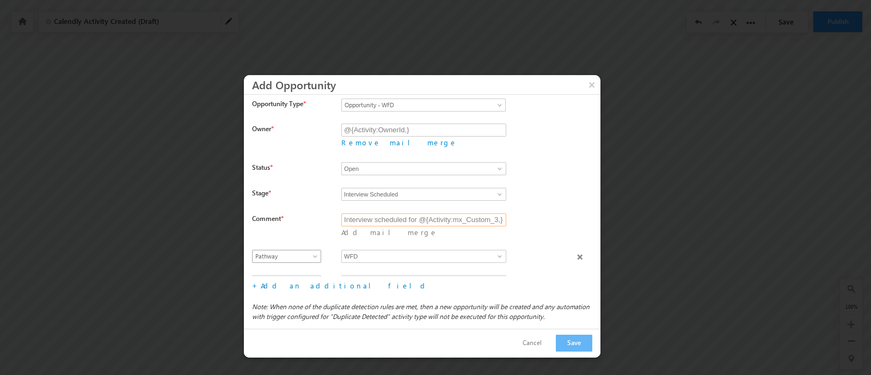
scroll to position [5, 0]
click at [379, 262] on label at bounding box center [456, 267] width 230 height 10
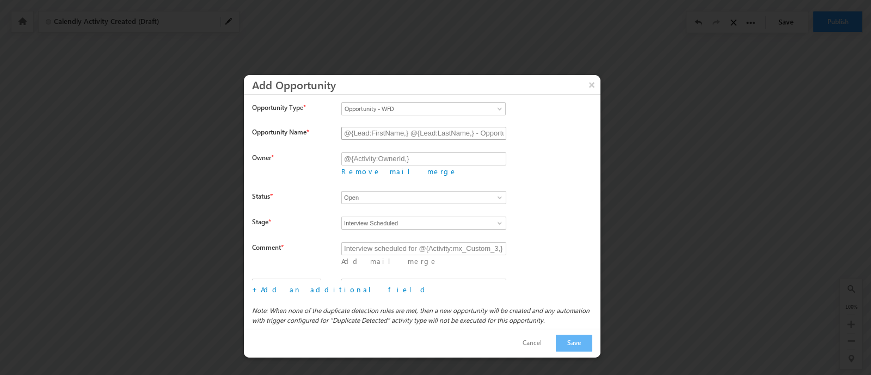
scroll to position [0, 0]
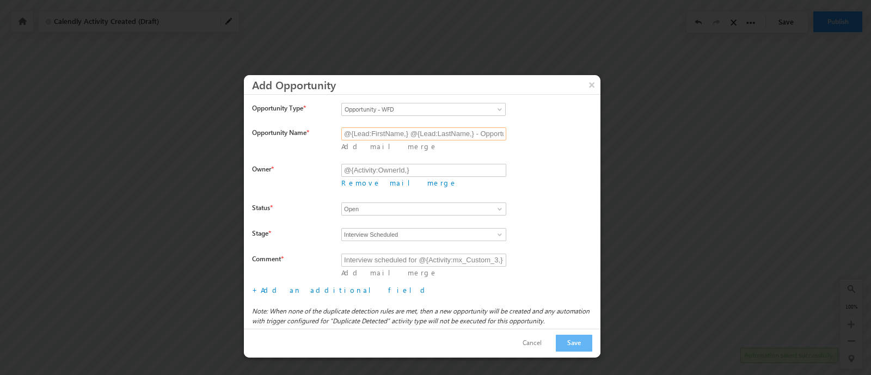
drag, startPoint x: 348, startPoint y: 132, endPoint x: 451, endPoint y: 132, distance: 102.9
click at [474, 132] on input "@{Lead:FirstName,} @{Lead:LastName,} - Opportunity - WFD" at bounding box center [423, 133] width 165 height 13
click at [451, 132] on input "@{Lead:FirstName,} @{Lead:LastName,} - Opportunity - WFD" at bounding box center [423, 133] width 165 height 13
click at [452, 127] on input "@{Lead:FirstName,} @{Lead:LastName,} - Opportunity - WFD" at bounding box center [423, 133] width 165 height 13
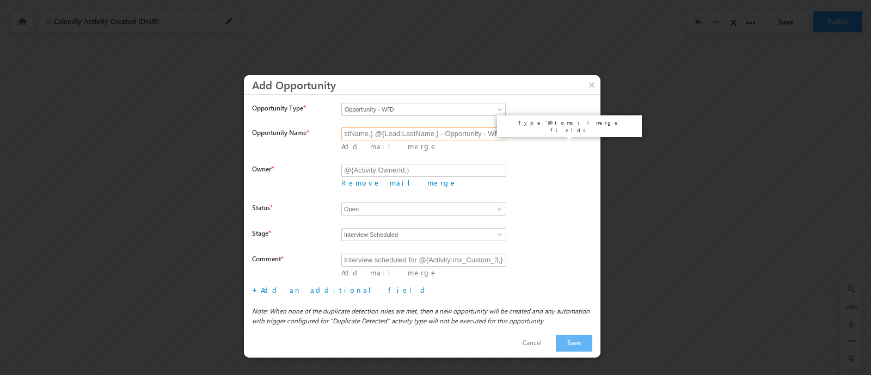
drag, startPoint x: 483, startPoint y: 136, endPoint x: 531, endPoint y: 137, distance: 47.9
click at [531, 137] on div "@{Lead:FirstName,} @{Lead:LastName,} - Opportunity - WFD @{Lead:FirstName,} @{L…" at bounding box center [470, 145] width 259 height 36
click at [467, 136] on input "@{Lead:FirstName,} @{Lead:LastName,} - Opportunity - WFD" at bounding box center [423, 133] width 165 height 13
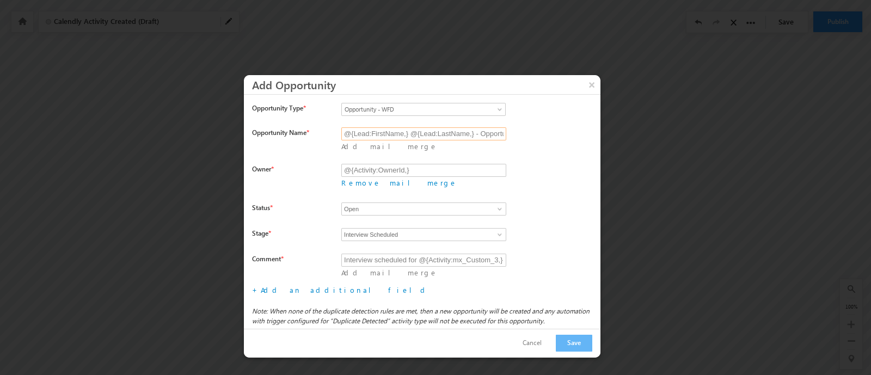
click at [391, 134] on input "@{Lead:FirstName,} @{Lead:LastName,} - Opportunity - WFD" at bounding box center [423, 133] width 165 height 13
click at [475, 130] on input "@{Lead:FirstName,} @{Lead:LastName,} - Opportunity - WFD" at bounding box center [423, 133] width 165 height 13
click at [441, 133] on input "@{Lead:FirstName,} @{Lead:LastName,} - Opportunity - WFD" at bounding box center [423, 133] width 165 height 13
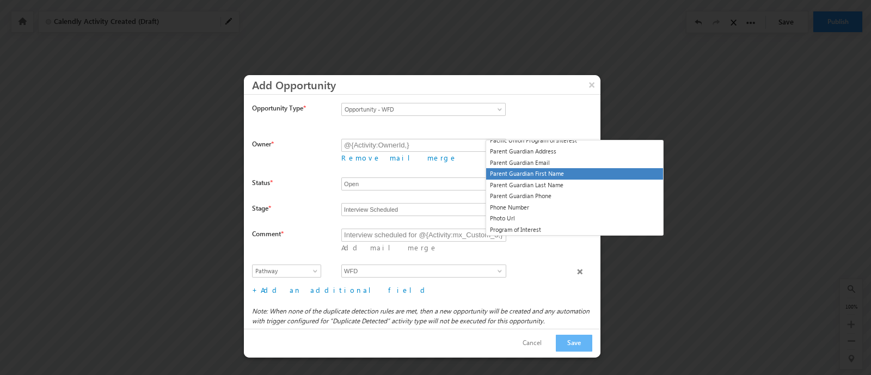
scroll to position [748, 0]
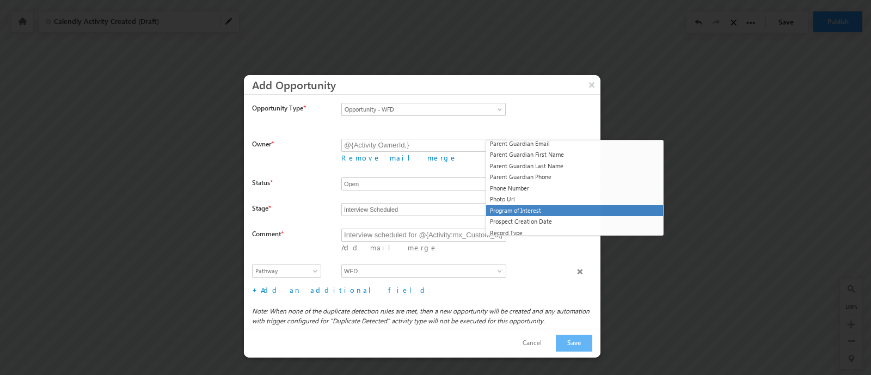
click at [553, 211] on li "Program of Interest" at bounding box center [574, 210] width 177 height 11
type input "@{Lead:FirstName,} @{Lead:LastName,} - @{Lead:mx_Program_of_Interest,} - WFD"
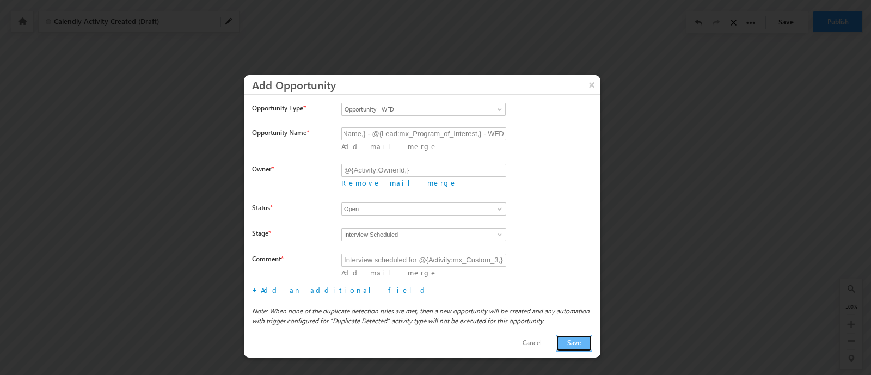
scroll to position [0, 0]
click at [576, 343] on button "Save" at bounding box center [574, 343] width 36 height 17
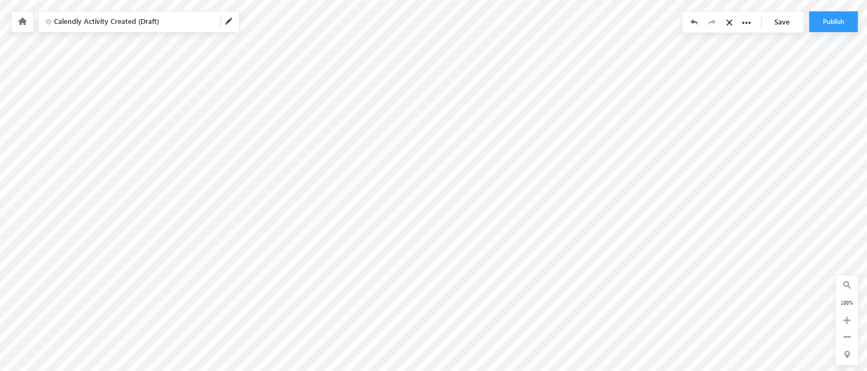
click at [785, 26] on link "Save" at bounding box center [784, 21] width 38 height 21
click at [784, 22] on link "Save" at bounding box center [784, 21] width 38 height 21
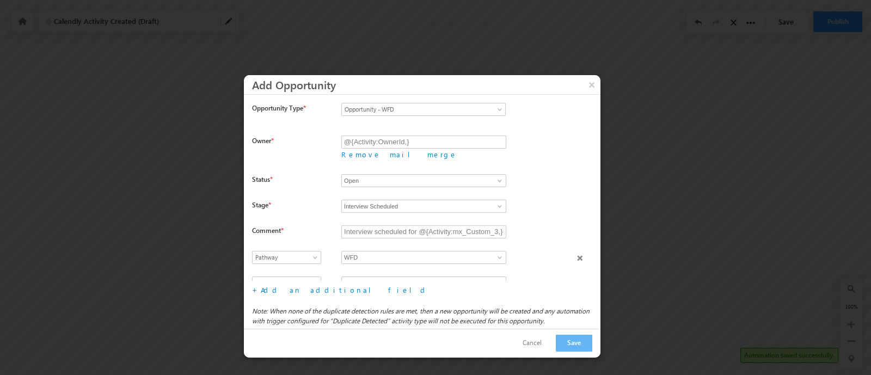
scroll to position [25, 0]
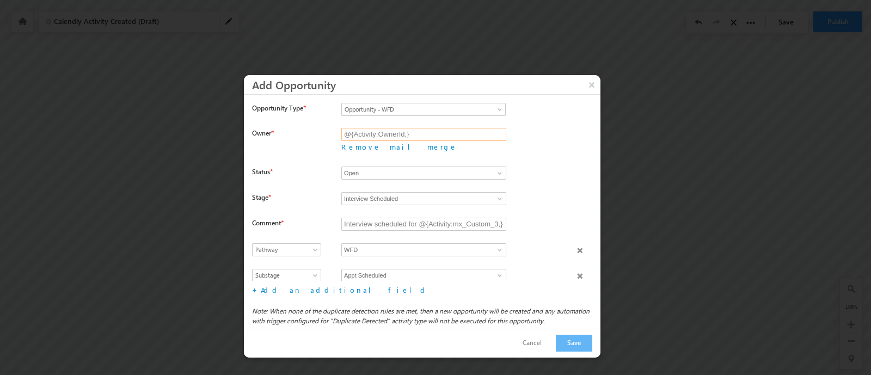
click at [429, 134] on input "@{Activity:OwnerId,}" at bounding box center [423, 134] width 165 height 13
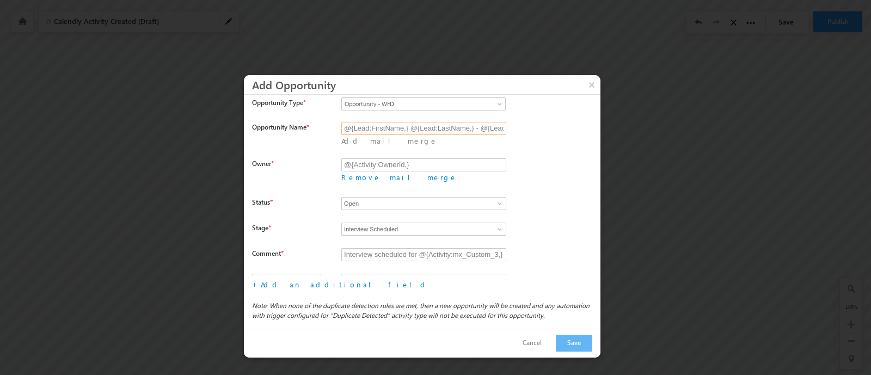
scroll to position [0, 108]
drag, startPoint x: 410, startPoint y: 130, endPoint x: 539, endPoint y: 118, distance: 130.0
click at [539, 118] on form "Opportunity Type * Select an opportunity Opportunity - Online Opportunity - WFD…" at bounding box center [426, 208] width 348 height 223
click at [468, 129] on input "@{Lead:FirstName,} @{Lead:LastName,} - @{Lead:mx_Program_of_Interest,} - WFD" at bounding box center [423, 128] width 165 height 13
drag, startPoint x: 378, startPoint y: 132, endPoint x: 583, endPoint y: 133, distance: 204.7
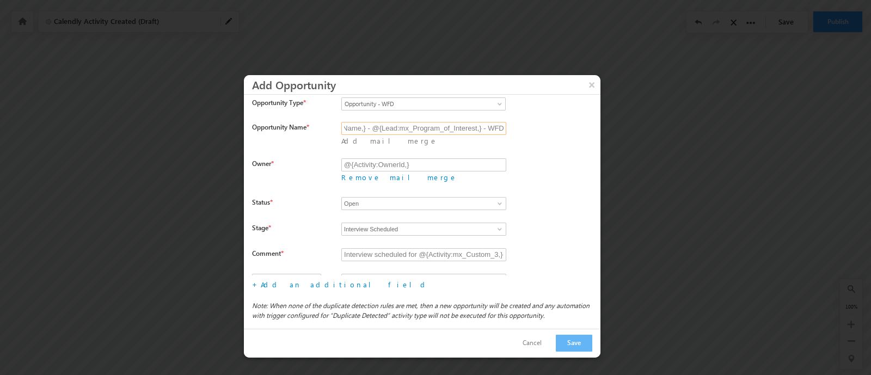
click at [583, 133] on div "@{Lead:FirstName,} @{Lead:LastName,} - @{Lead:mx_Program_of_Interest,} - WFD @{…" at bounding box center [470, 140] width 259 height 36
click at [427, 159] on input "@{Activity:OwnerId,}" at bounding box center [423, 164] width 165 height 13
click at [432, 159] on input "@{Activity:OwnerId,}" at bounding box center [423, 164] width 165 height 13
click at [438, 158] on input "@{Activity:OwnerId,}" at bounding box center [423, 164] width 165 height 13
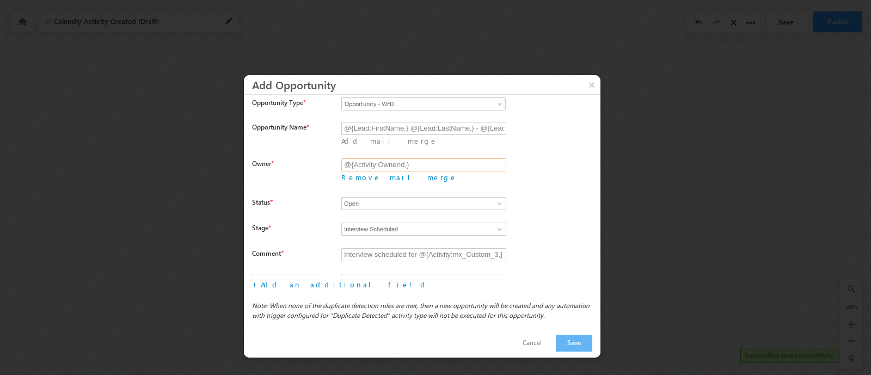
click at [438, 158] on input "@{Activity:OwnerId,}" at bounding box center [423, 164] width 165 height 13
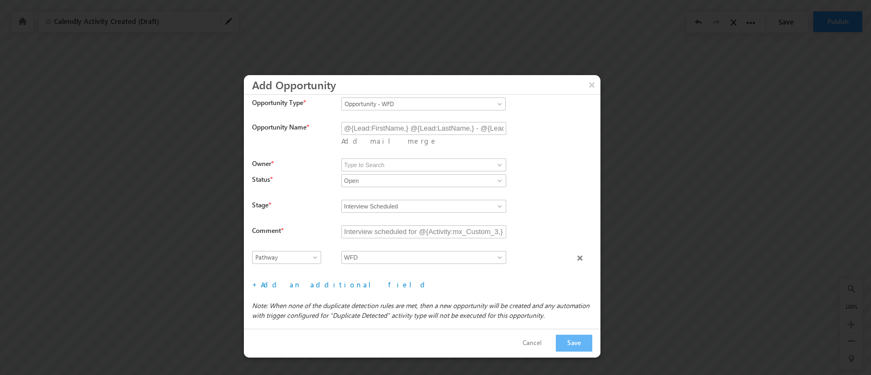
click at [524, 158] on div "Add mail merge" at bounding box center [470, 166] width 259 height 16
click at [474, 158] on input at bounding box center [423, 164] width 165 height 13
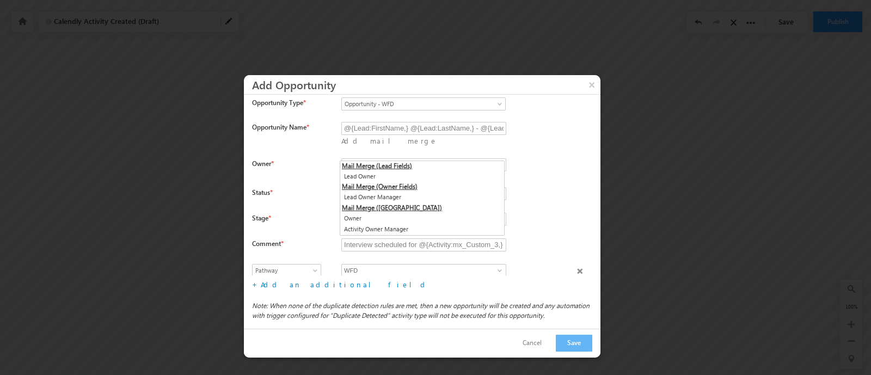
click at [457, 172] on link "Remove mail merge" at bounding box center [399, 176] width 116 height 9
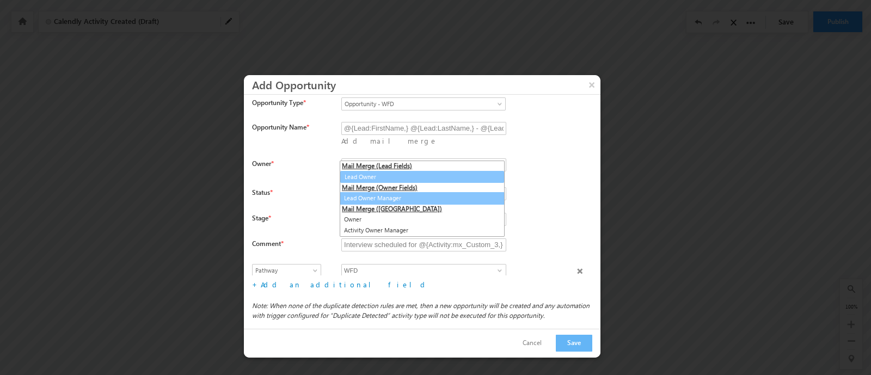
type input "@{Lead:OwnerId,}"
click at [384, 177] on link "Lead Owner" at bounding box center [422, 176] width 165 height 13
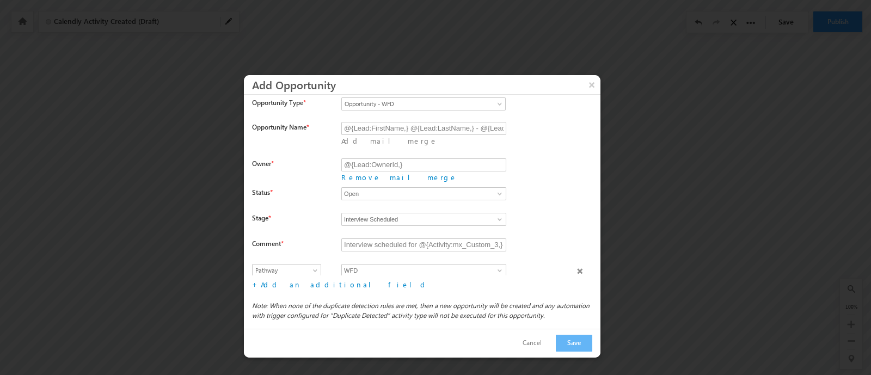
click at [293, 187] on div "Status *" at bounding box center [292, 194] width 81 height 15
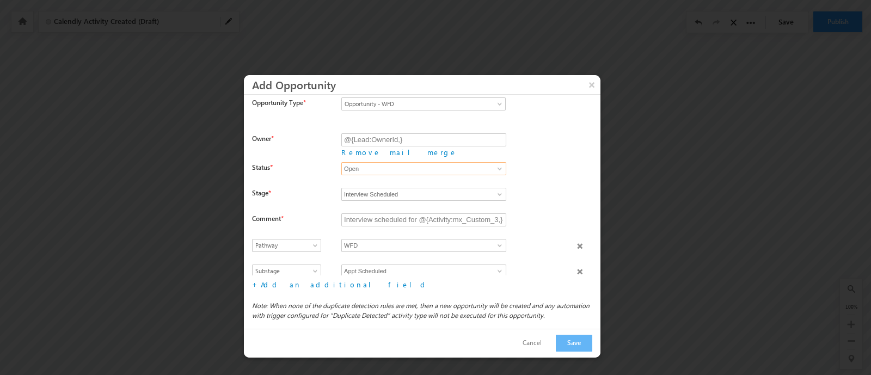
click at [362, 162] on input "Open" at bounding box center [423, 168] width 165 height 13
click at [501, 164] on span at bounding box center [499, 168] width 9 height 9
click at [521, 175] on label at bounding box center [470, 180] width 259 height 10
click at [300, 284] on link "Add an additional field" at bounding box center [345, 284] width 168 height 9
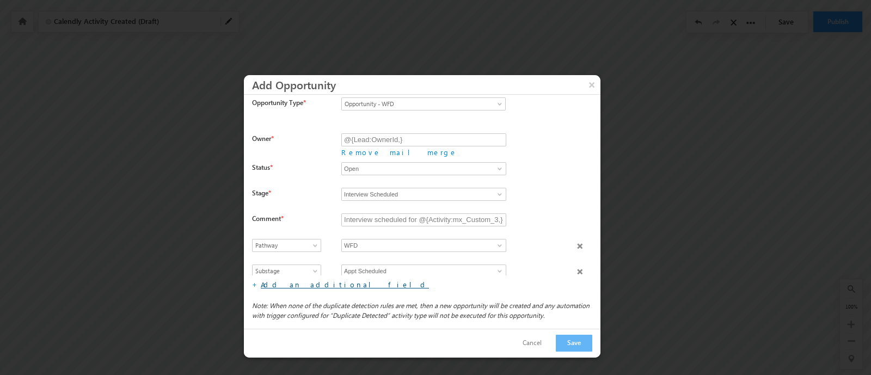
scroll to position [51, 0]
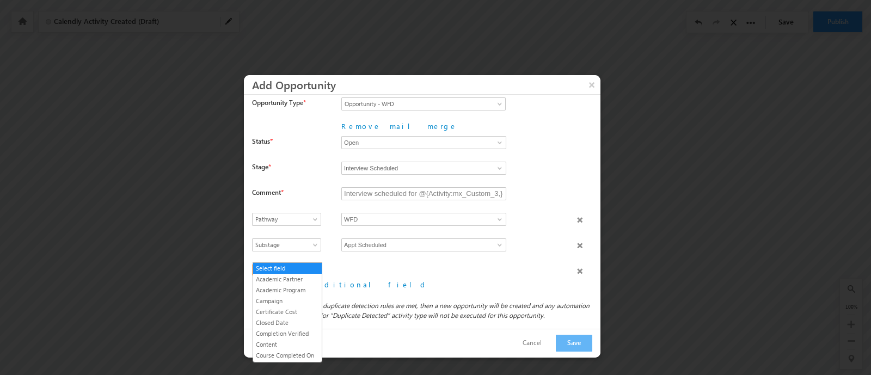
click at [292, 266] on span "Select field" at bounding box center [284, 271] width 63 height 10
click at [302, 281] on link "Academic Partner" at bounding box center [287, 279] width 69 height 10
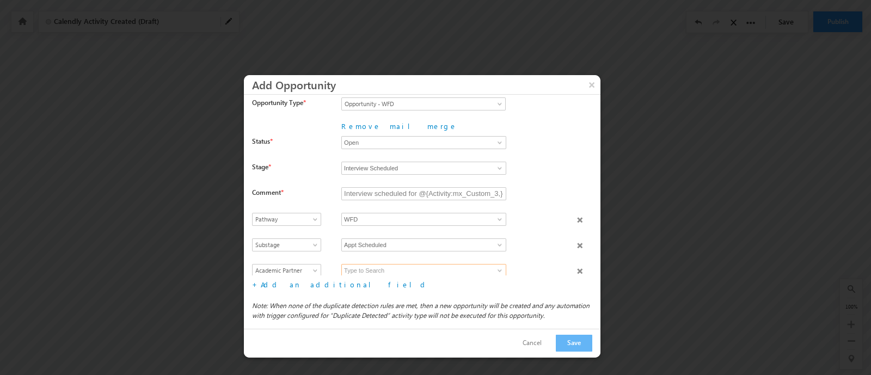
click at [384, 264] on input at bounding box center [423, 270] width 165 height 13
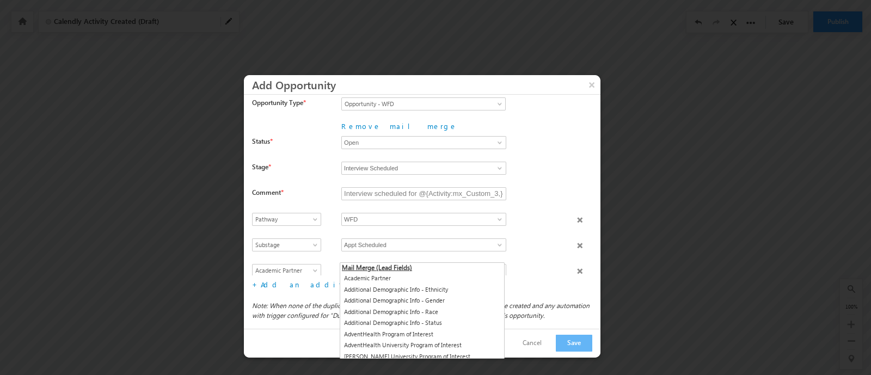
click at [457, 278] on link "Remove mail merge" at bounding box center [399, 282] width 116 height 9
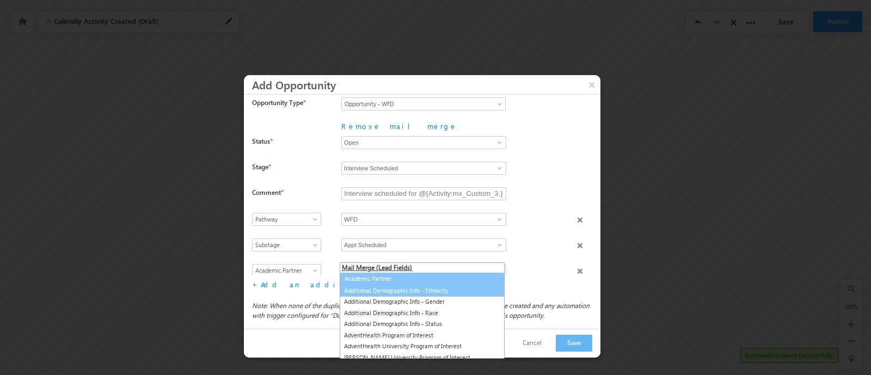
type input "@{Lead:mx_Academic_Partner,}"
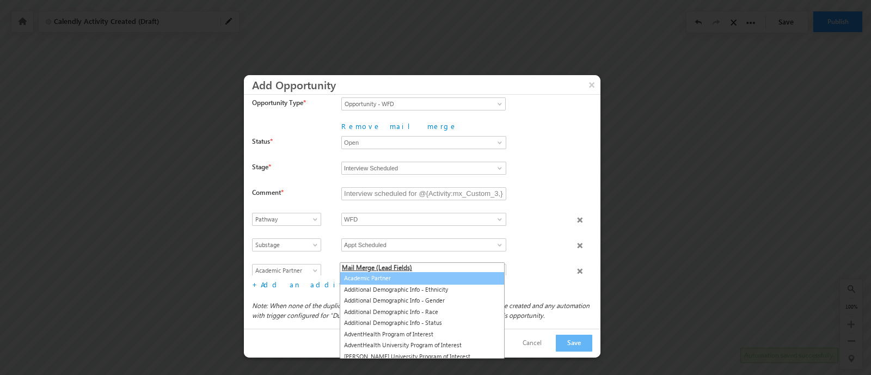
click at [456, 279] on link "Academic Partner" at bounding box center [422, 278] width 165 height 13
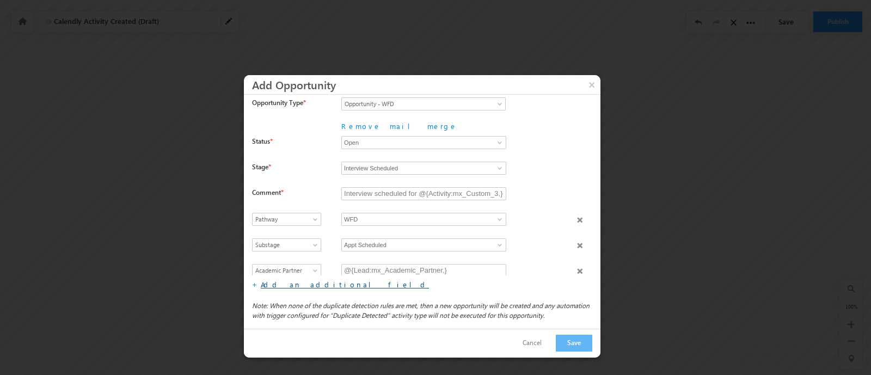
click at [303, 284] on link "Add an additional field" at bounding box center [345, 284] width 168 height 9
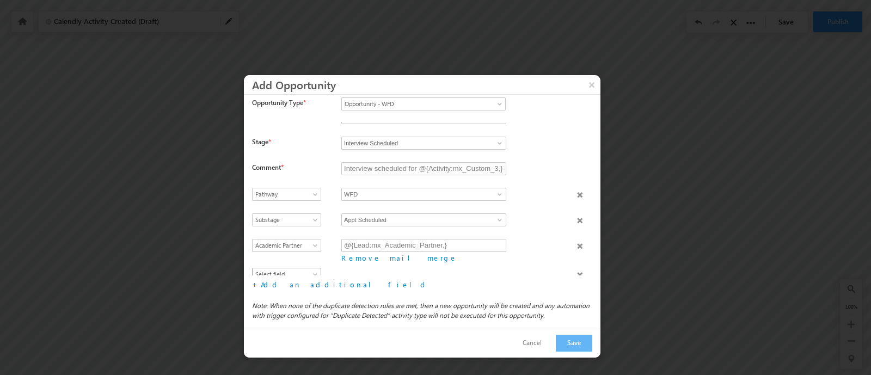
click at [294, 268] on link "Select field" at bounding box center [286, 274] width 69 height 13
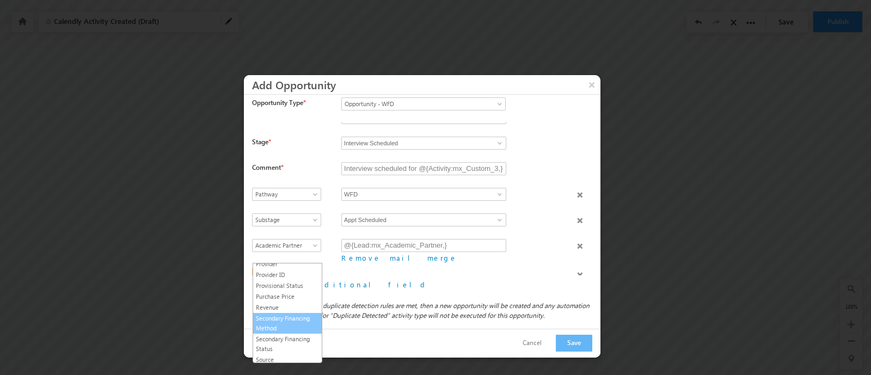
scroll to position [324, 0]
click at [291, 305] on li "Program" at bounding box center [287, 310] width 69 height 11
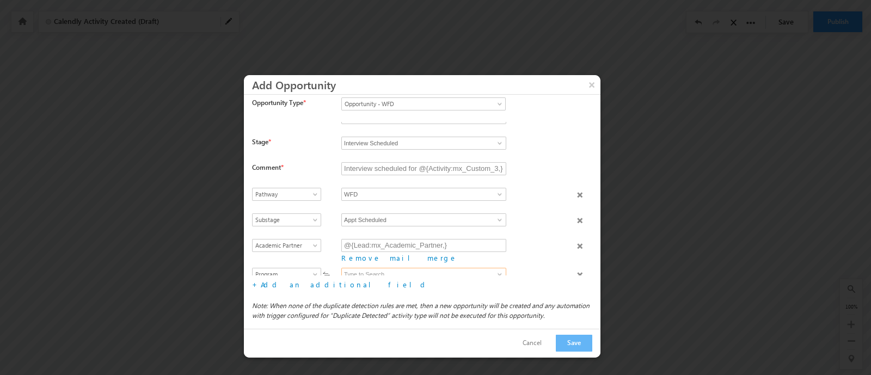
click at [383, 268] on input at bounding box center [423, 274] width 165 height 13
click at [308, 241] on span "Academic Partner" at bounding box center [284, 246] width 63 height 10
click at [484, 285] on div "+ Add an additional field File type fields that belong to a Custom Field Set, c…" at bounding box center [426, 284] width 348 height 18
click at [411, 239] on input "@{Lead:mx_Academic_Partner,}" at bounding box center [423, 245] width 165 height 13
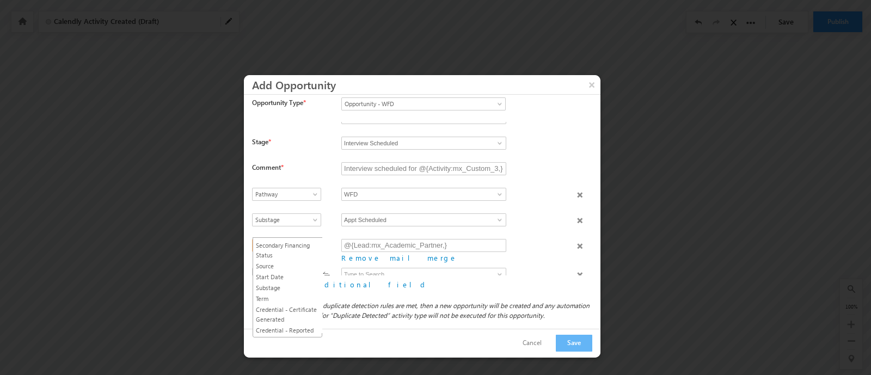
scroll to position [0, 0]
click at [308, 241] on span "Academic Partner" at bounding box center [284, 246] width 63 height 10
click at [389, 239] on input "@{Lead:mx_Academic_Partner,}" at bounding box center [423, 245] width 165 height 13
click at [457, 239] on input "@{Lead:mx_Academic_Partner,}" at bounding box center [423, 245] width 165 height 13
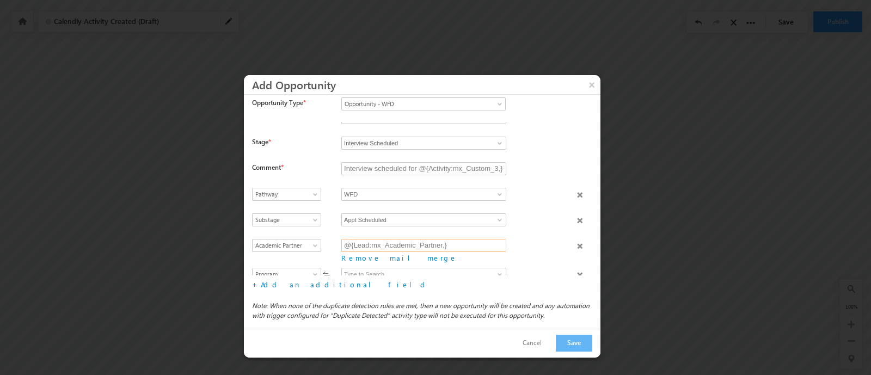
click at [457, 239] on input "@{Lead:mx_Academic_Partner,}" at bounding box center [423, 245] width 165 height 13
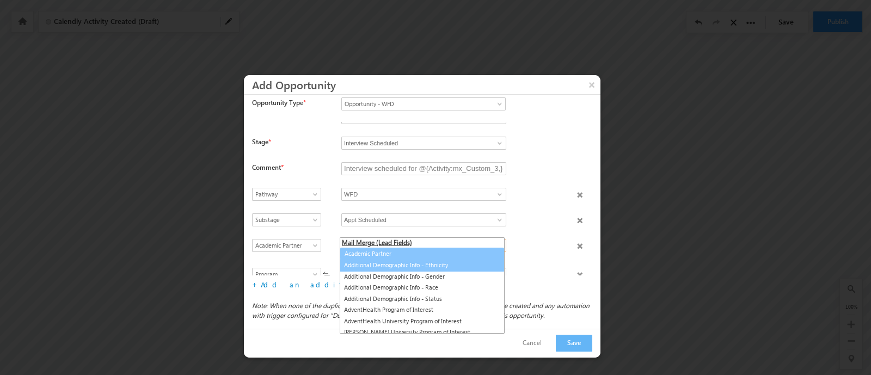
type input "@{Lead:mx_Academic_Partner,}"
click at [420, 253] on link "Academic Partner" at bounding box center [422, 253] width 165 height 13
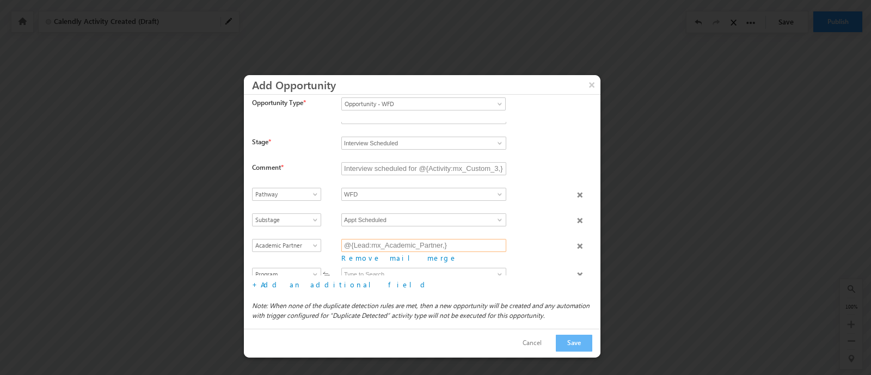
click at [456, 239] on input "@{Lead:mx_Academic_Partner,}" at bounding box center [423, 245] width 165 height 13
click at [365, 268] on input at bounding box center [423, 274] width 165 height 13
click at [495, 270] on span at bounding box center [499, 274] width 9 height 9
click at [303, 269] on span "Program" at bounding box center [284, 274] width 63 height 10
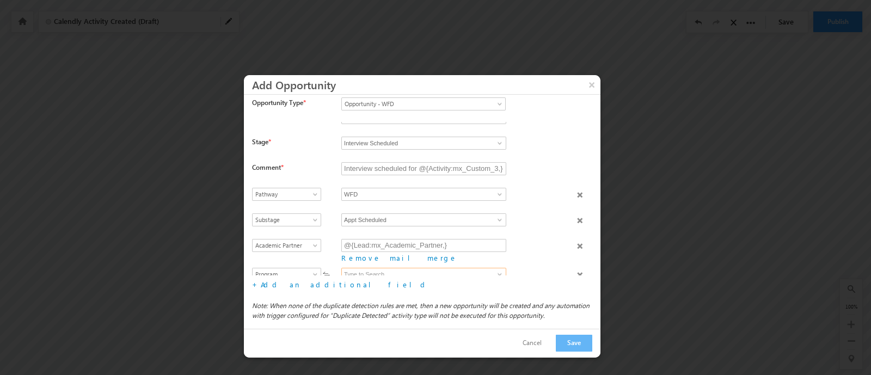
click at [382, 268] on input at bounding box center [423, 274] width 165 height 13
click at [501, 270] on span at bounding box center [499, 274] width 9 height 9
click at [385, 289] on div "+ Add an additional field File type fields that belong to a Custom Field Set, c…" at bounding box center [426, 284] width 348 height 18
click at [537, 343] on button "Cancel" at bounding box center [532, 343] width 41 height 16
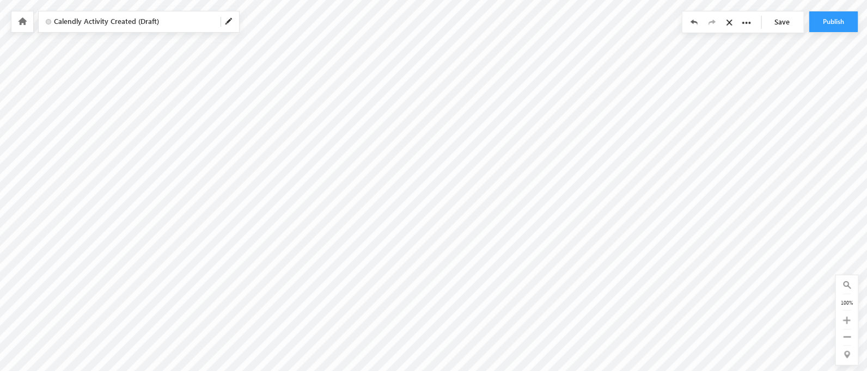
click at [785, 23] on link "Save" at bounding box center [784, 21] width 38 height 21
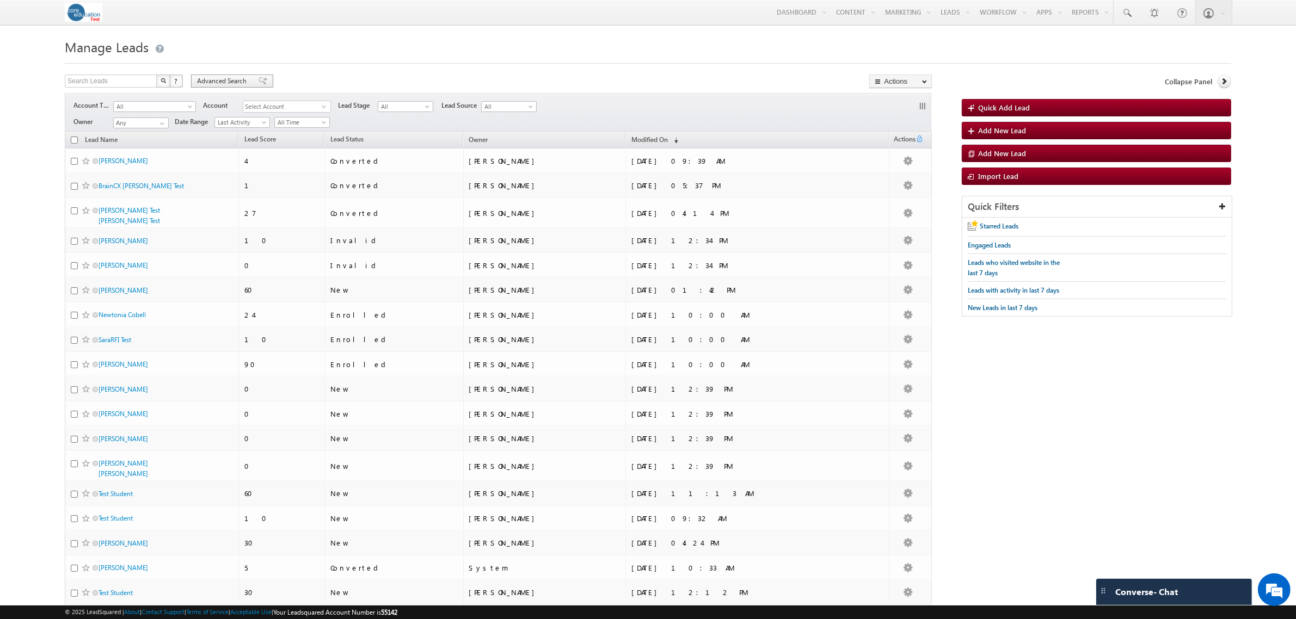
click at [231, 83] on span "Advanced Search" at bounding box center [223, 81] width 53 height 10
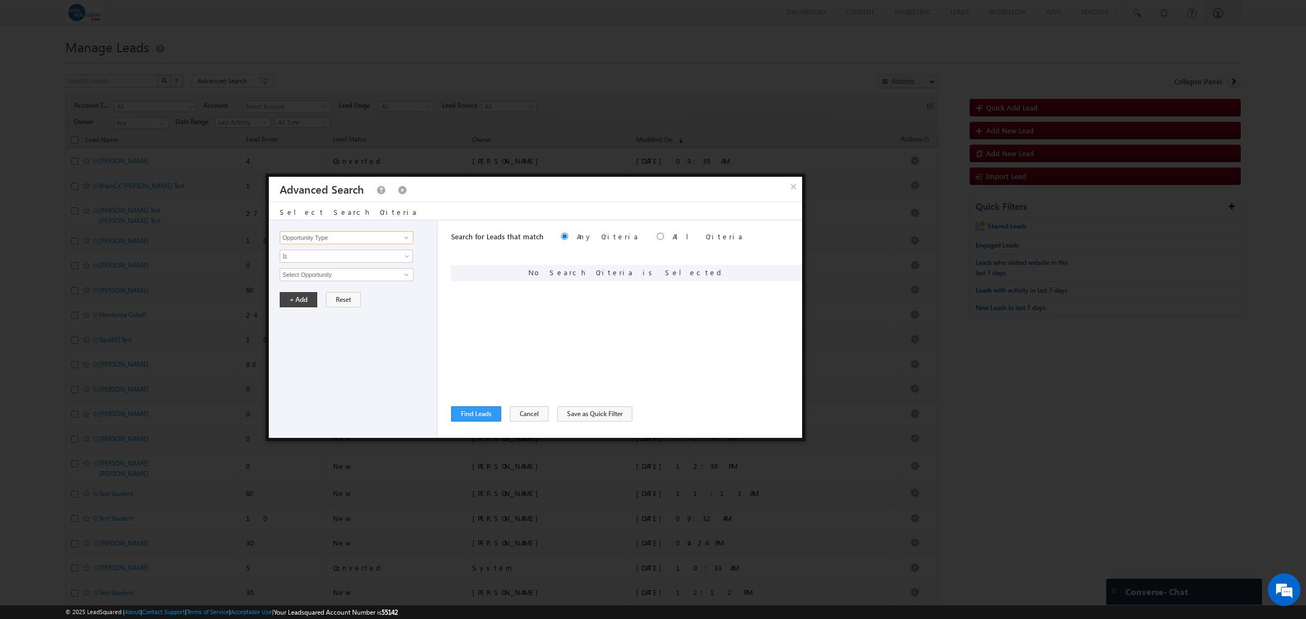
click at [313, 237] on input "Opportunity Type" at bounding box center [347, 237] width 134 height 13
click at [370, 241] on input "Opportunity Type" at bounding box center [347, 237] width 134 height 13
click at [407, 239] on span at bounding box center [406, 237] width 9 height 9
click at [338, 260] on link "Student Pathways" at bounding box center [347, 260] width 134 height 13
type input "Student Pathways"
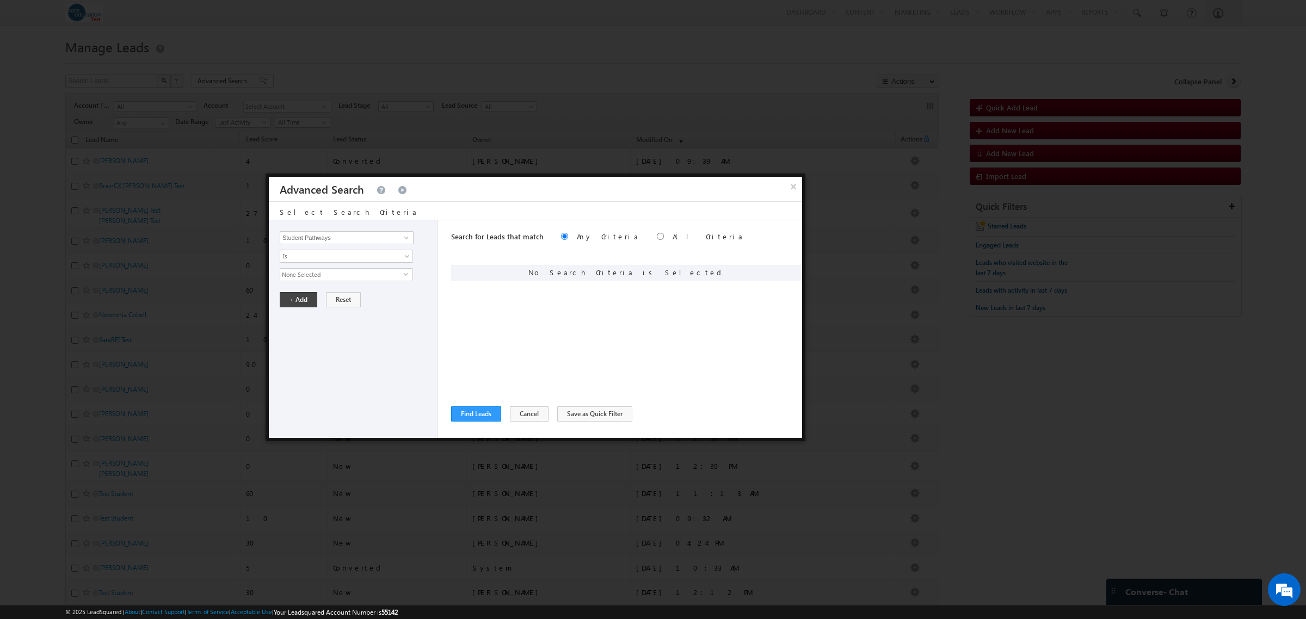
click at [355, 271] on span "None Selected" at bounding box center [342, 275] width 124 height 12
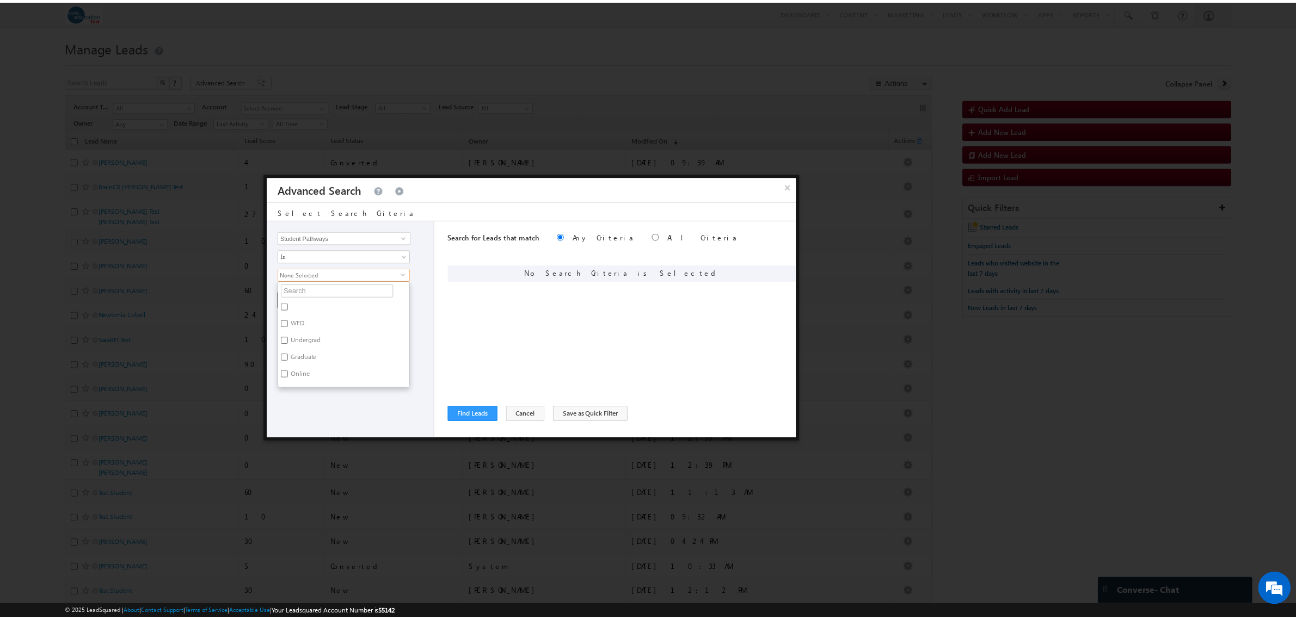
scroll to position [30, 0]
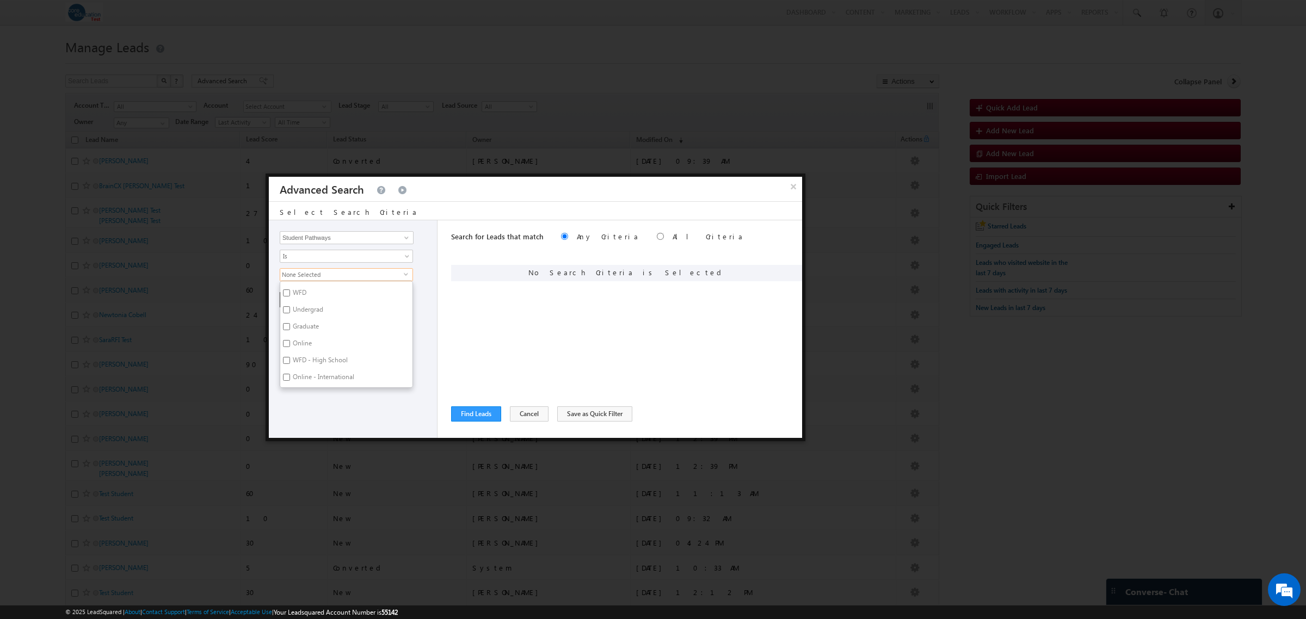
click at [311, 315] on label "Undergrad" at bounding box center [307, 311] width 54 height 17
click at [290, 314] on input "Undergrad" at bounding box center [286, 309] width 7 height 7
checkbox input "true"
drag, startPoint x: 309, startPoint y: 328, endPoint x: 313, endPoint y: 344, distance: 16.4
click at [309, 329] on label "Graduate" at bounding box center [305, 328] width 50 height 17
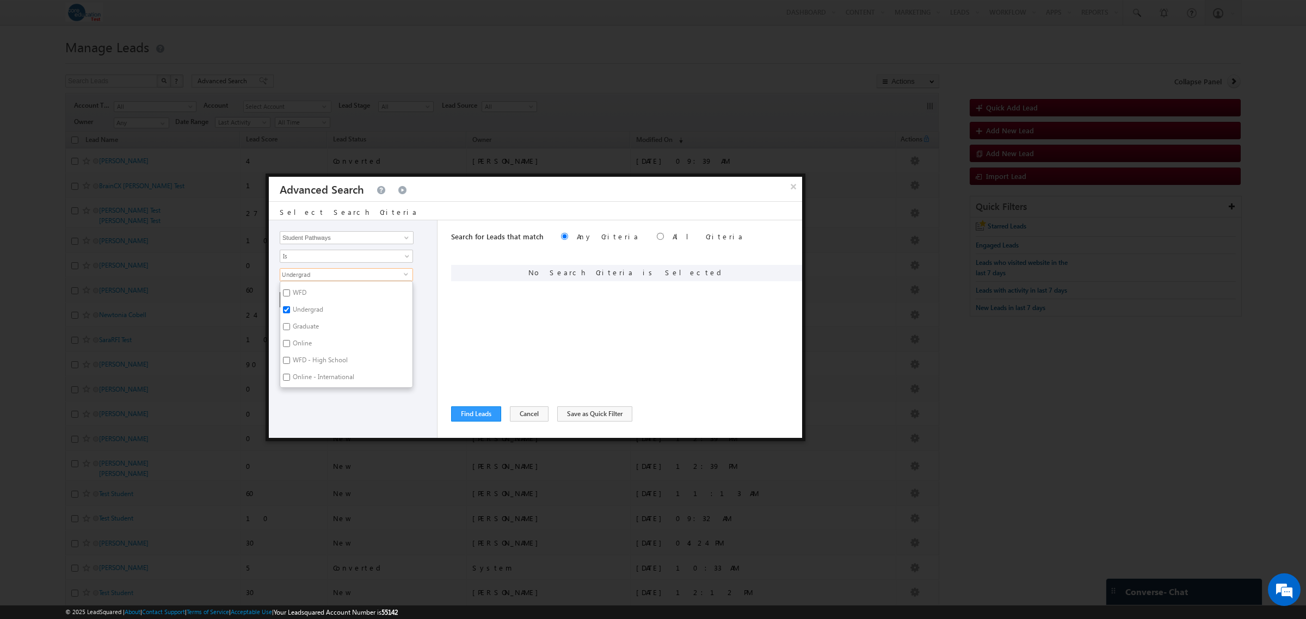
click at [290, 329] on input "Graduate" at bounding box center [286, 326] width 7 height 7
checkbox input "true"
click at [313, 347] on label "Online" at bounding box center [301, 345] width 42 height 17
click at [290, 347] on input "Online" at bounding box center [286, 343] width 7 height 7
click at [297, 343] on label "Online" at bounding box center [301, 345] width 42 height 17
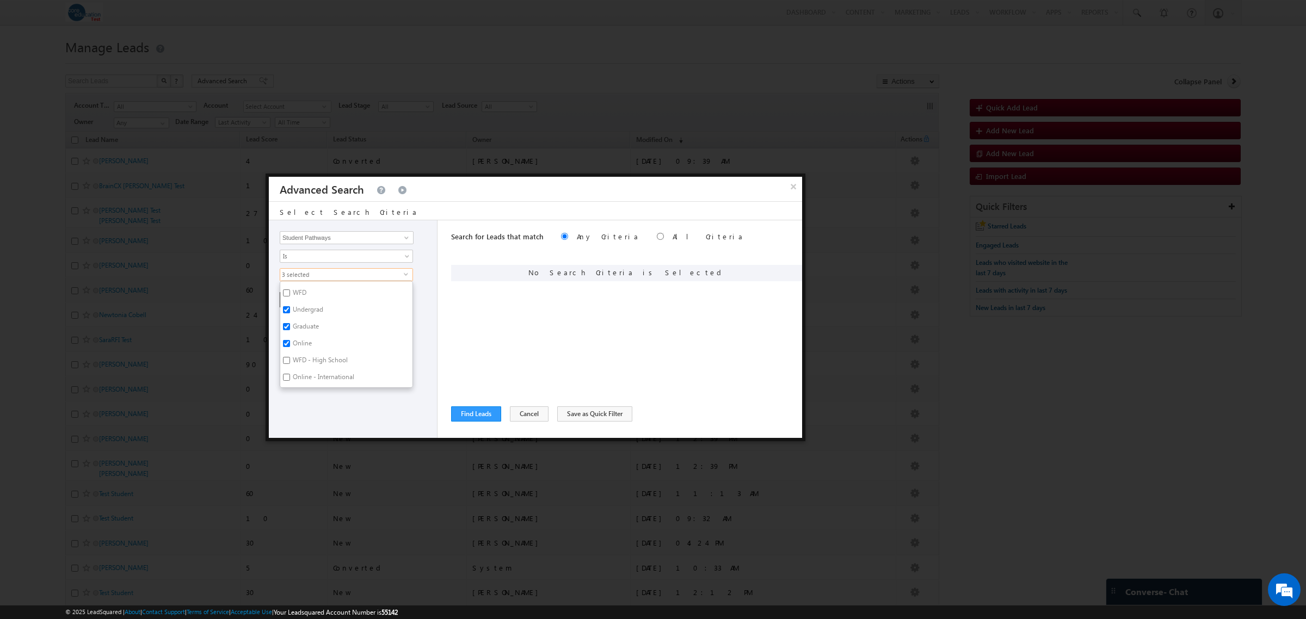
click at [290, 343] on input "Online" at bounding box center [286, 343] width 7 height 7
checkbox input "false"
click at [319, 379] on label "Online - International" at bounding box center [322, 379] width 85 height 17
click at [290, 379] on input "Online - International" at bounding box center [286, 377] width 7 height 7
checkbox input "true"
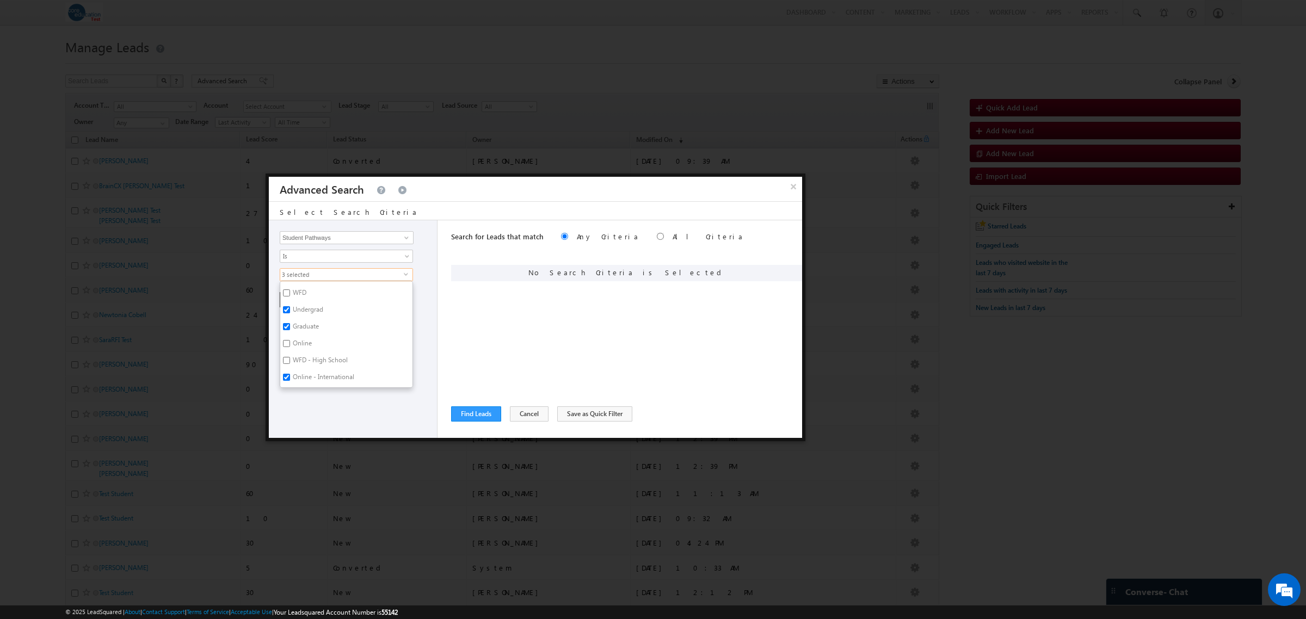
click at [336, 415] on div "Opportunity Type Lead Activity Task Sales Group Prospect Id Academic Partner Ac…" at bounding box center [353, 329] width 169 height 218
click at [308, 302] on button "+ Add" at bounding box center [299, 299] width 38 height 15
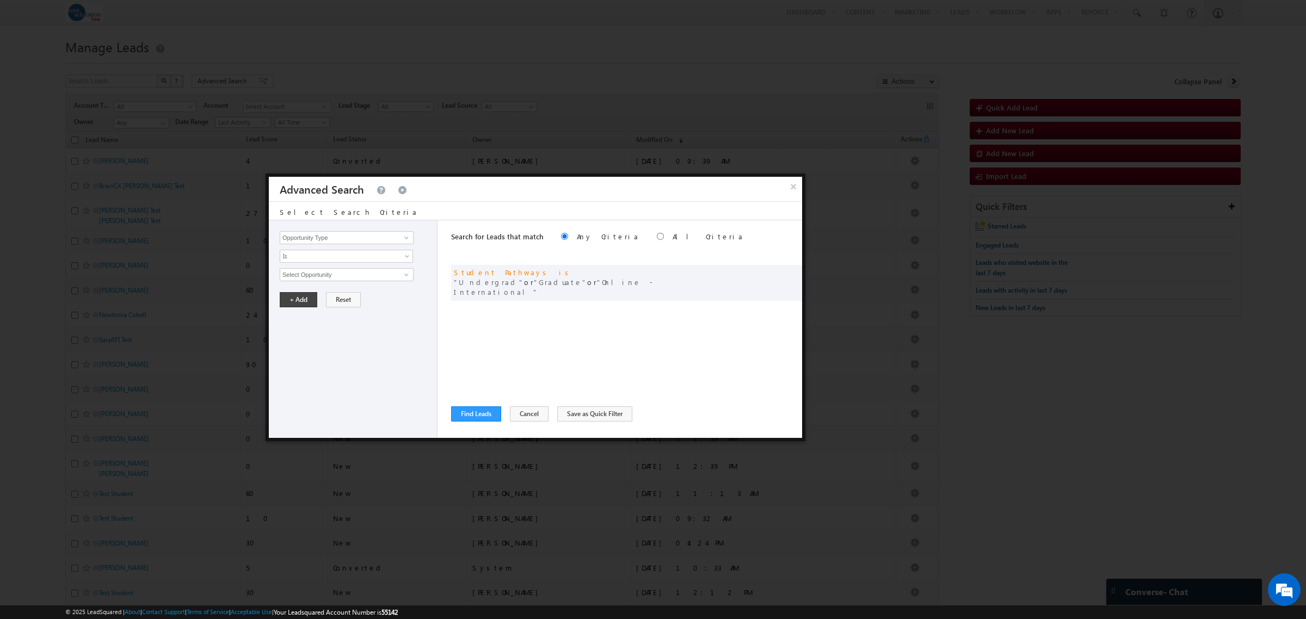
click at [388, 284] on div "Opportunity Type Lead Activity Task Sales Group Prospect Id Academic Partner Ac…" at bounding box center [353, 329] width 169 height 218
click at [403, 278] on span at bounding box center [406, 275] width 9 height 9
click at [340, 298] on link "Any Opportunity" at bounding box center [347, 299] width 134 height 13
type input "Any Opportunity"
click at [297, 318] on button "+ Add" at bounding box center [299, 318] width 38 height 15
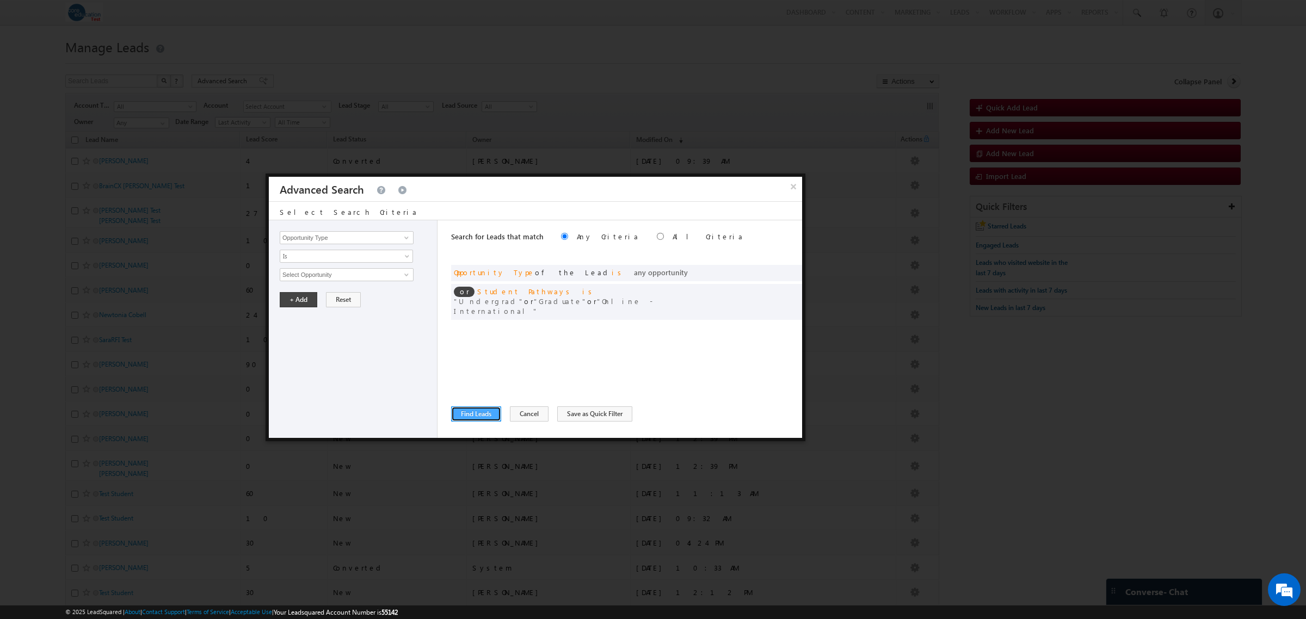
click at [462, 414] on button "Find Leads" at bounding box center [476, 414] width 50 height 15
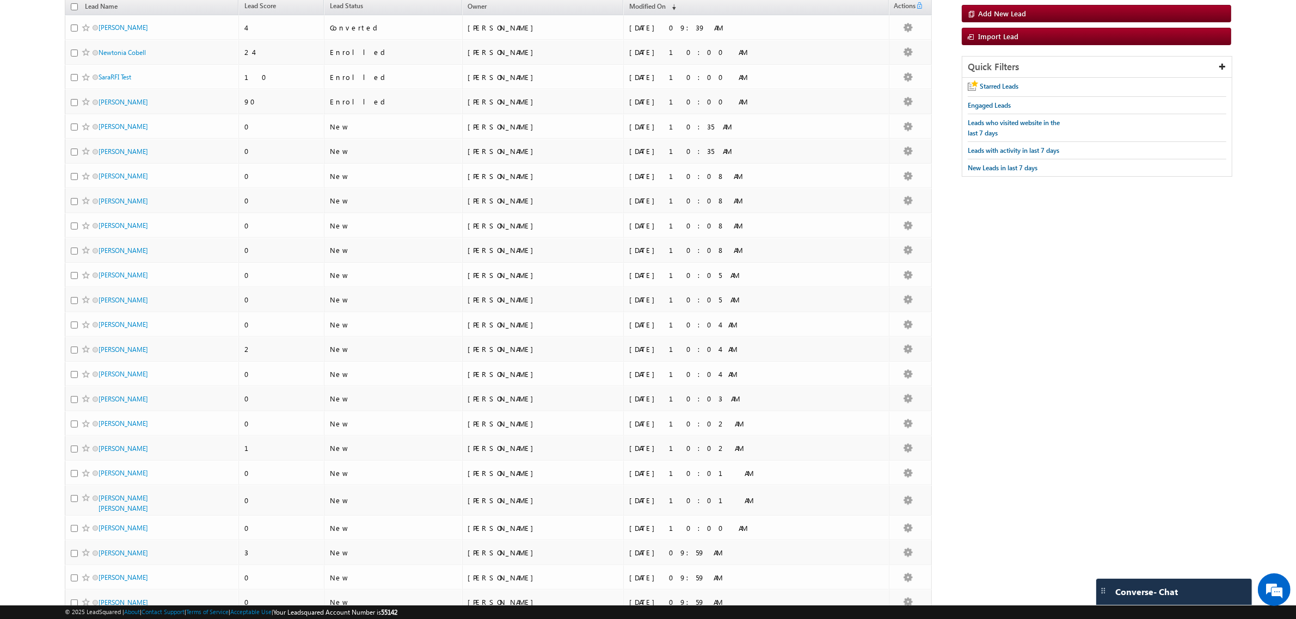
scroll to position [244, 0]
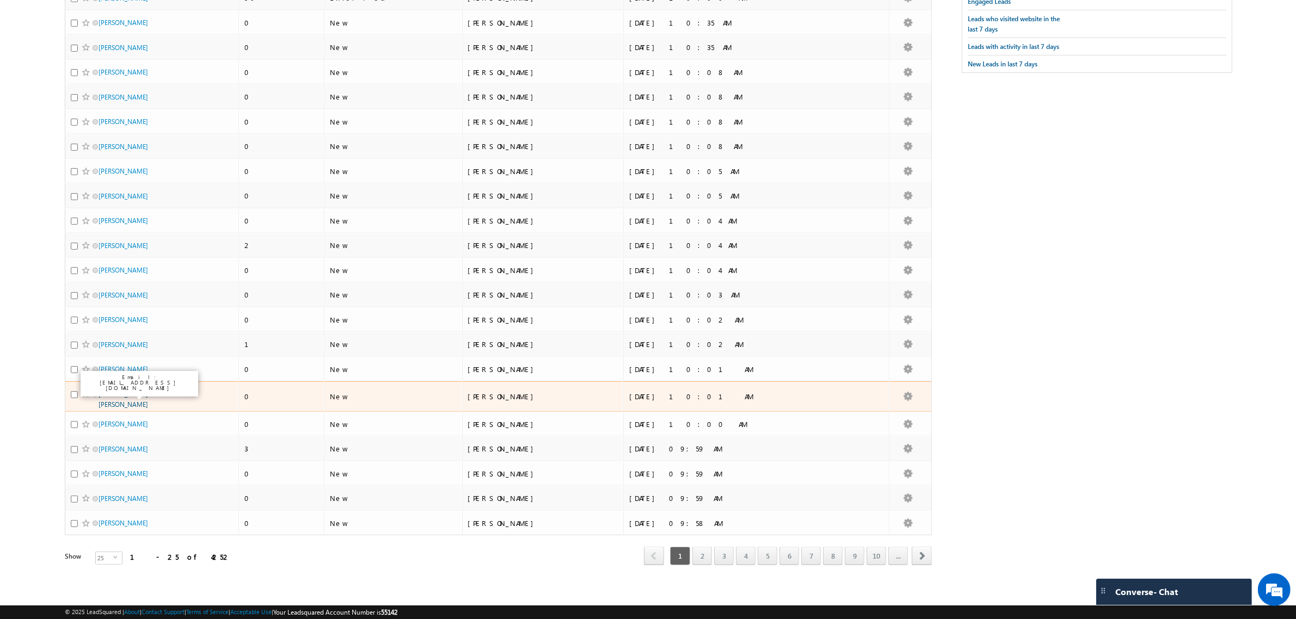
click at [135, 394] on link "Kennedy Bankett" at bounding box center [124, 399] width 50 height 19
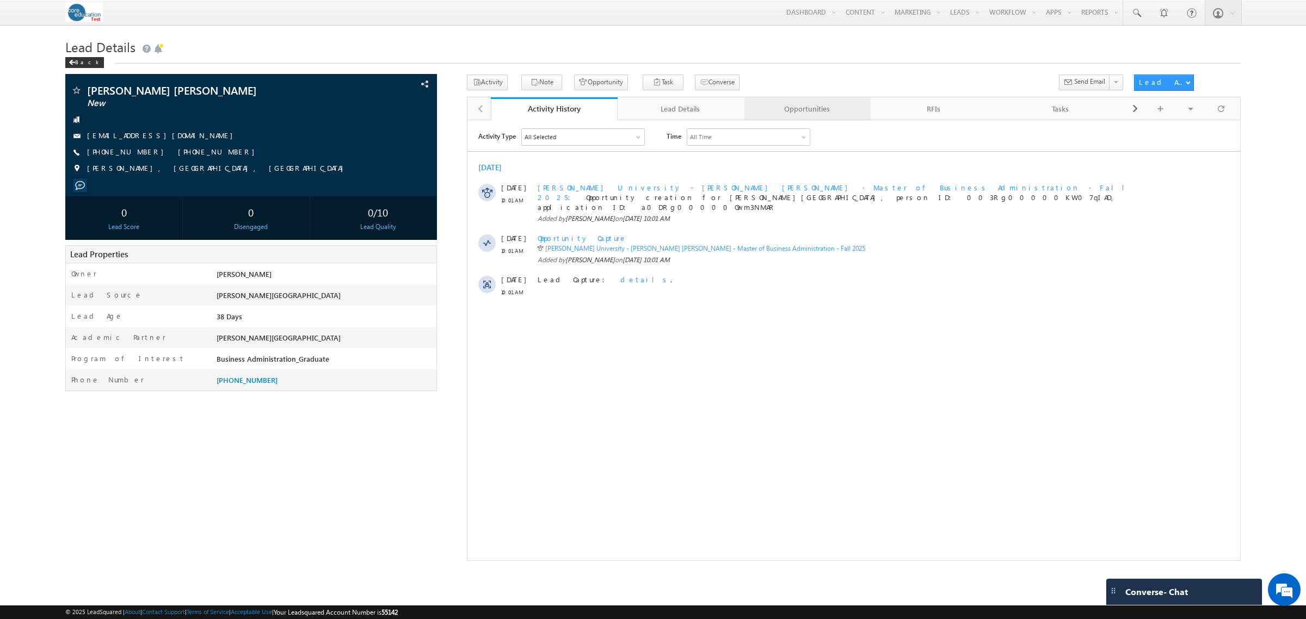
click at [778, 113] on div "Opportunities" at bounding box center [807, 108] width 108 height 13
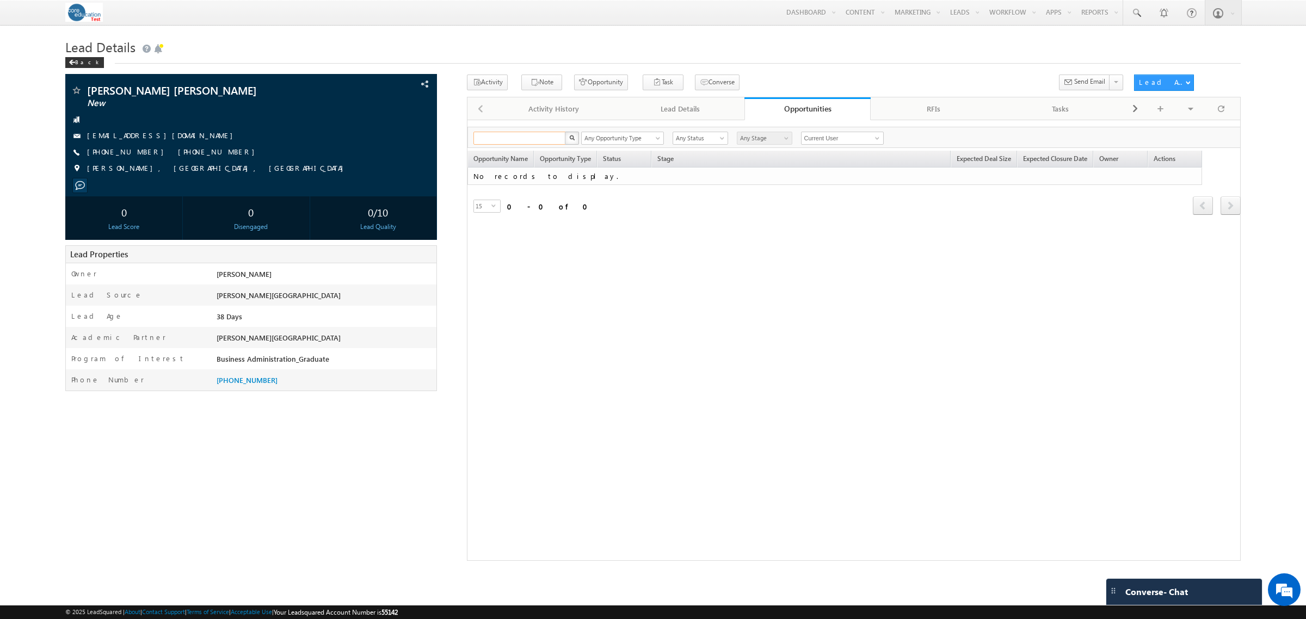
click at [519, 140] on input "text" at bounding box center [520, 138] width 93 height 13
type input "Search Opportunities"
click at [614, 131] on div "Search Opportunities X 0 results found Any Opportunity Type Opportunity - Onlin…" at bounding box center [854, 137] width 773 height 21
click at [610, 135] on span "Any Opportunity Type" at bounding box center [619, 138] width 75 height 10
click at [610, 164] on link "Opportunity - Online" at bounding box center [623, 163] width 82 height 10
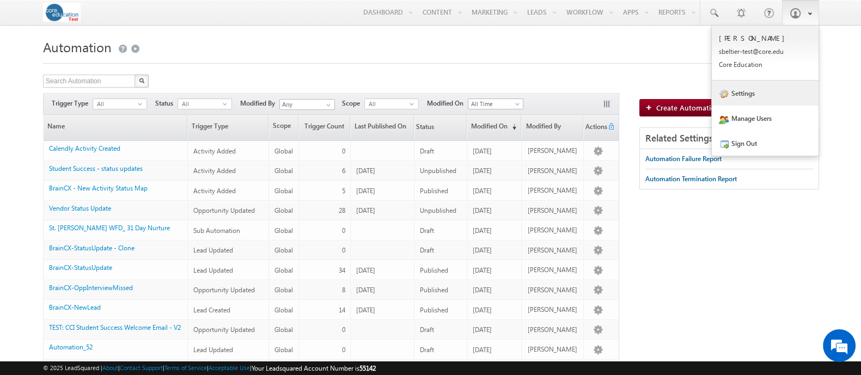
click at [757, 101] on link "Settings" at bounding box center [764, 93] width 107 height 25
click at [754, 93] on link "Settings" at bounding box center [764, 93] width 107 height 25
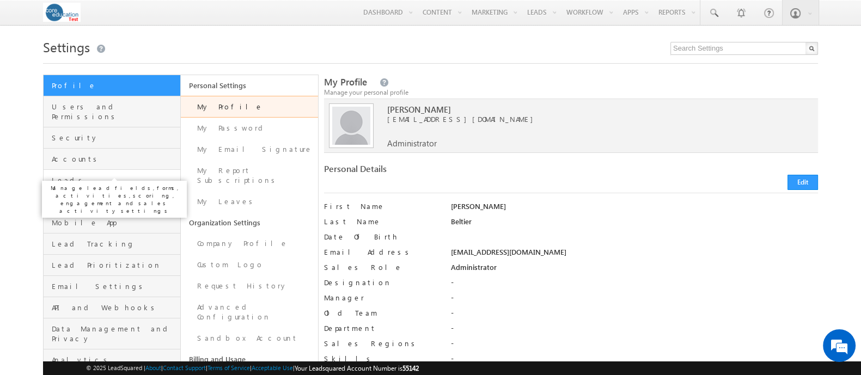
click at [147, 175] on span "Leads" at bounding box center [115, 180] width 126 height 10
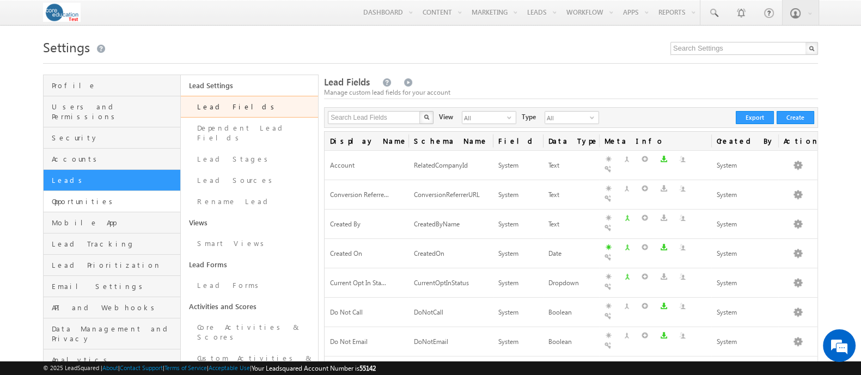
click at [93, 196] on span "Opportunities" at bounding box center [115, 201] width 126 height 10
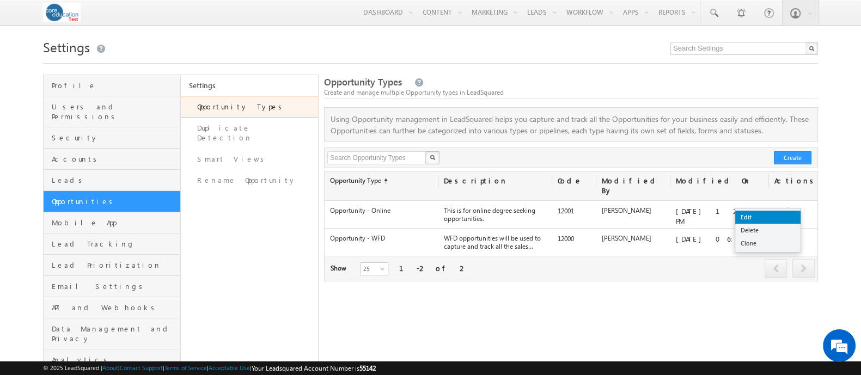
click at [753, 217] on link "Edit" at bounding box center [767, 217] width 65 height 13
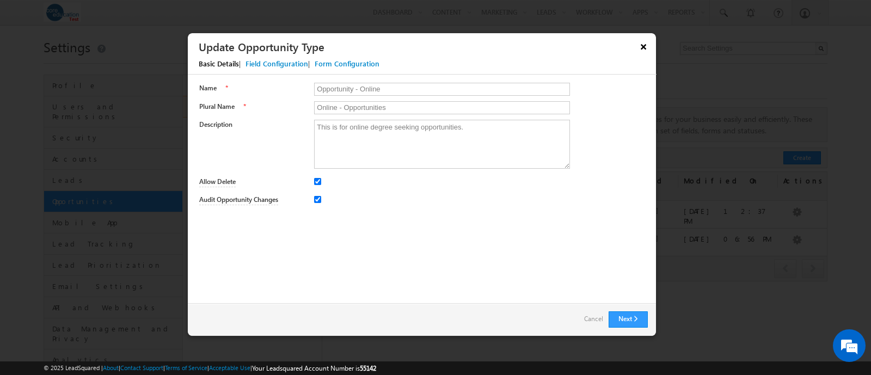
click at [647, 45] on button "×" at bounding box center [643, 46] width 17 height 19
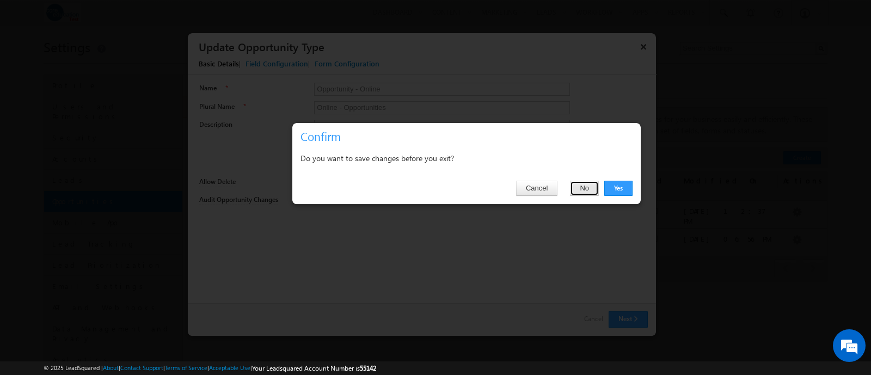
click at [585, 189] on button "No" at bounding box center [584, 188] width 29 height 15
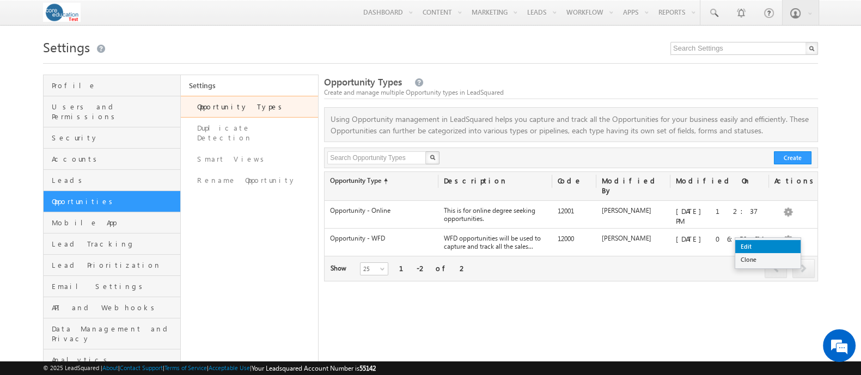
click at [761, 244] on link "Edit" at bounding box center [767, 246] width 65 height 13
click at [748, 244] on link "Edit" at bounding box center [767, 246] width 65 height 13
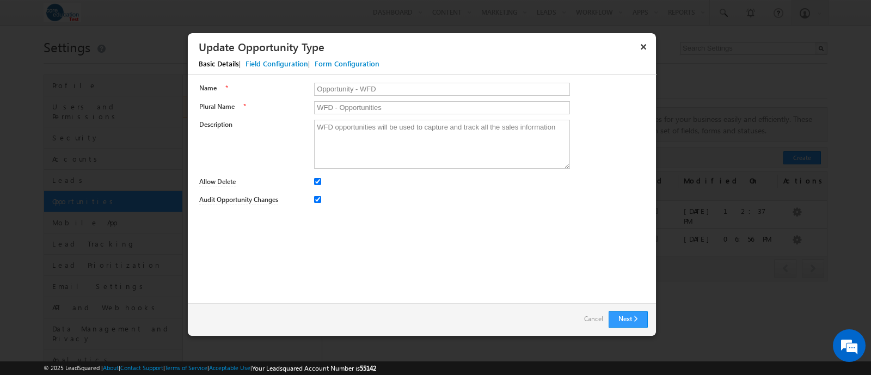
click at [283, 66] on div "Field Configuration" at bounding box center [276, 64] width 63 height 10
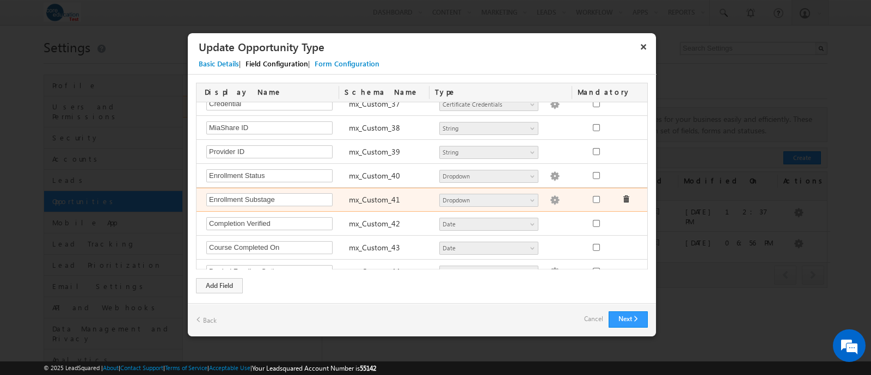
scroll to position [902, 0]
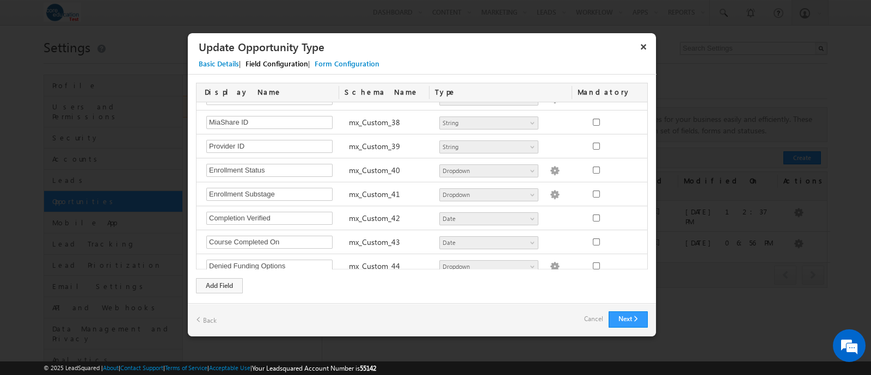
click at [343, 67] on div "Form Configuration" at bounding box center [347, 64] width 65 height 10
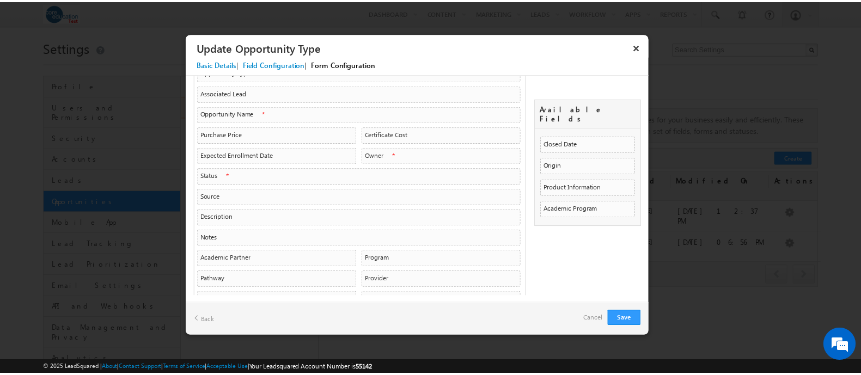
scroll to position [0, 0]
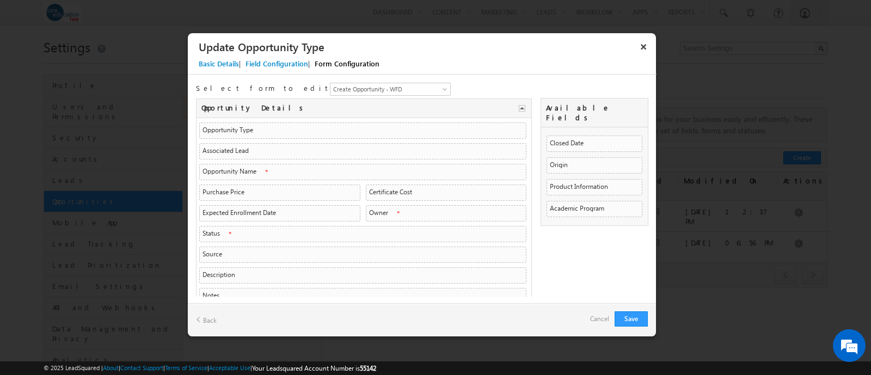
click at [222, 67] on div "Basic Details" at bounding box center [219, 64] width 40 height 10
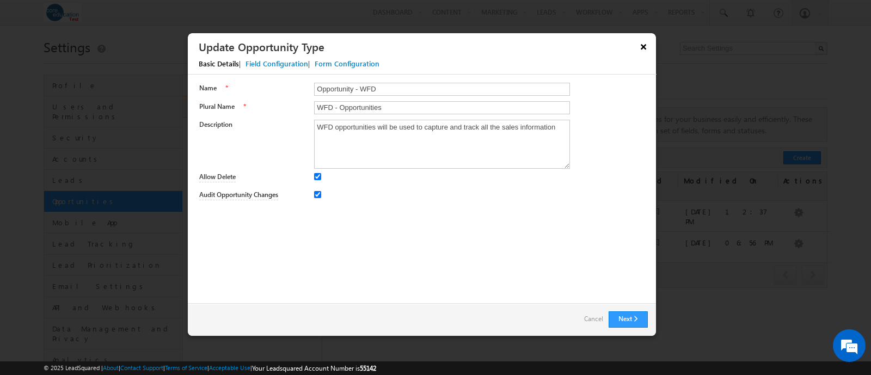
click at [643, 43] on button "×" at bounding box center [643, 46] width 17 height 19
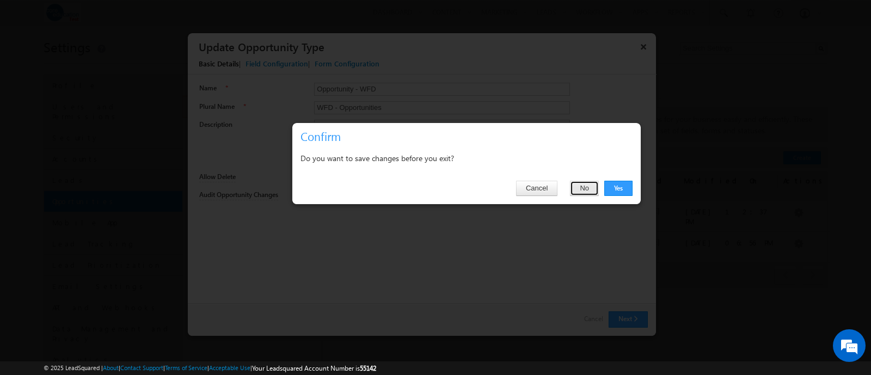
click at [577, 192] on button "No" at bounding box center [584, 188] width 29 height 15
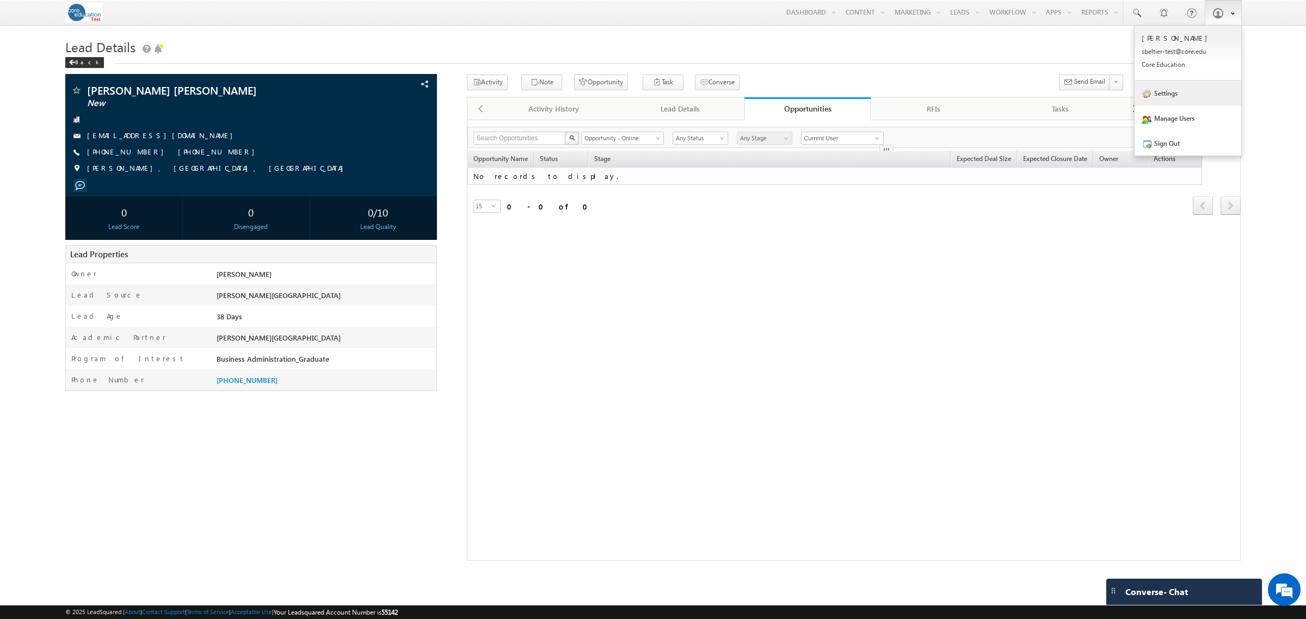
click at [1173, 96] on link "Settings" at bounding box center [1188, 93] width 107 height 25
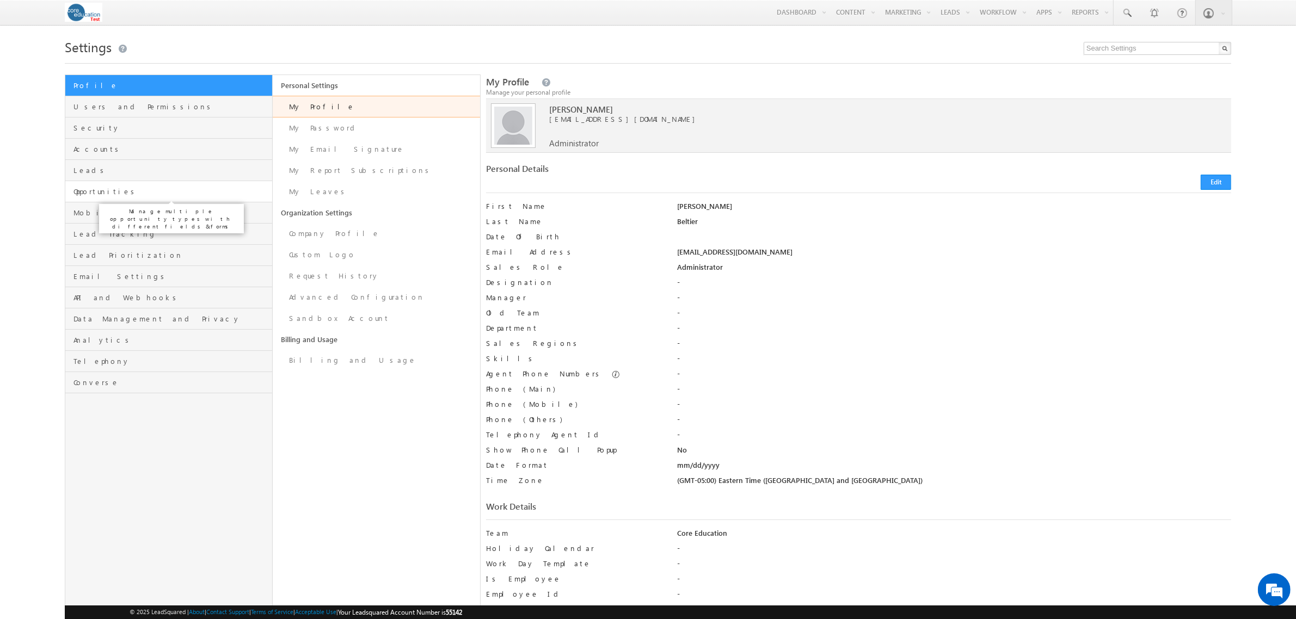
click at [150, 189] on span "Opportunities" at bounding box center [171, 192] width 196 height 10
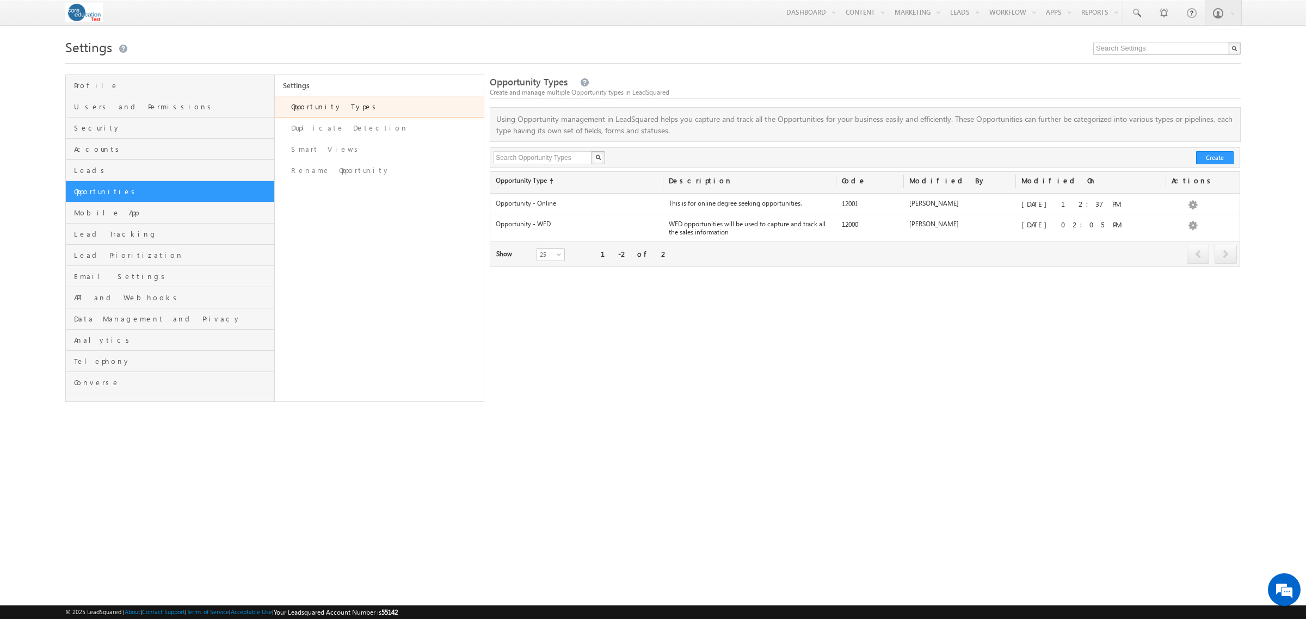
click at [319, 112] on link "Opportunity Types" at bounding box center [379, 107] width 209 height 22
click at [1171, 237] on link "Edit" at bounding box center [1172, 240] width 65 height 13
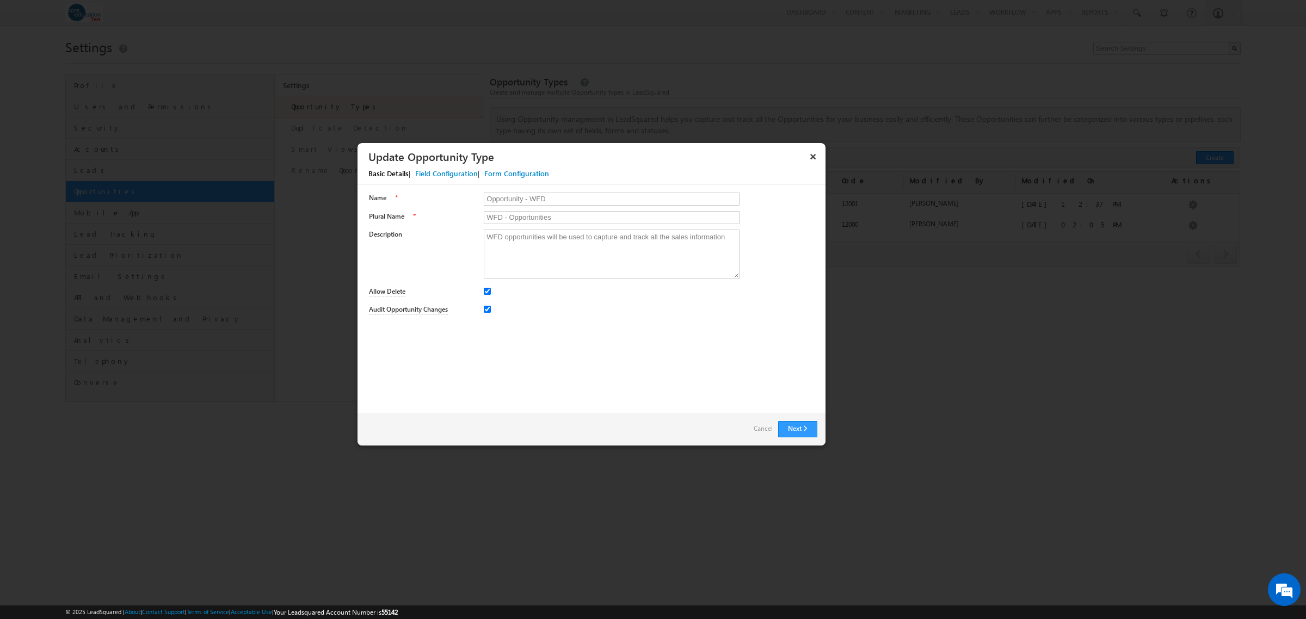
click at [434, 177] on div "Field Configuration" at bounding box center [446, 174] width 63 height 10
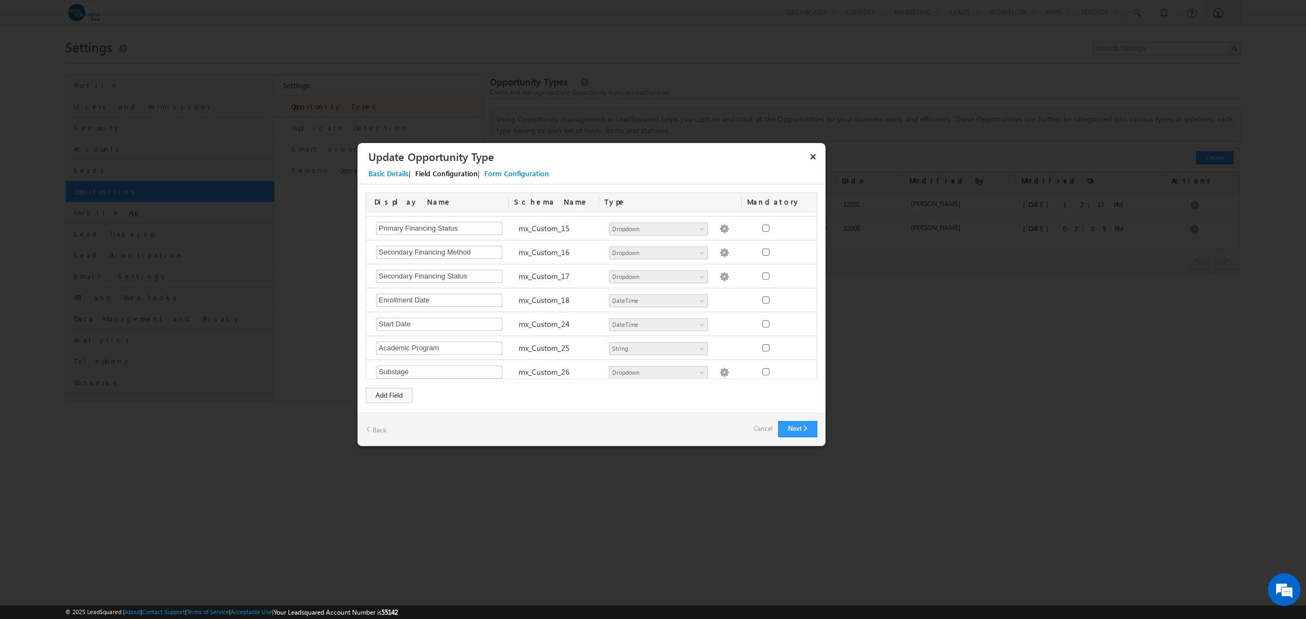
scroll to position [476, 0]
click at [812, 158] on button "×" at bounding box center [812, 156] width 17 height 19
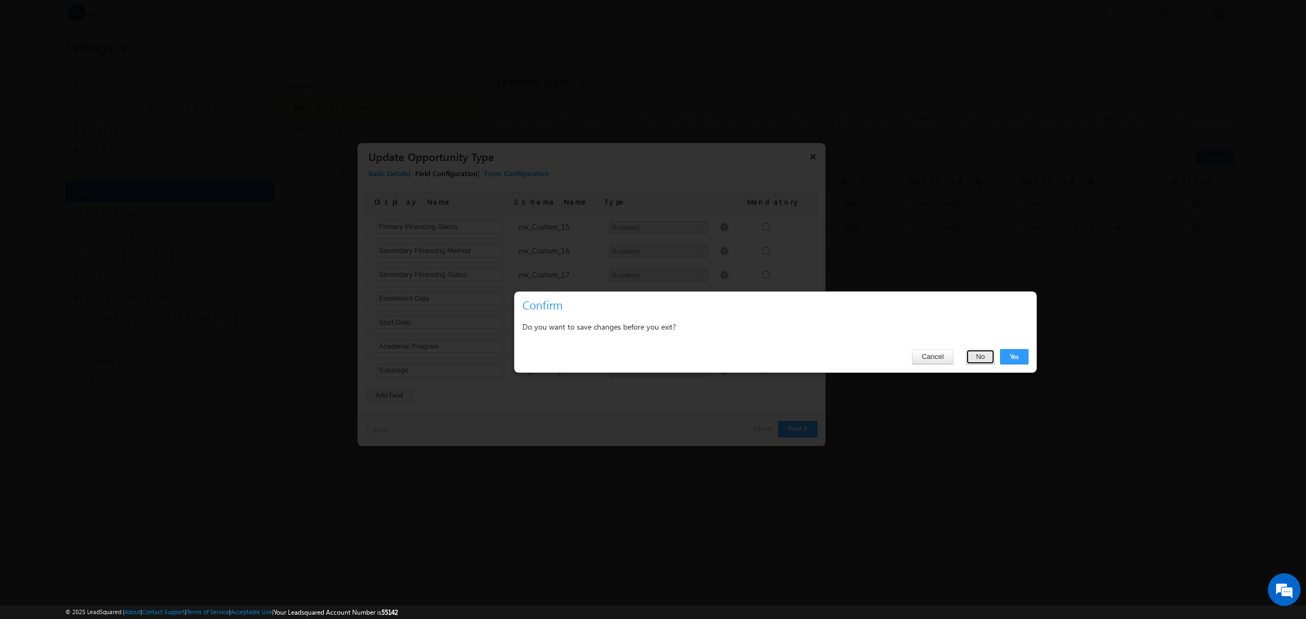
click at [976, 357] on button "No" at bounding box center [980, 356] width 29 height 15
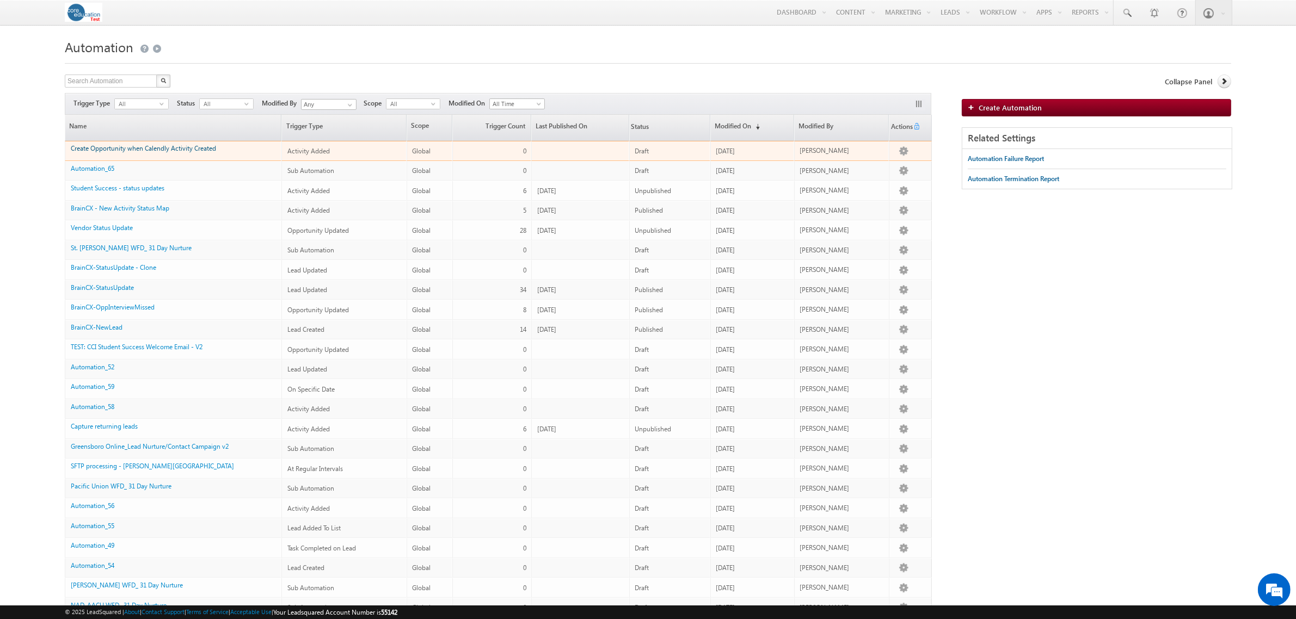
click at [170, 150] on link "Create Opportunity when Calendly Activity Created" at bounding box center [143, 148] width 145 height 8
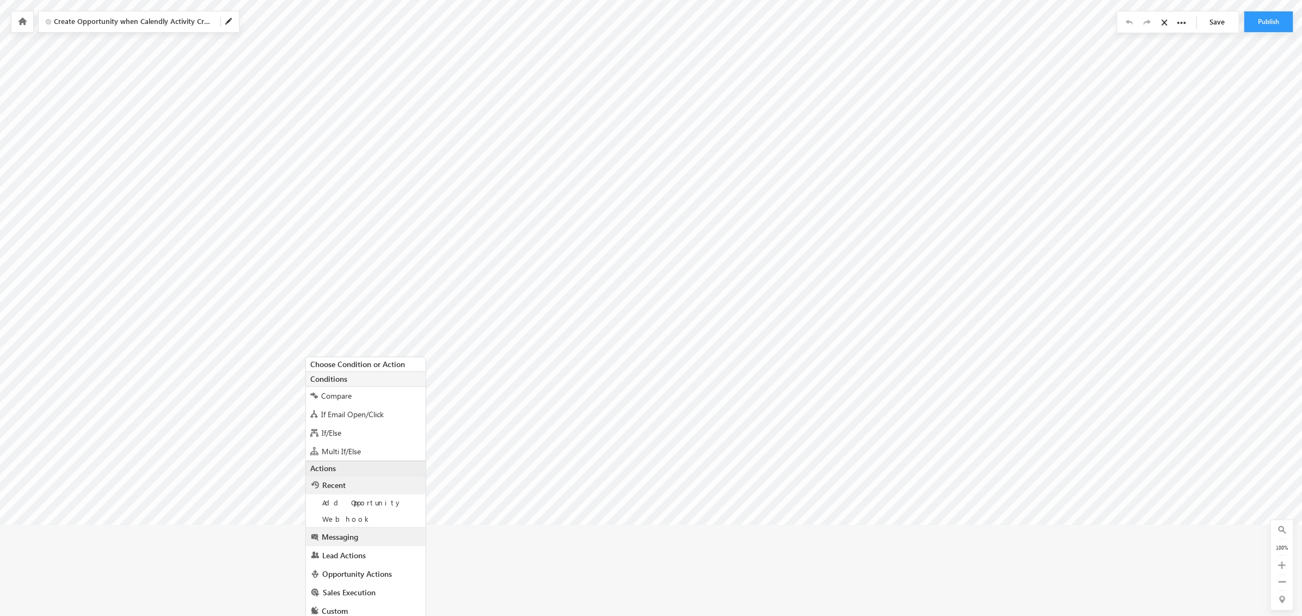
scroll to position [129, 0]
click at [385, 576] on span "Opportunity Actions" at bounding box center [357, 573] width 70 height 10
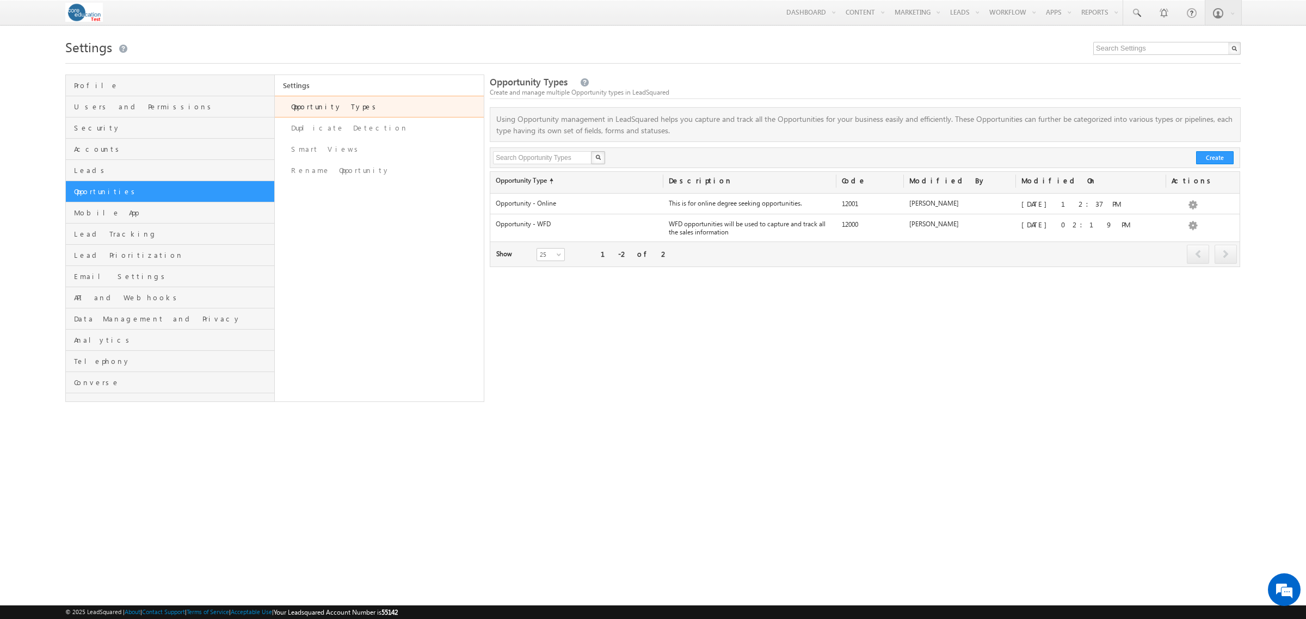
drag, startPoint x: 93, startPoint y: 7, endPoint x: 100, endPoint y: 1, distance: 9.3
click at [93, 7] on img at bounding box center [84, 12] width 38 height 19
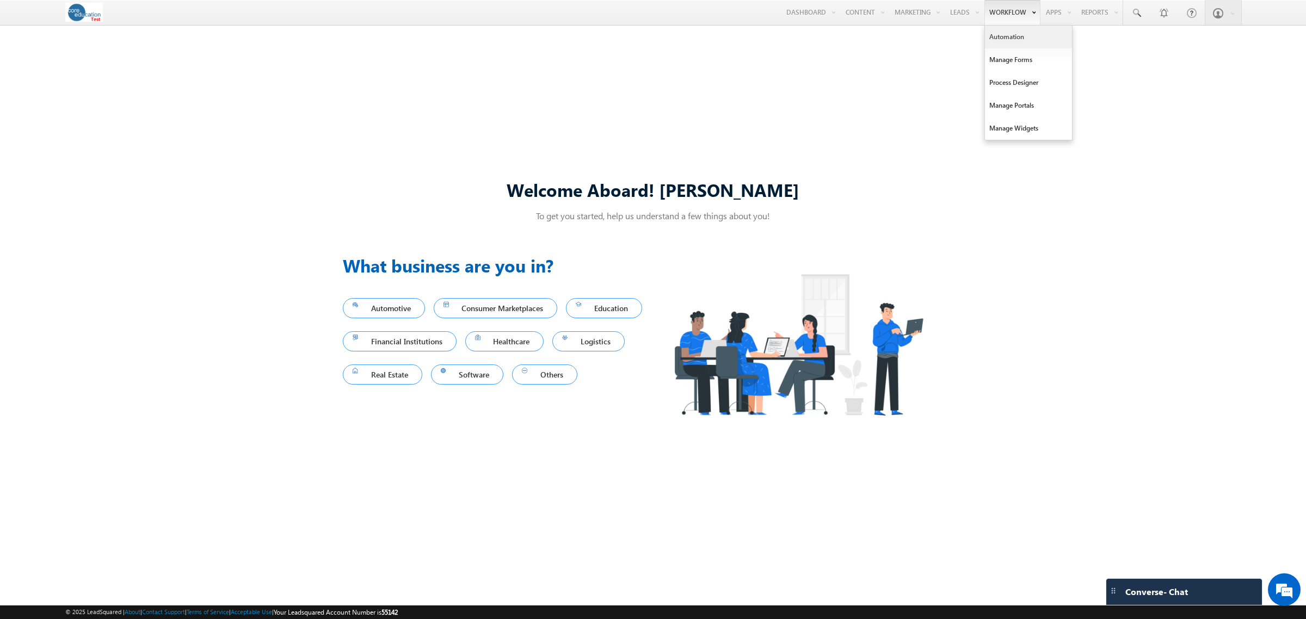
click at [1012, 34] on link "Automation" at bounding box center [1028, 37] width 87 height 23
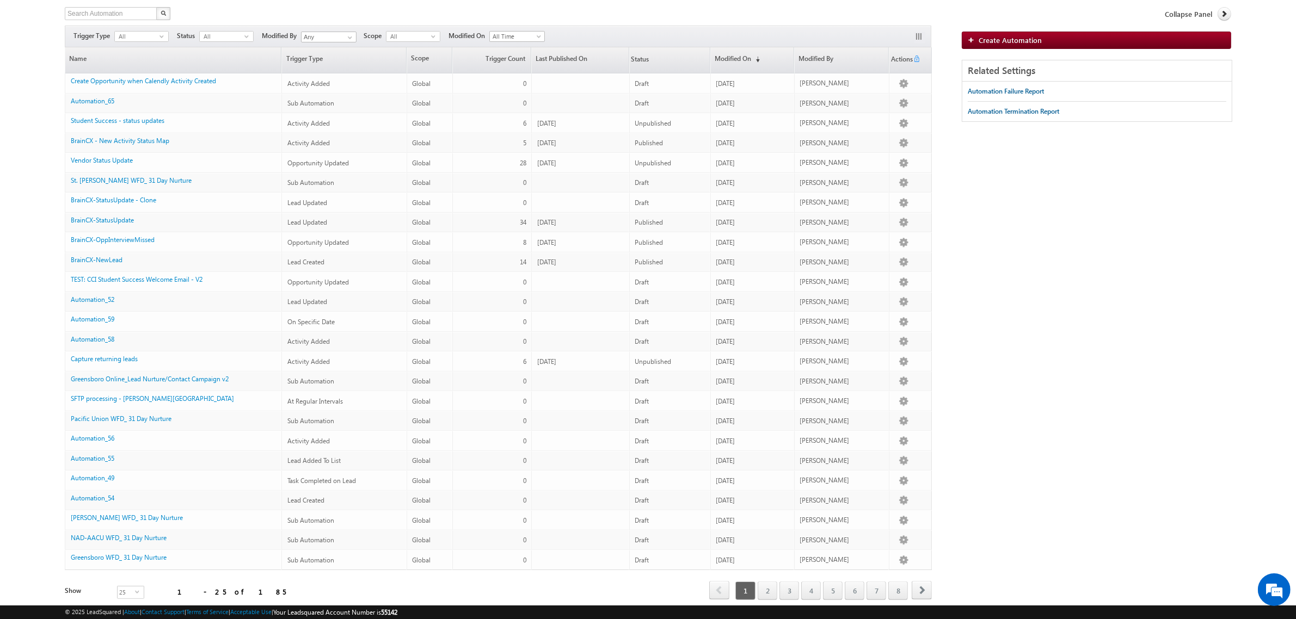
click at [1144, 315] on div "Search Automation X 185 results found Actions Select rows to see actions Action…" at bounding box center [648, 331] width 1166 height 648
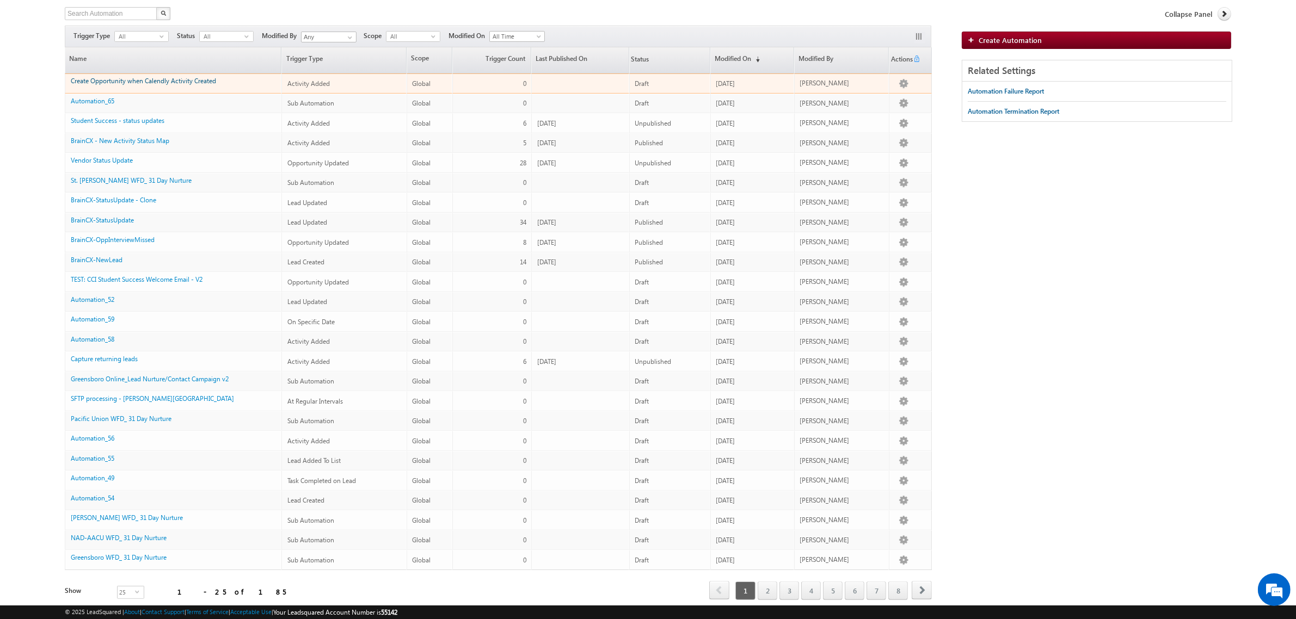
click at [161, 80] on link "Create Opportunity when Calendly Activity Created" at bounding box center [143, 81] width 145 height 8
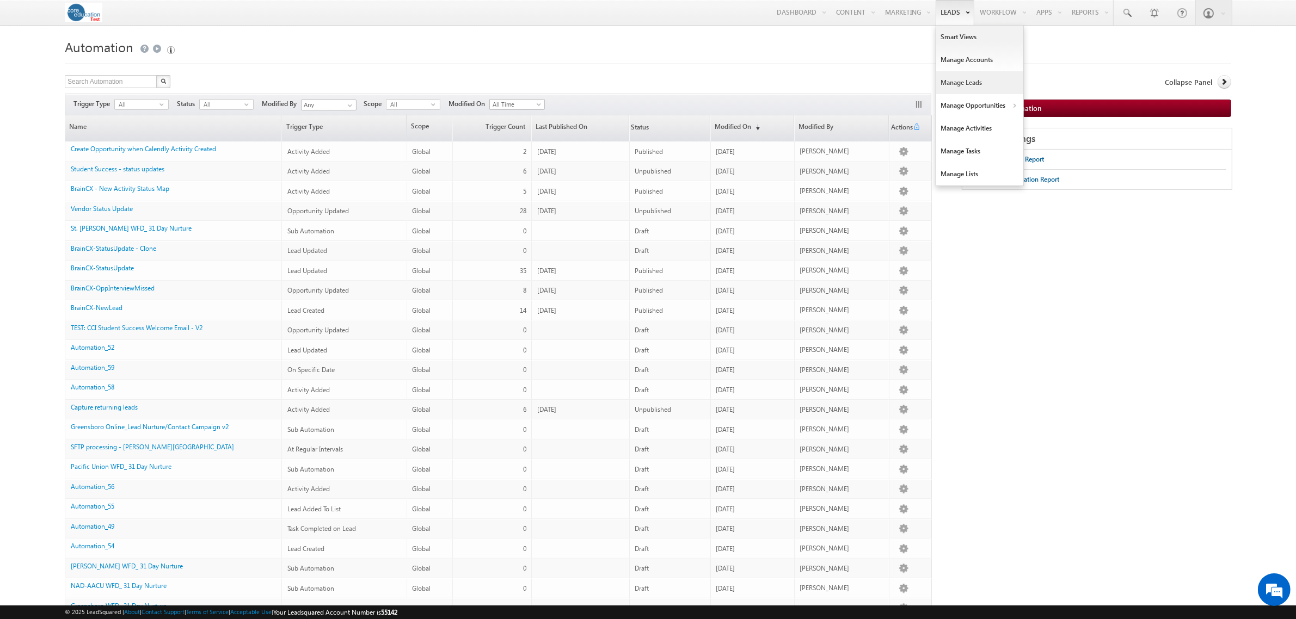
click at [941, 82] on link "Manage Leads" at bounding box center [979, 82] width 87 height 23
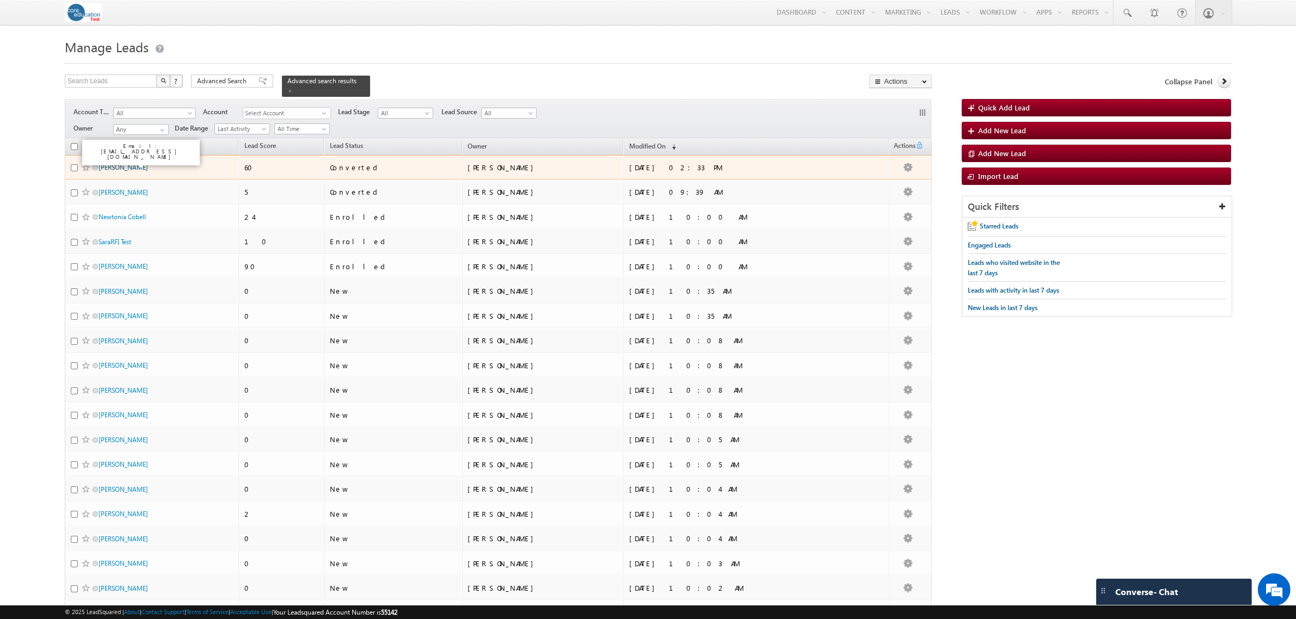
click at [117, 163] on link "[PERSON_NAME]" at bounding box center [124, 167] width 50 height 8
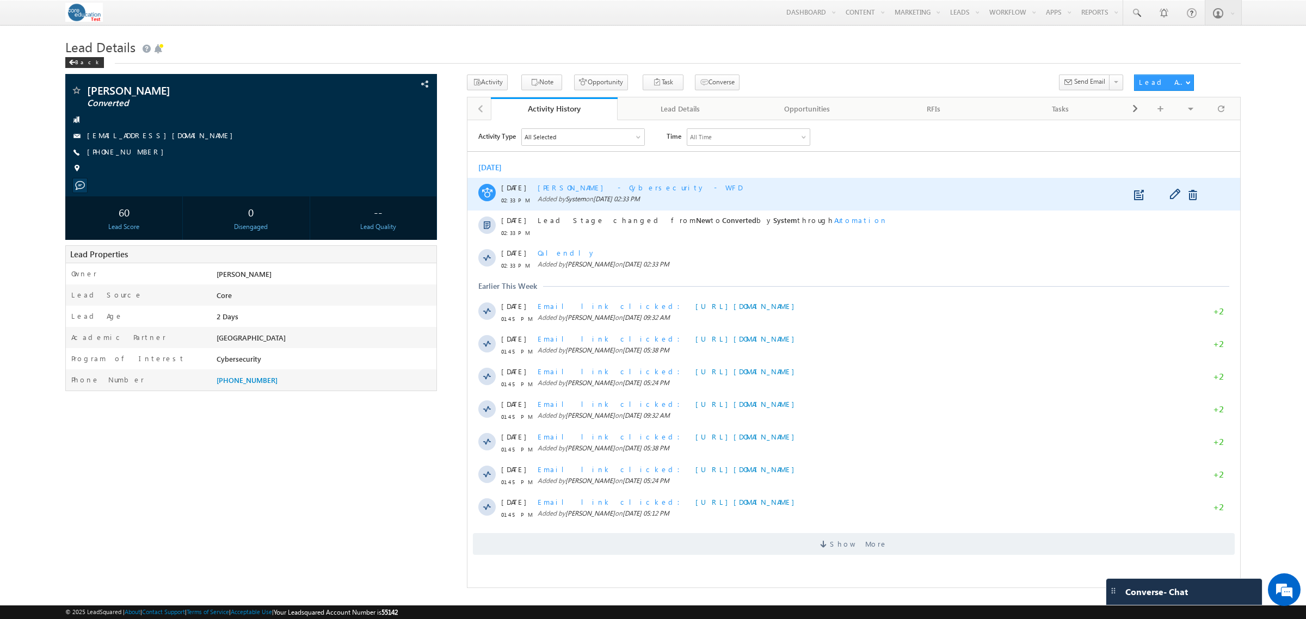
click at [607, 188] on span "[PERSON_NAME] - Cybersecurity - WFD" at bounding box center [640, 186] width 205 height 9
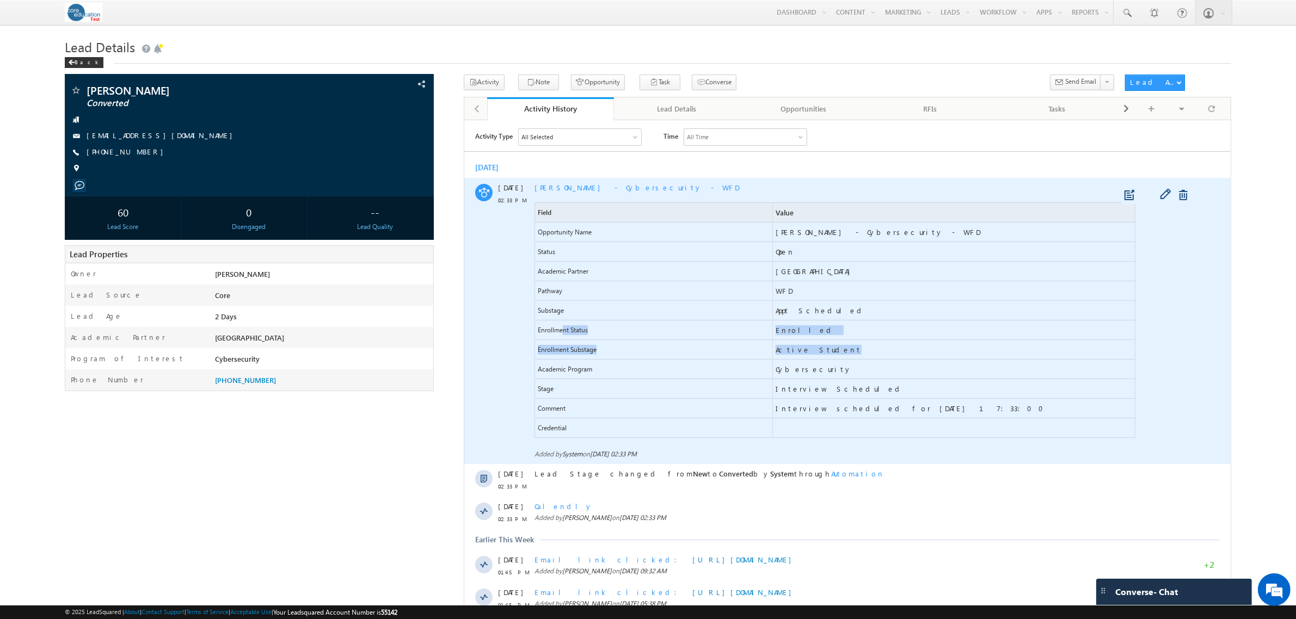
drag, startPoint x: 877, startPoint y: 354, endPoint x: 569, endPoint y: 343, distance: 307.7
click at [562, 334] on div "Field Value Opportunity Name Sara Kulakoski - Cybersecurity - WFD Status Open A…" at bounding box center [834, 320] width 601 height 236
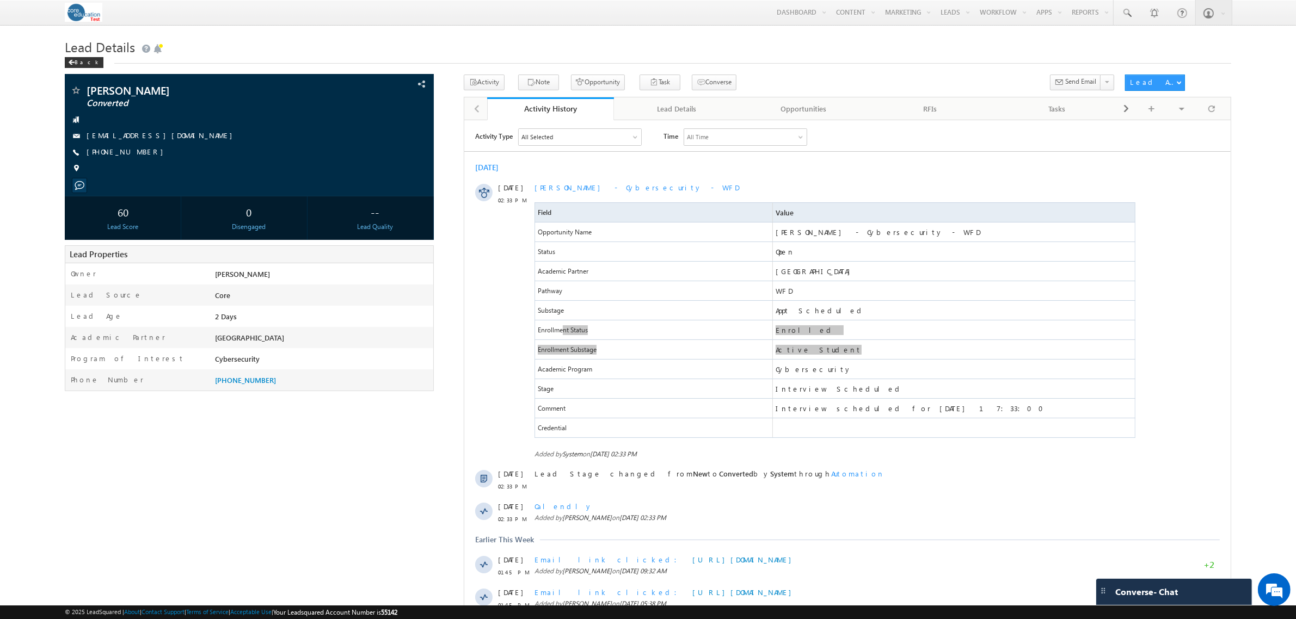
click at [388, 532] on div "Sara Kulakoski Converted" at bounding box center [648, 451] width 1166 height 753
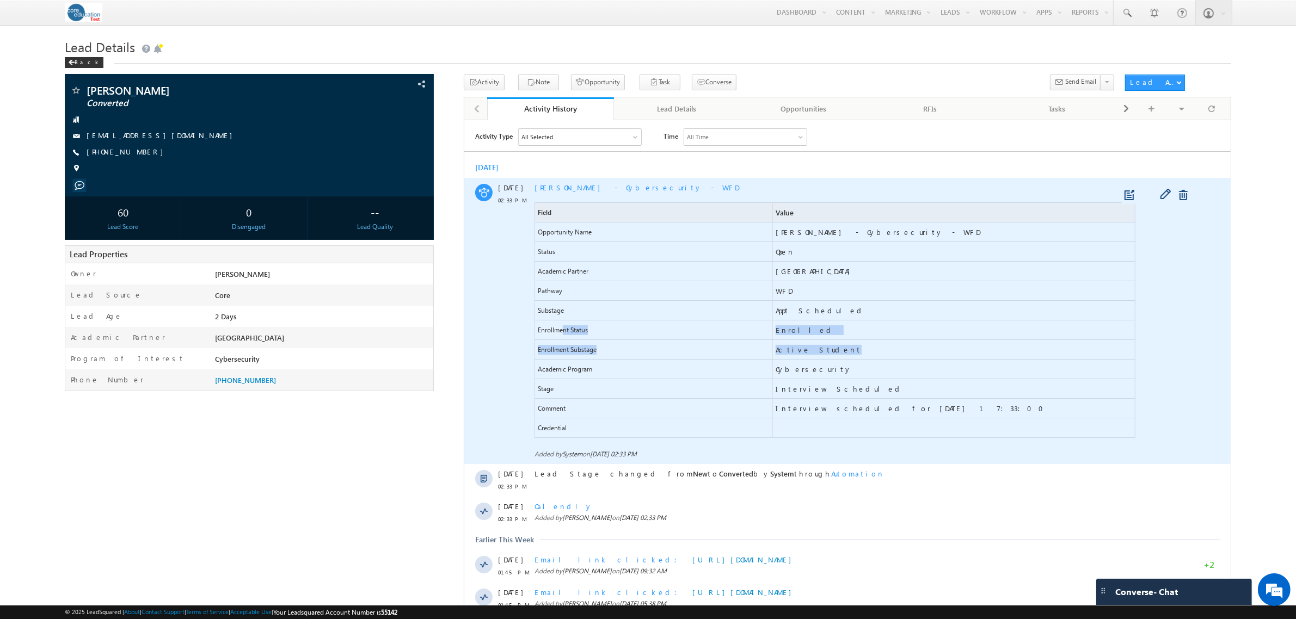
click at [954, 348] on span "Active Student" at bounding box center [936, 349] width 329 height 19
click at [1208, 353] on div "26 Sep 02:33 PM Sara Kulakoski - Cybersecurity - WFD Field Value Opportunity Na…" at bounding box center [847, 320] width 766 height 286
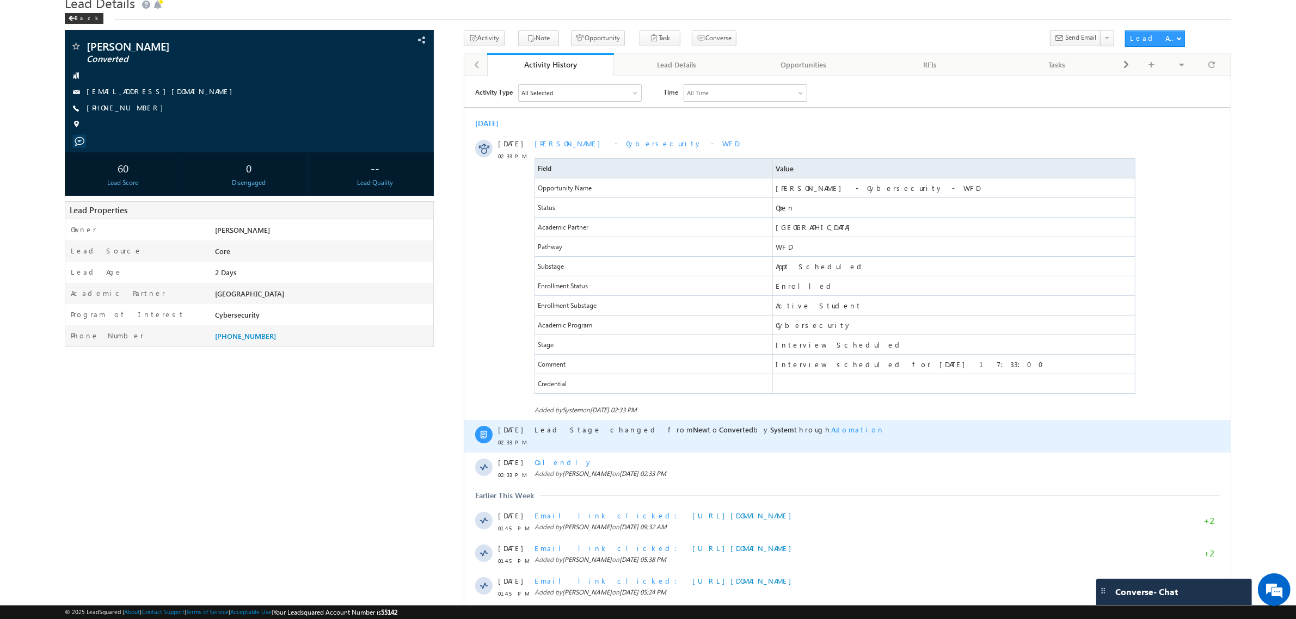
scroll to position [68, 0]
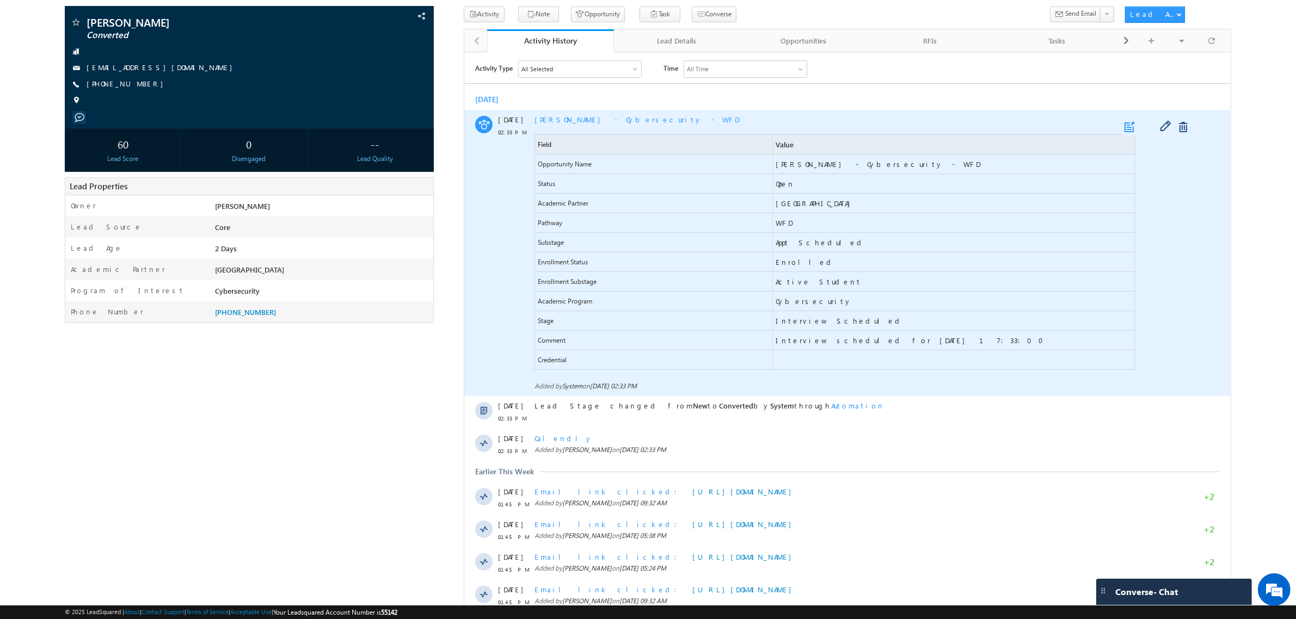
click at [1125, 127] on link at bounding box center [1130, 126] width 13 height 11
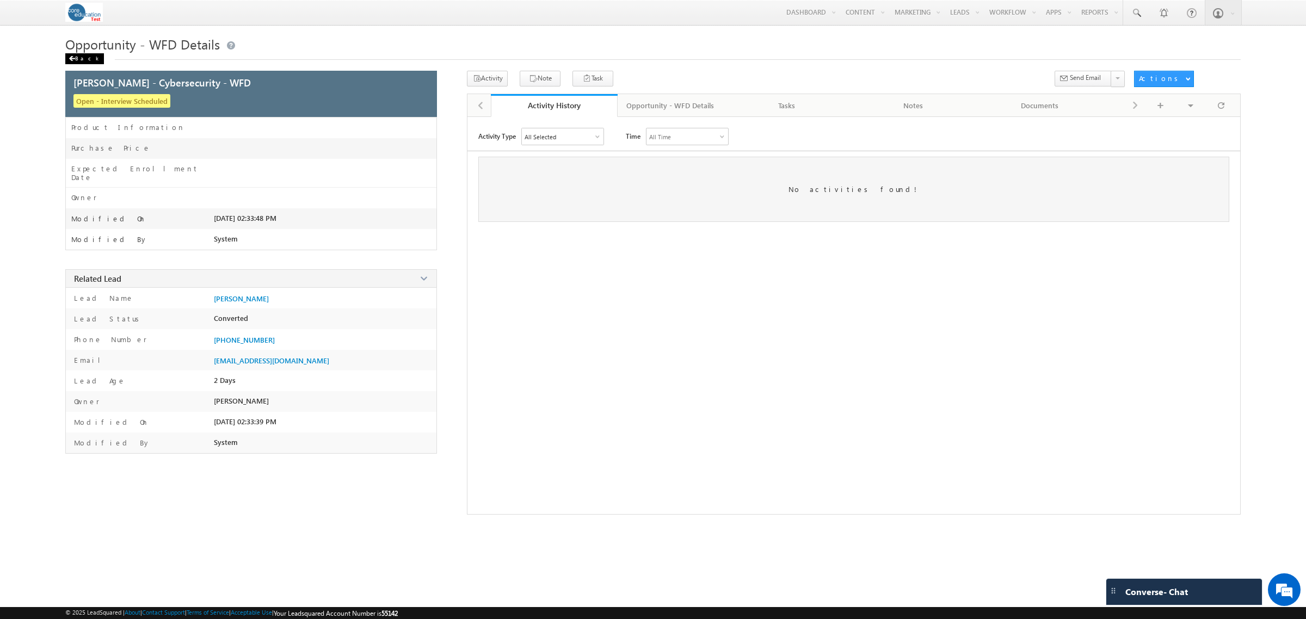
click at [86, 60] on div "Back" at bounding box center [84, 58] width 39 height 11
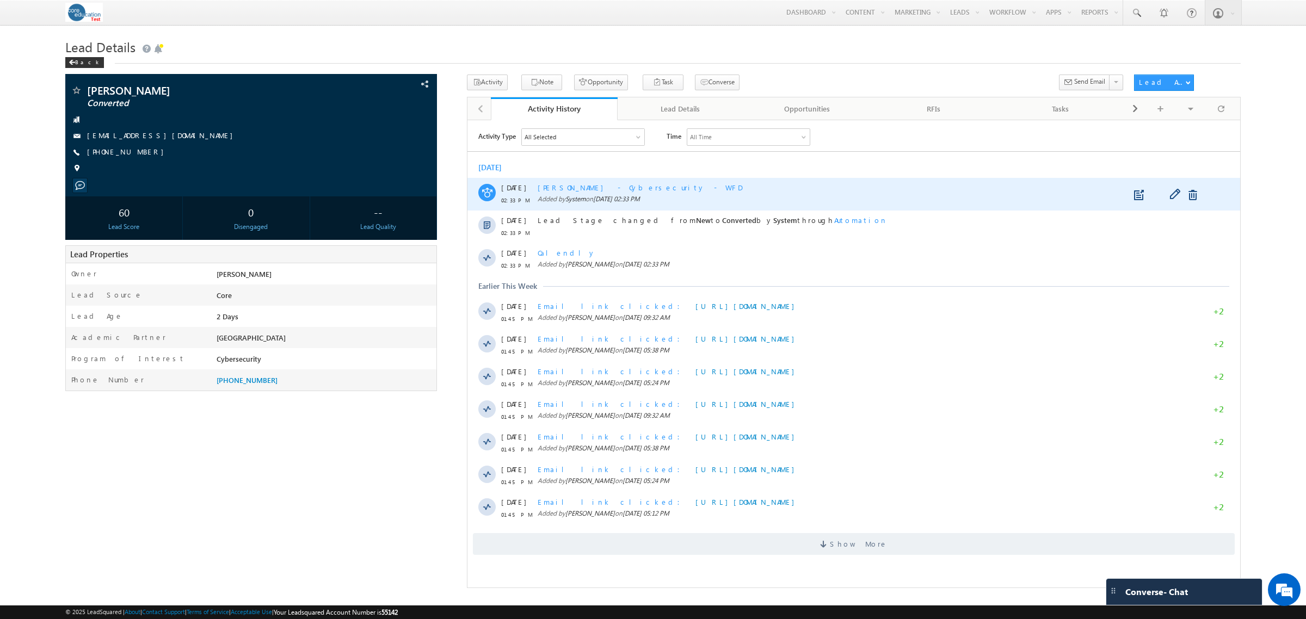
click at [726, 187] on div "[PERSON_NAME] - Cybersecurity - WFD" at bounding box center [843, 187] width 610 height 10
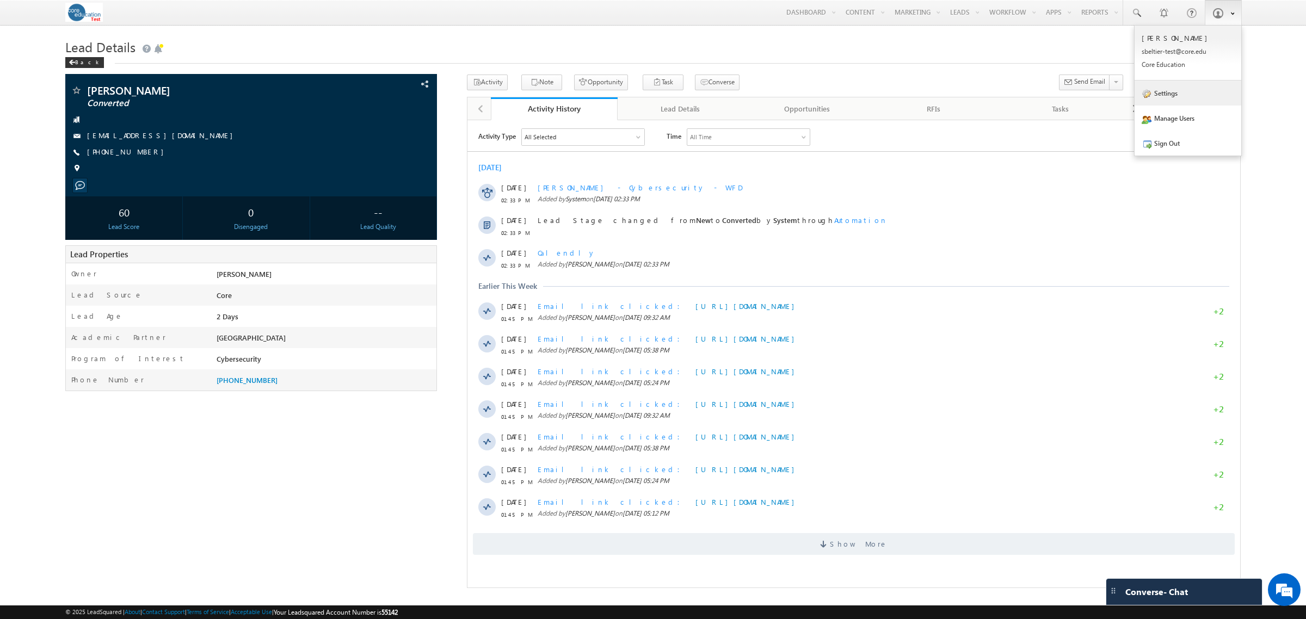
click at [1187, 94] on link "Settings" at bounding box center [1188, 93] width 107 height 25
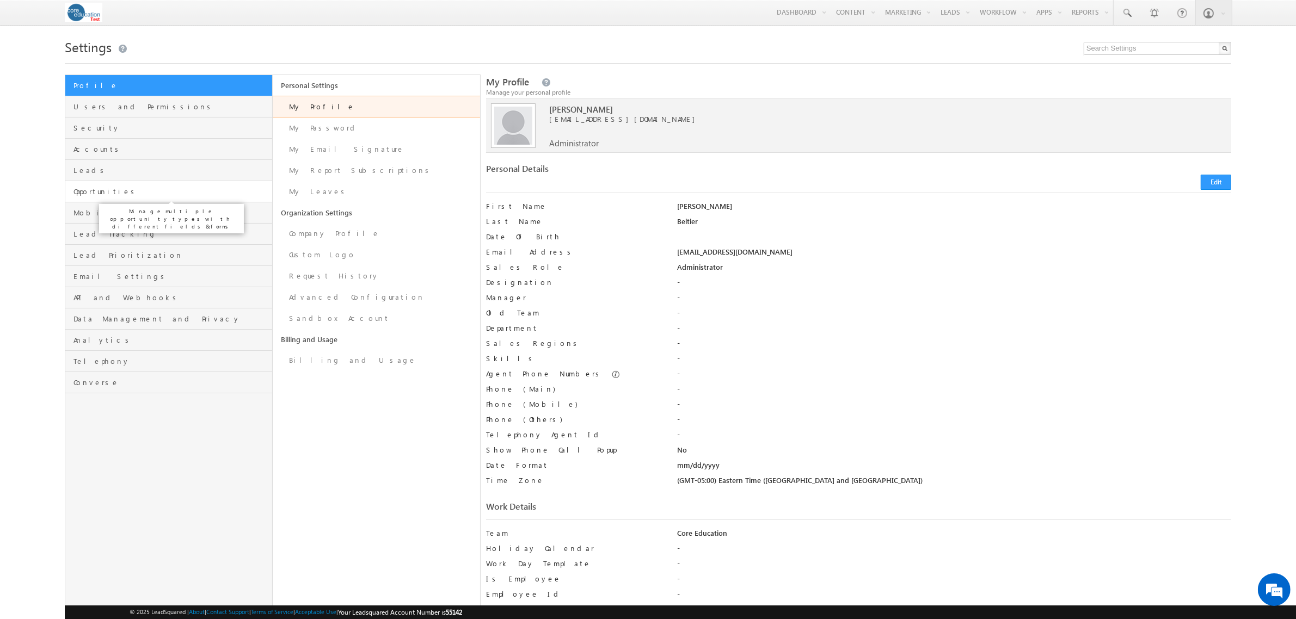
click at [126, 196] on span "Opportunities" at bounding box center [171, 192] width 196 height 10
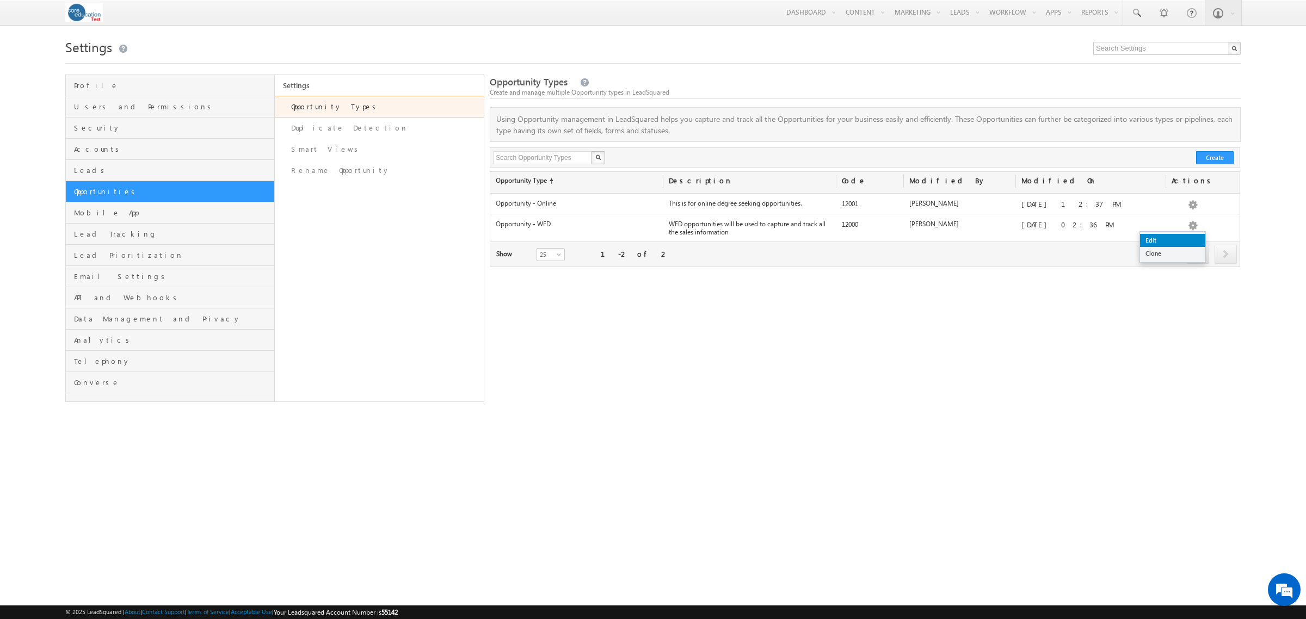
click at [1161, 238] on link "Edit" at bounding box center [1172, 240] width 65 height 13
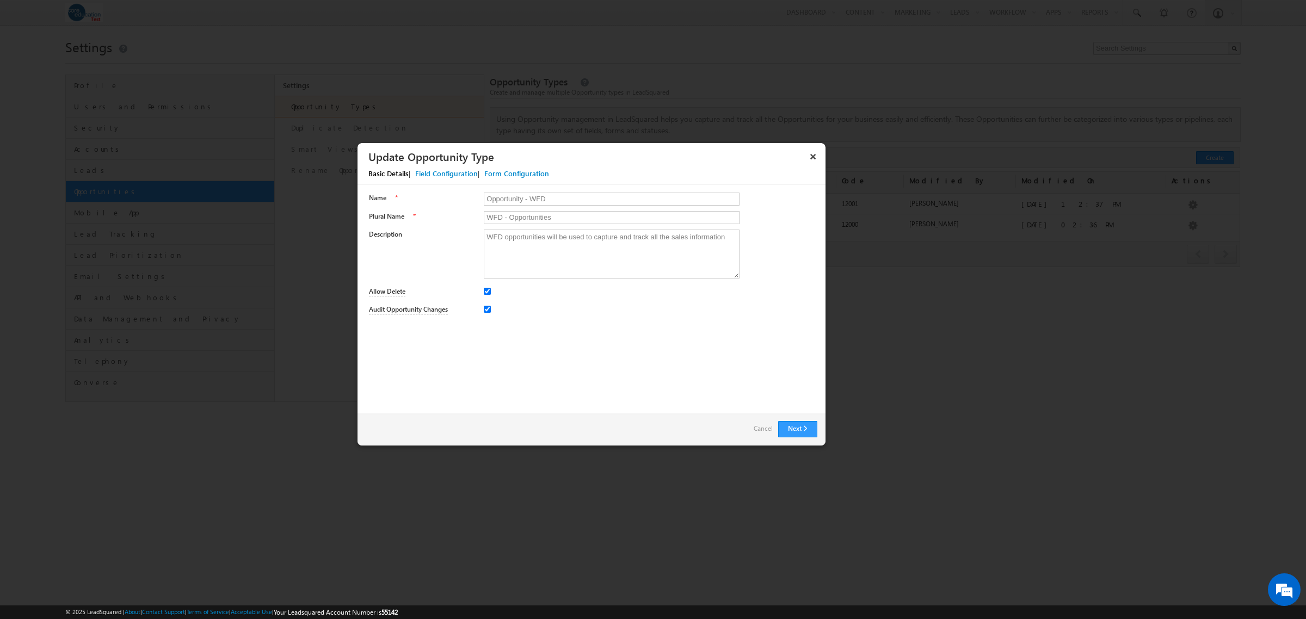
click at [442, 173] on div "Field Configuration" at bounding box center [446, 174] width 63 height 10
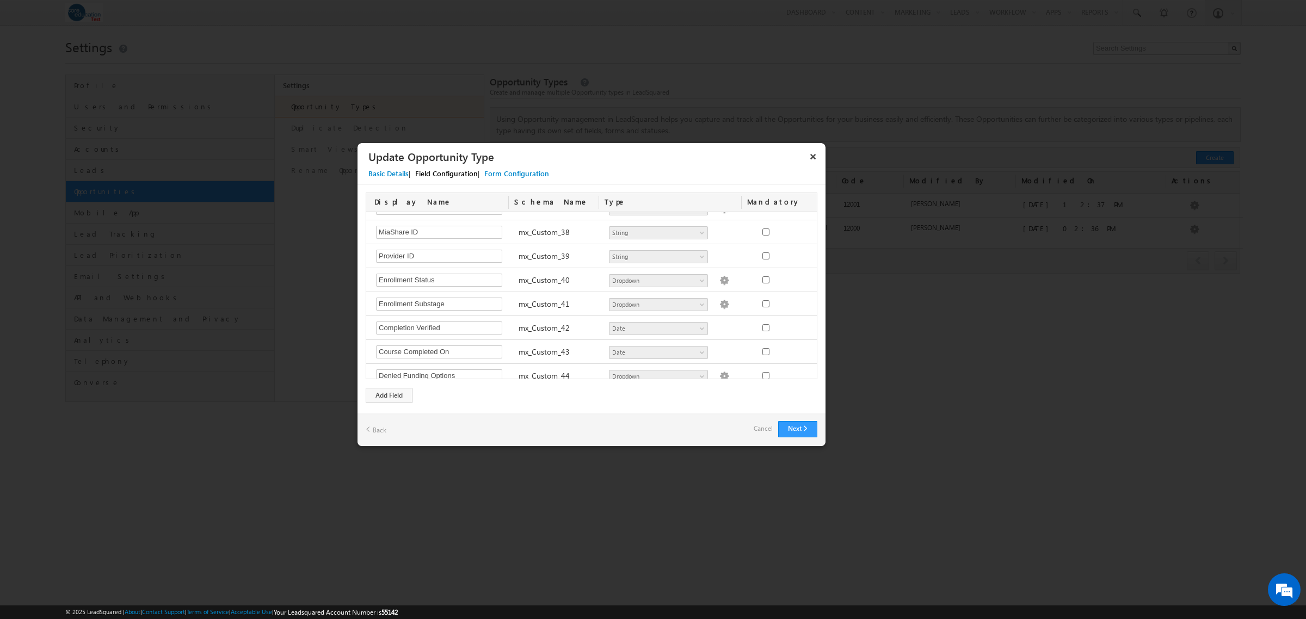
scroll to position [921, 0]
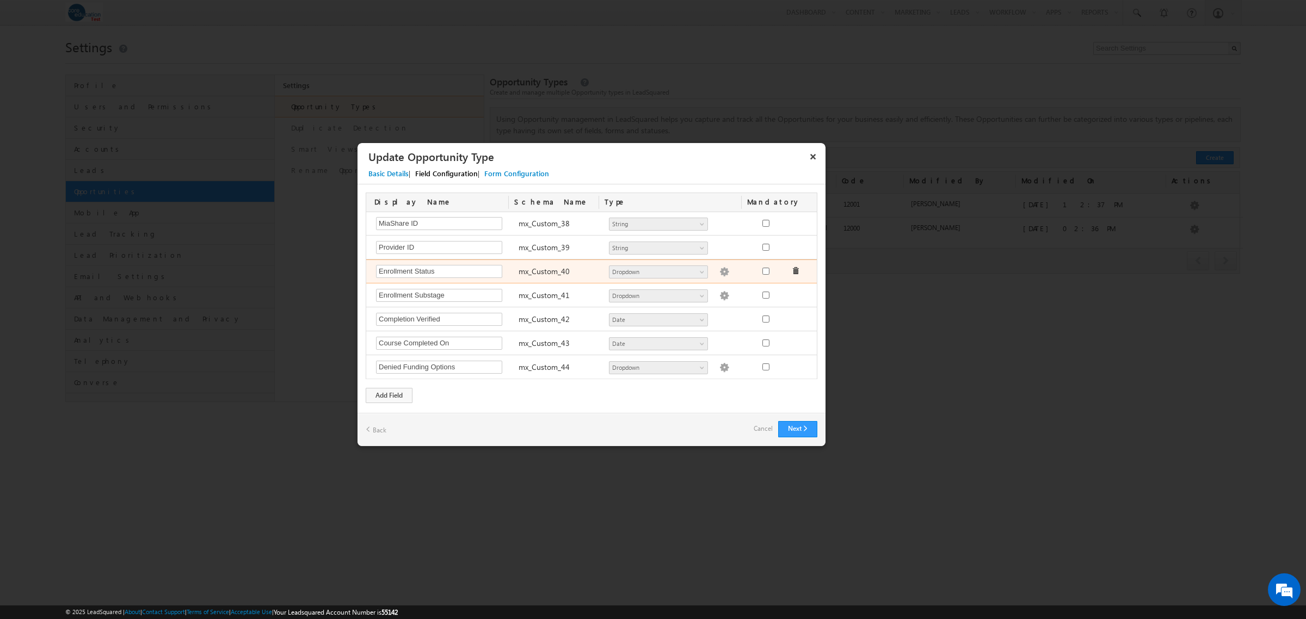
click at [720, 275] on img at bounding box center [725, 272] width 10 height 10
type textarea "Enrolled Active Withdrawal Cancelled Completed"
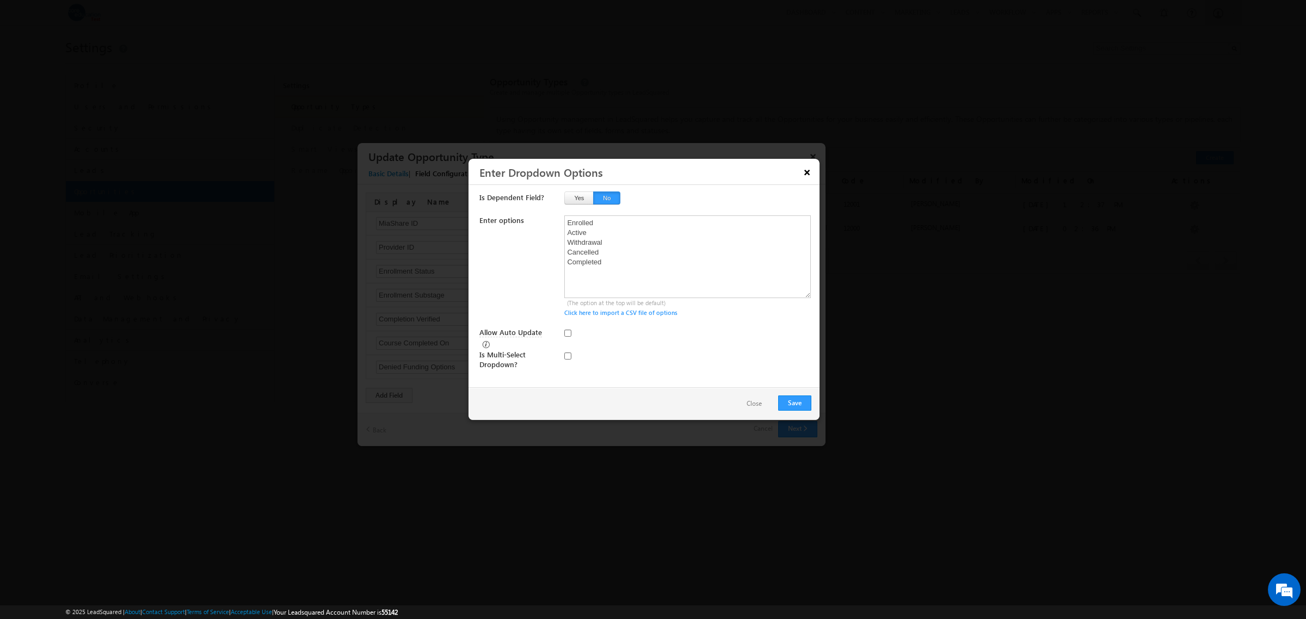
click at [806, 171] on button "×" at bounding box center [806, 172] width 17 height 19
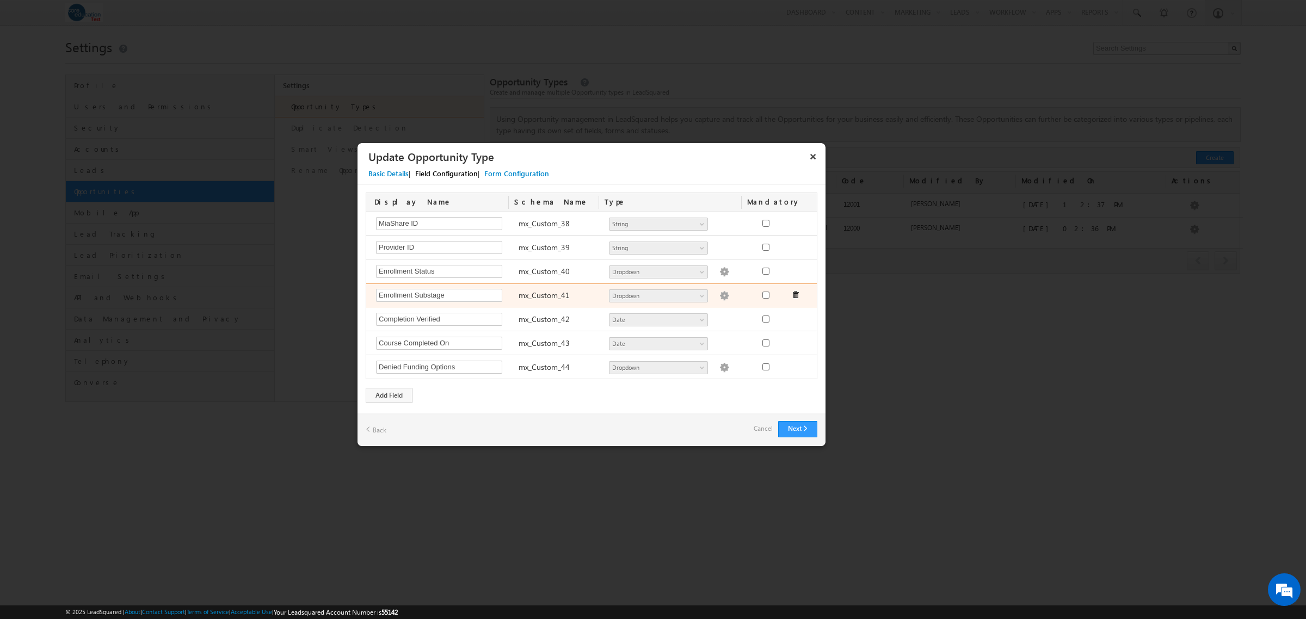
click at [720, 297] on img at bounding box center [725, 296] width 10 height 10
type textarea "Active Student At Risk Future Start Pending Clinicals Placed in Clinicals No Ac…"
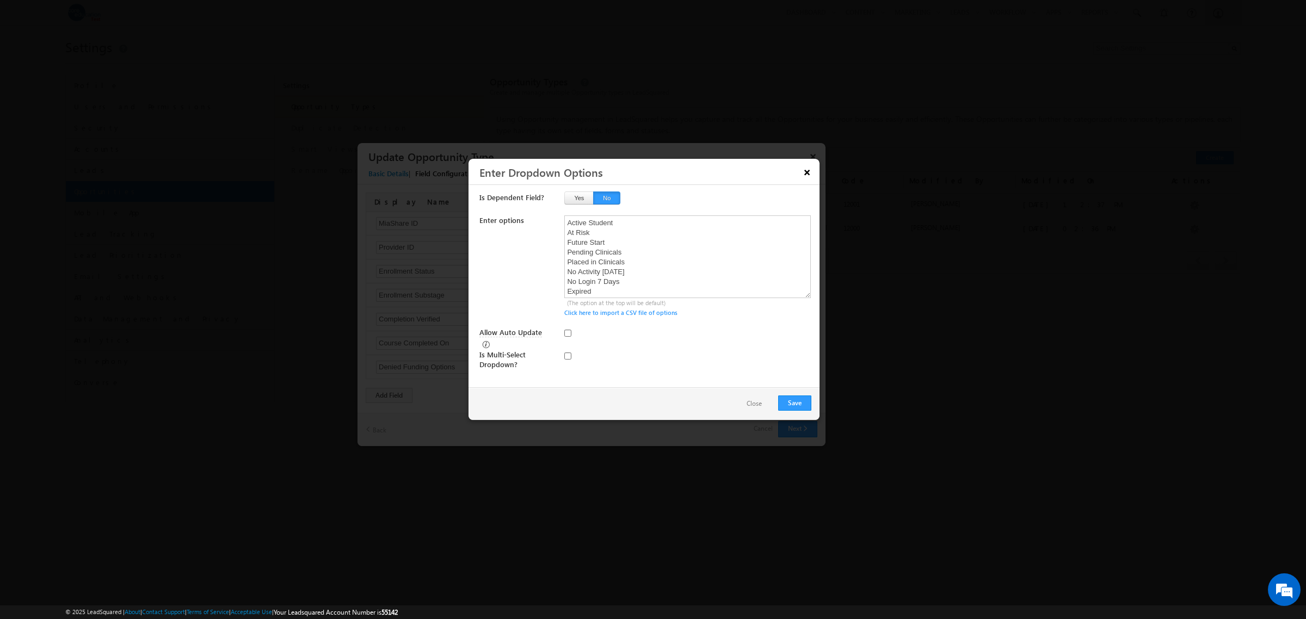
click at [809, 171] on button "×" at bounding box center [806, 172] width 17 height 19
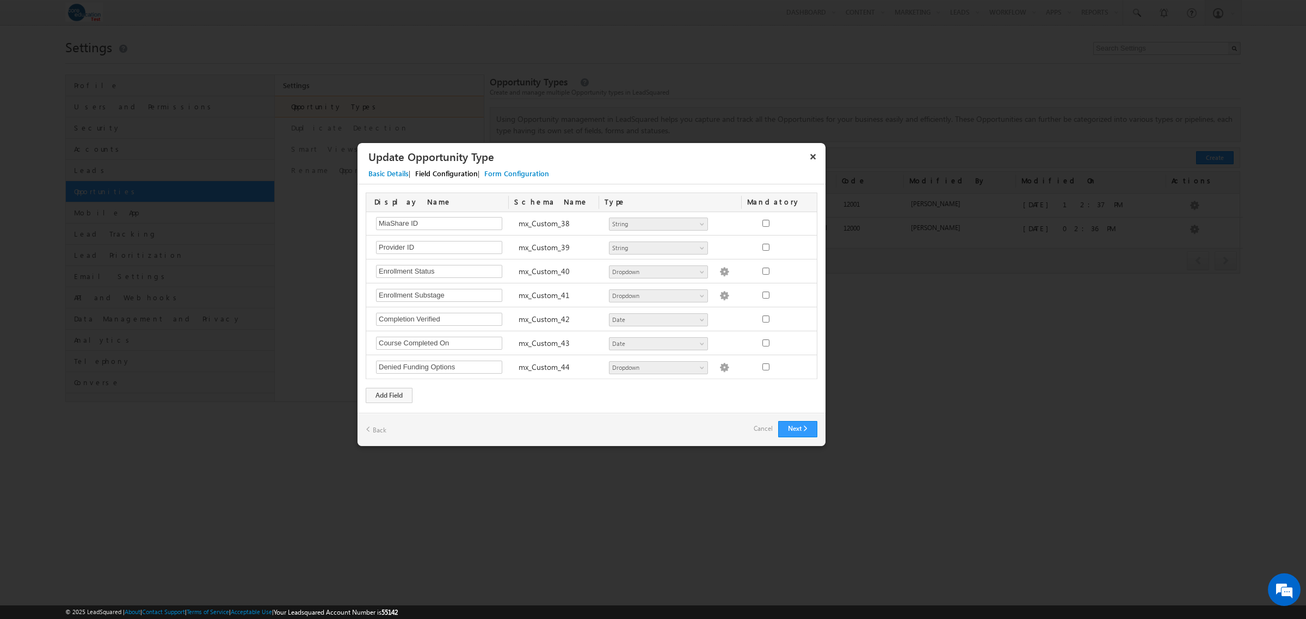
click at [534, 177] on div "Form Configuration" at bounding box center [516, 174] width 65 height 10
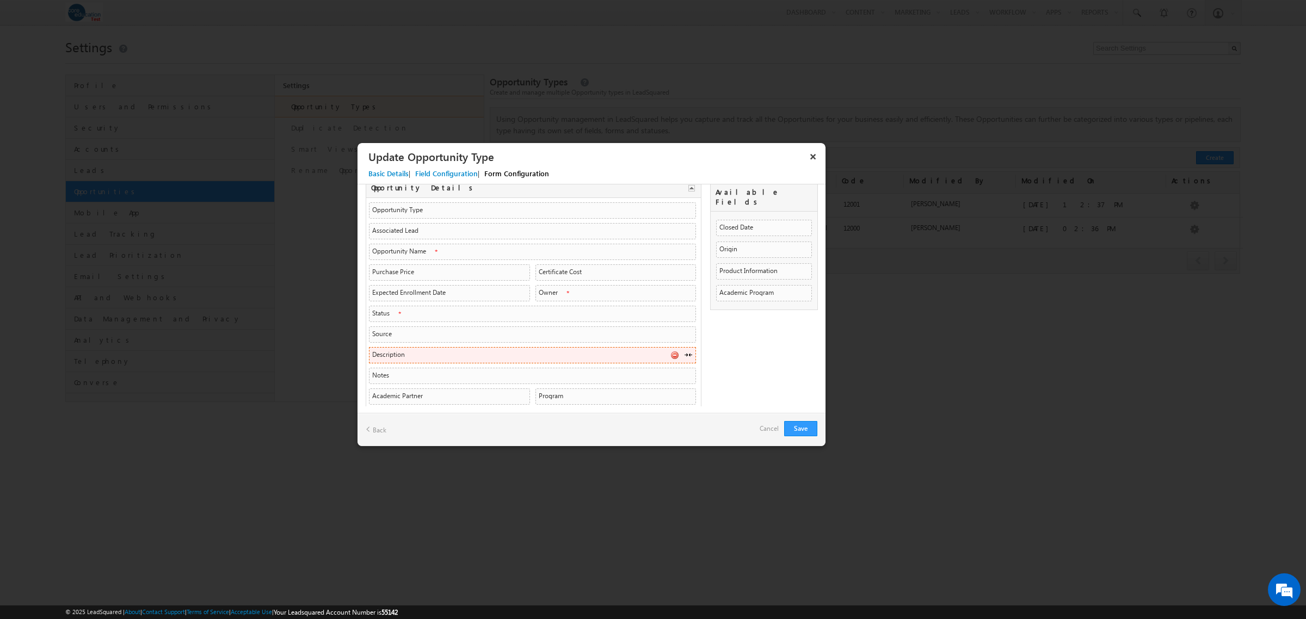
scroll to position [0, 0]
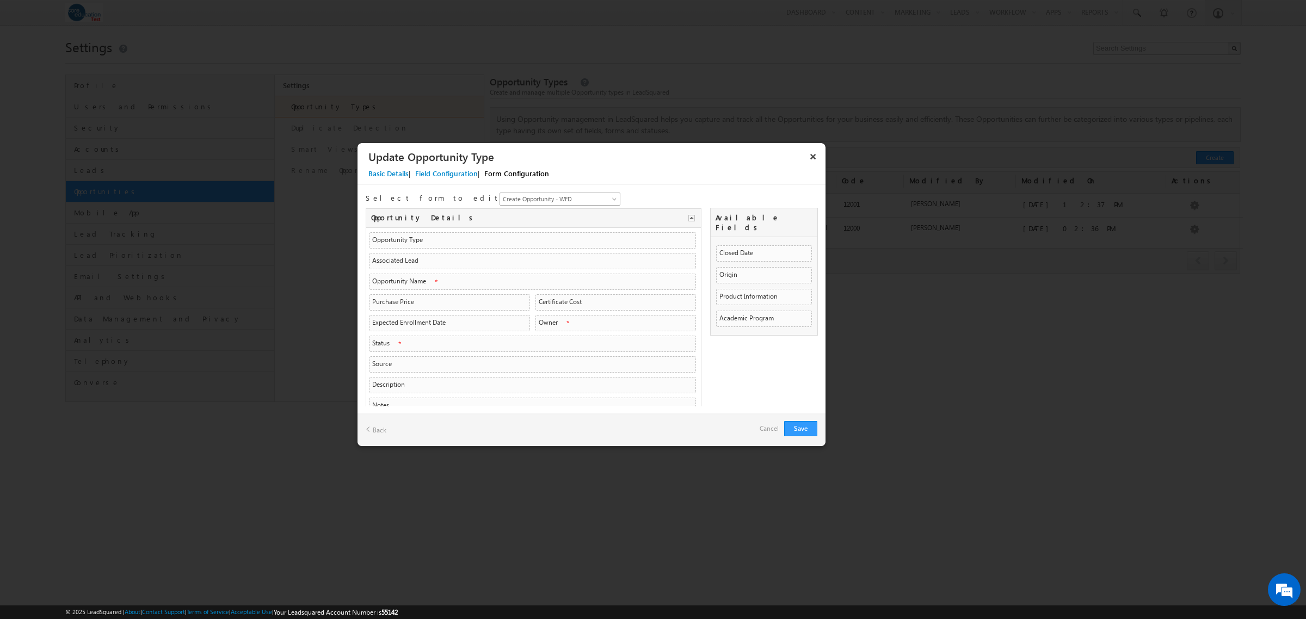
click at [500, 196] on span "Create Opportunity - WFD" at bounding box center [553, 199] width 107 height 10
click at [583, 194] on div "Select form to edit Create Opportunity - WFD Opportunity - WFD Details - Left P…" at bounding box center [592, 198] width 452 height 10
click at [382, 171] on div "Basic Details" at bounding box center [388, 174] width 40 height 10
